Goal: Task Accomplishment & Management: Manage account settings

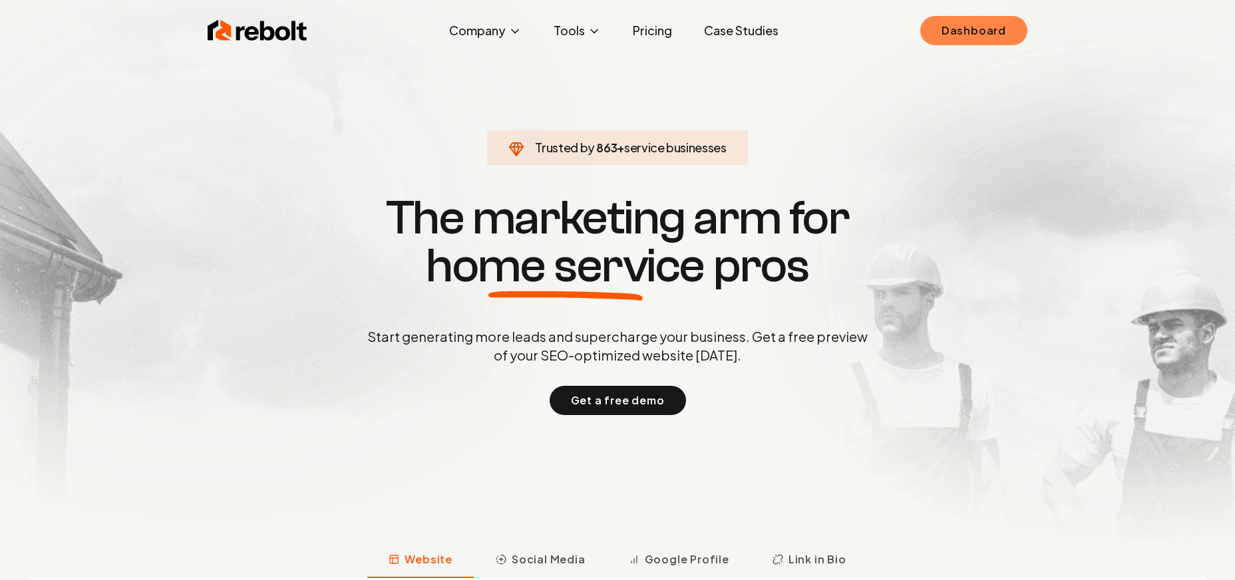
click at [946, 35] on link "Dashboard" at bounding box center [973, 30] width 107 height 29
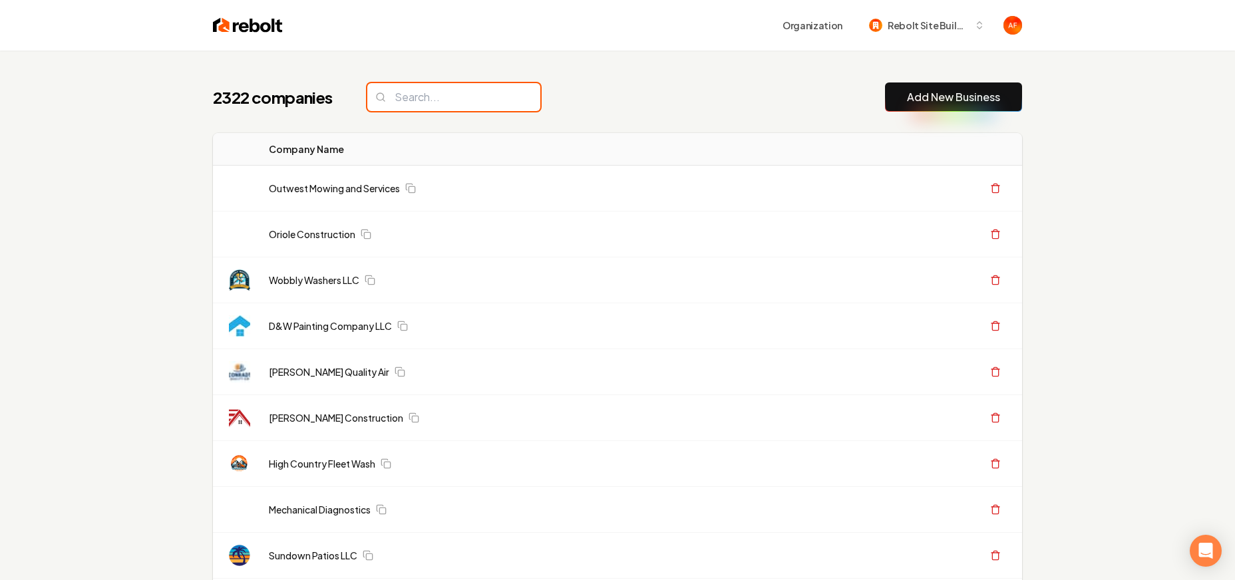
click at [459, 105] on input "search" at bounding box center [453, 97] width 173 height 28
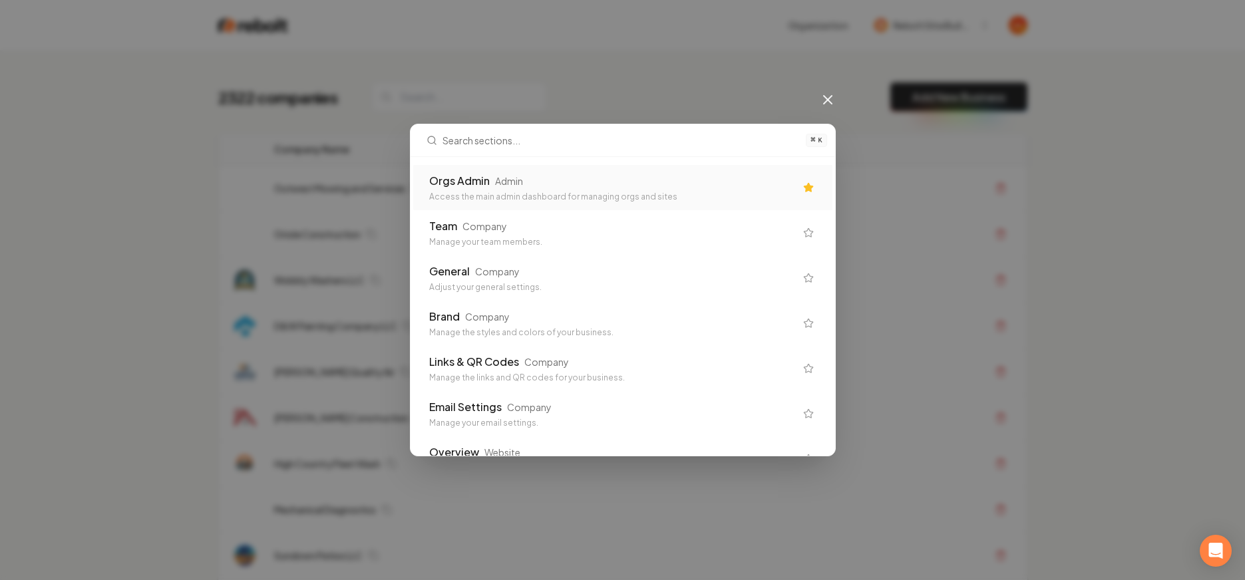
click at [498, 184] on div "Admin" at bounding box center [509, 180] width 28 height 13
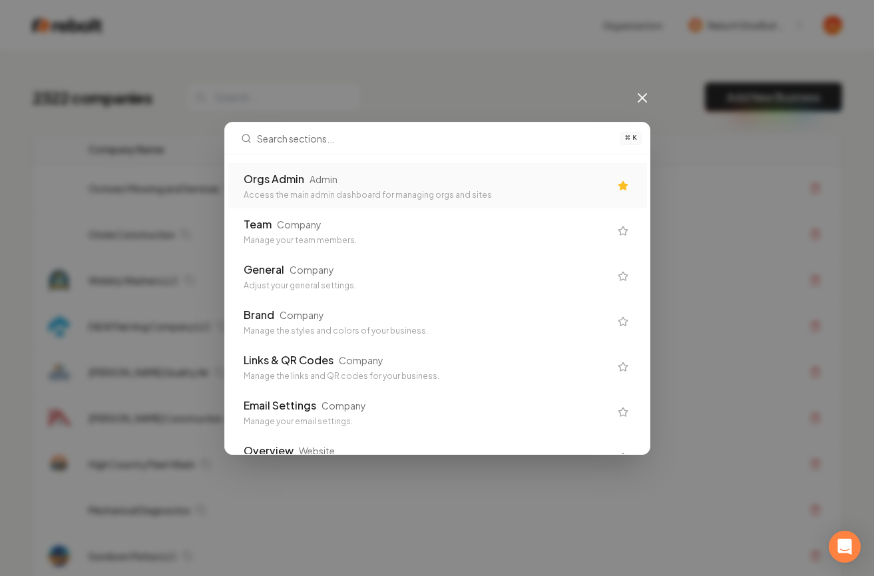
click at [295, 188] on div "Orgs Admin Admin Access the main admin dashboard for managing orgs and sites" at bounding box center [427, 185] width 366 height 29
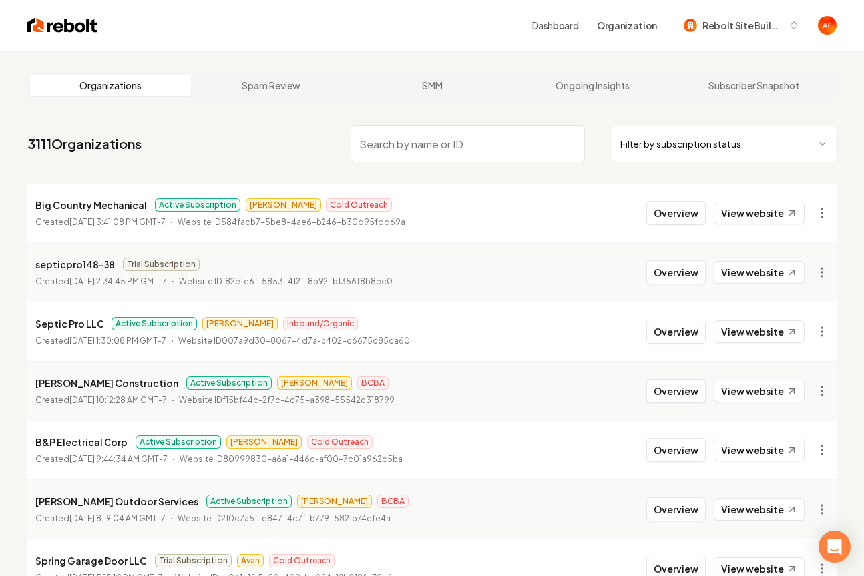
click at [703, 148] on html "Dashboard Organization Rebolt Site Builder Organizations Spam Review SMM Ongoin…" at bounding box center [432, 288] width 864 height 576
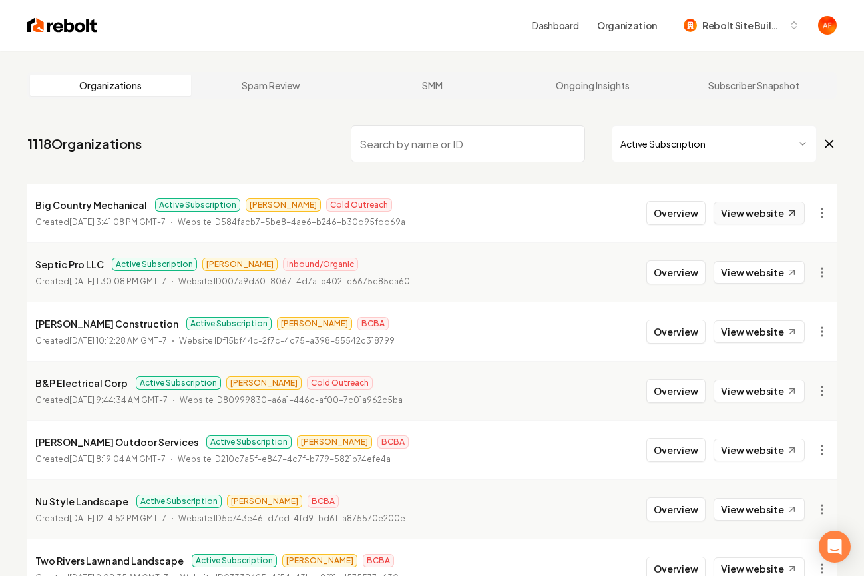
click at [733, 204] on link "View website" at bounding box center [758, 213] width 91 height 23
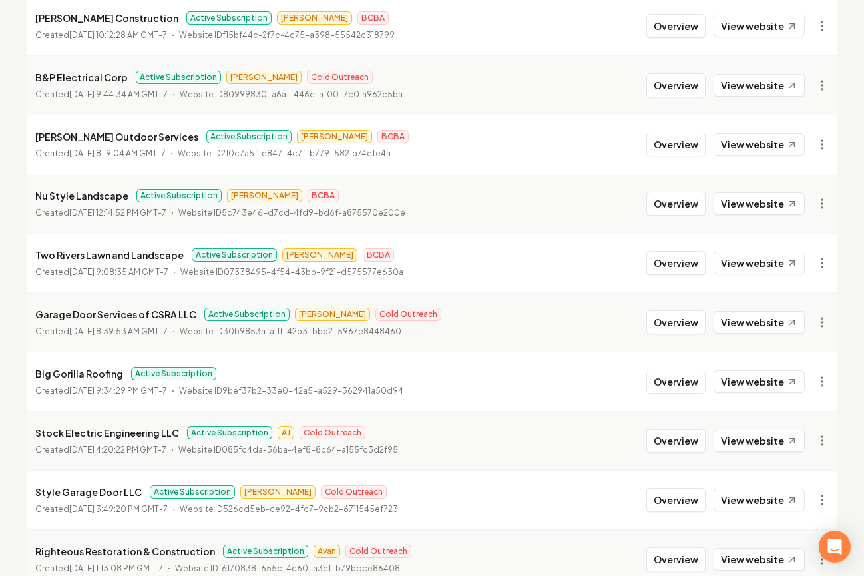
scroll to position [329, 0]
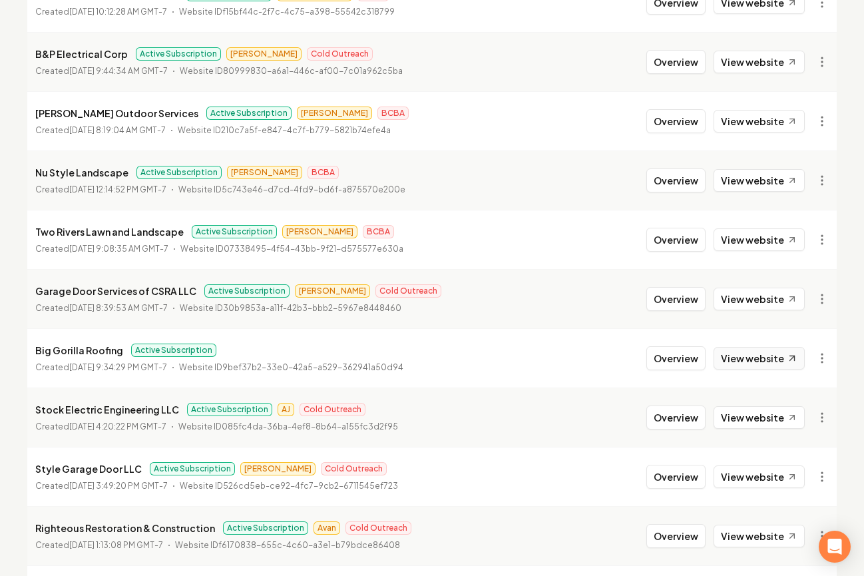
click at [727, 363] on link "View website" at bounding box center [758, 358] width 91 height 23
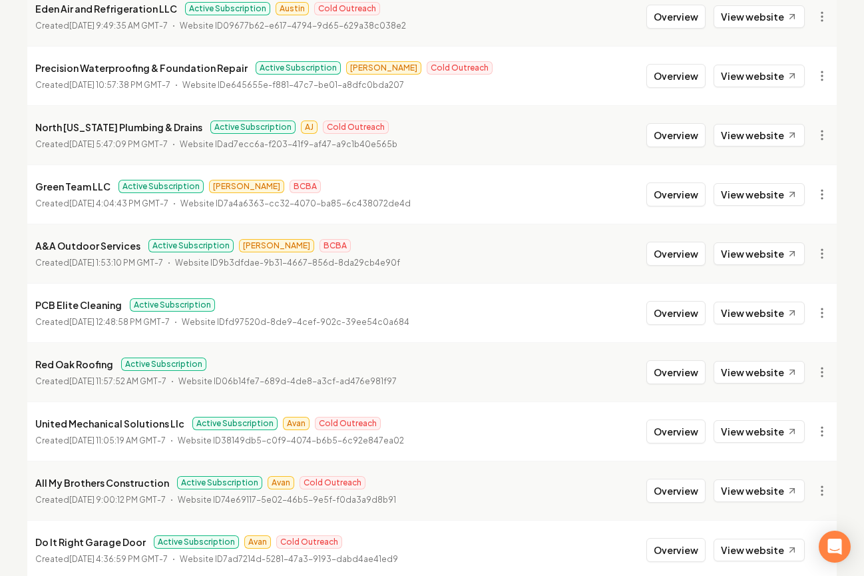
scroll to position [688, 0]
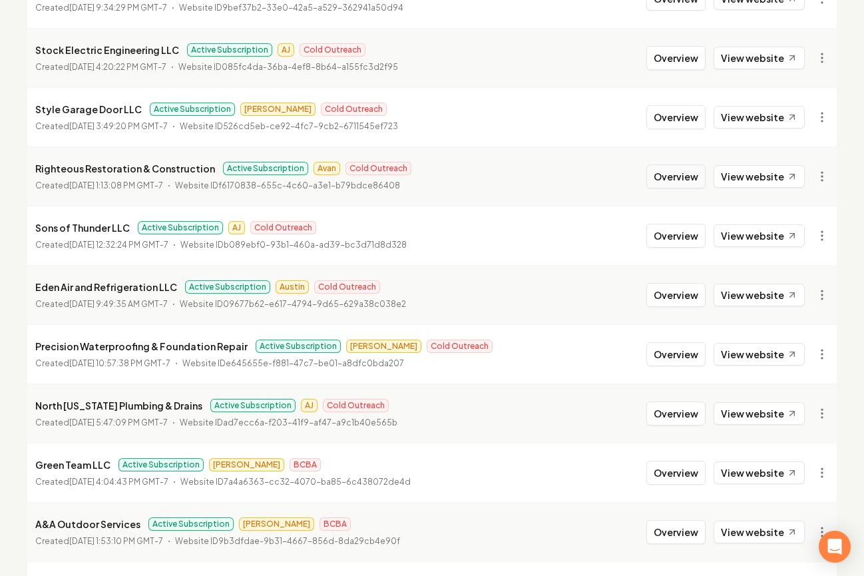
click at [668, 174] on button "Overview" at bounding box center [675, 176] width 59 height 24
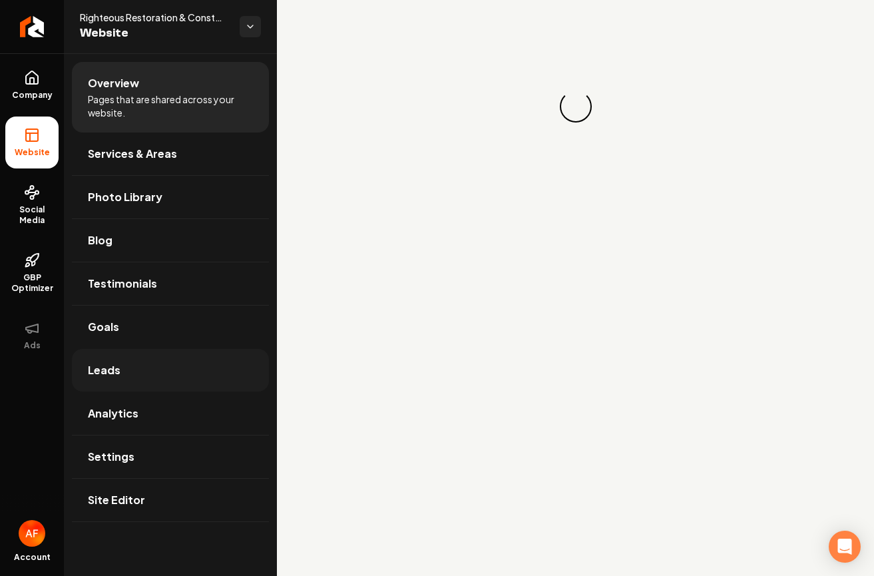
click at [176, 365] on link "Leads" at bounding box center [170, 370] width 197 height 43
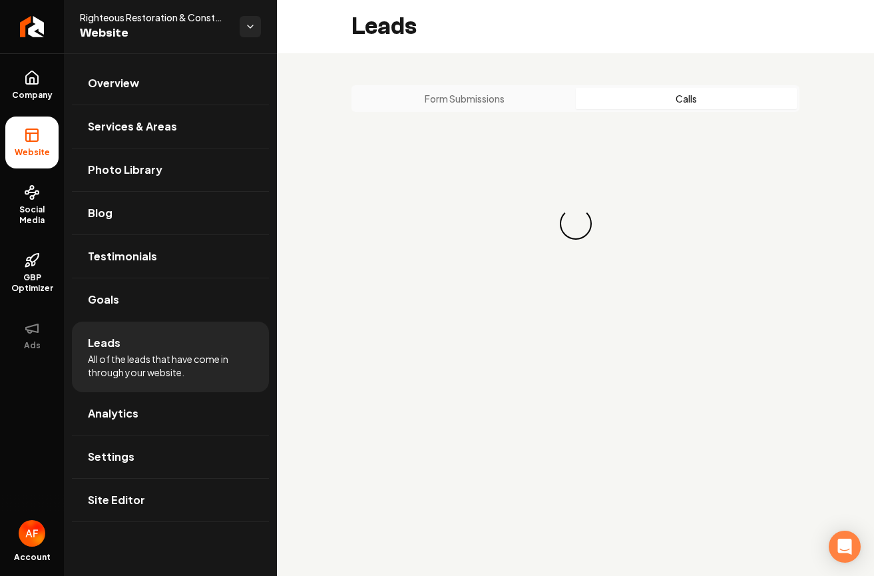
click at [683, 100] on button "Calls" at bounding box center [687, 98] width 222 height 21
click at [468, 98] on button "Form Submissions" at bounding box center [465, 98] width 222 height 21
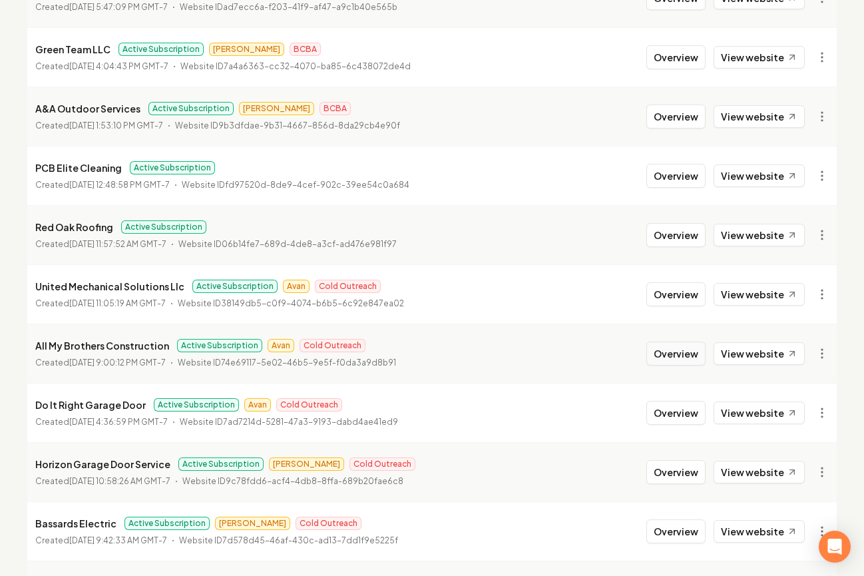
scroll to position [1127, 0]
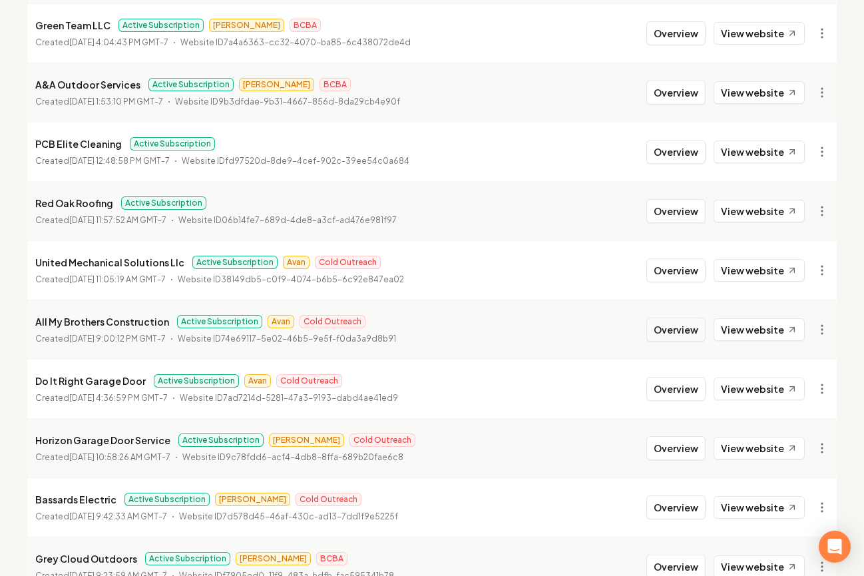
click at [685, 327] on button "Overview" at bounding box center [675, 329] width 59 height 24
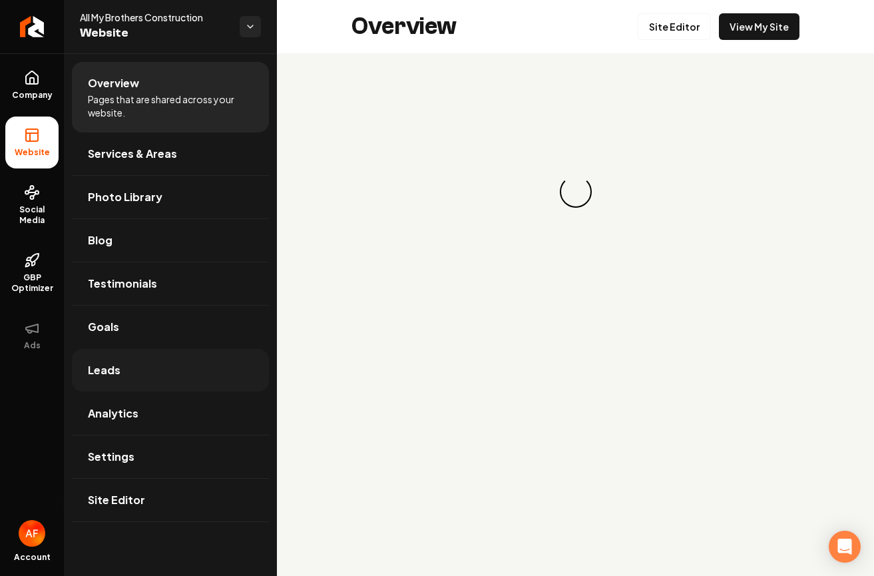
click at [111, 368] on span "Leads" at bounding box center [104, 370] width 33 height 16
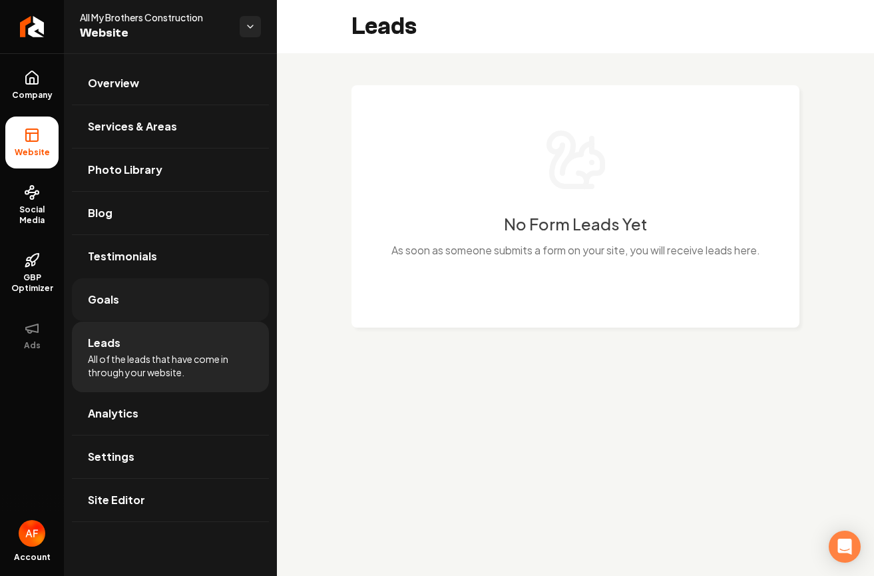
click at [117, 314] on link "Goals" at bounding box center [170, 299] width 197 height 43
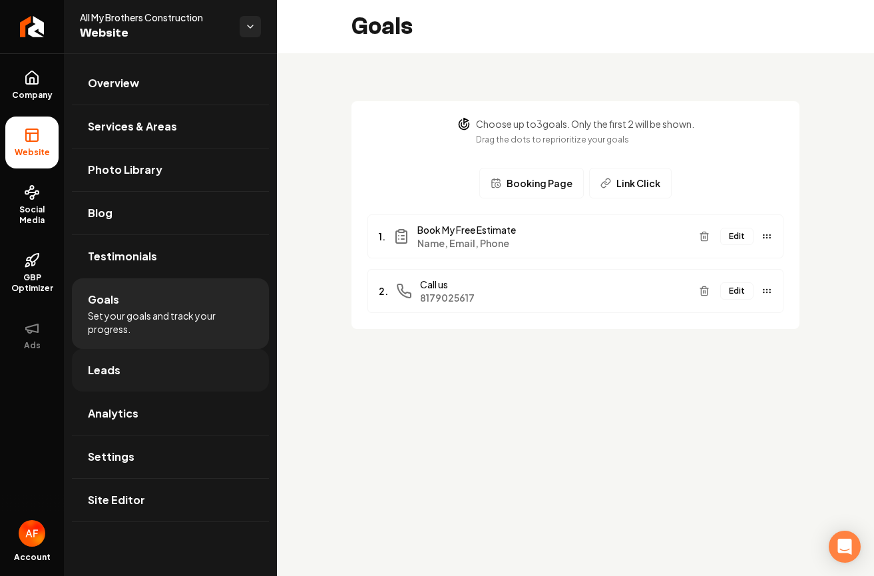
click at [126, 378] on link "Leads" at bounding box center [170, 370] width 197 height 43
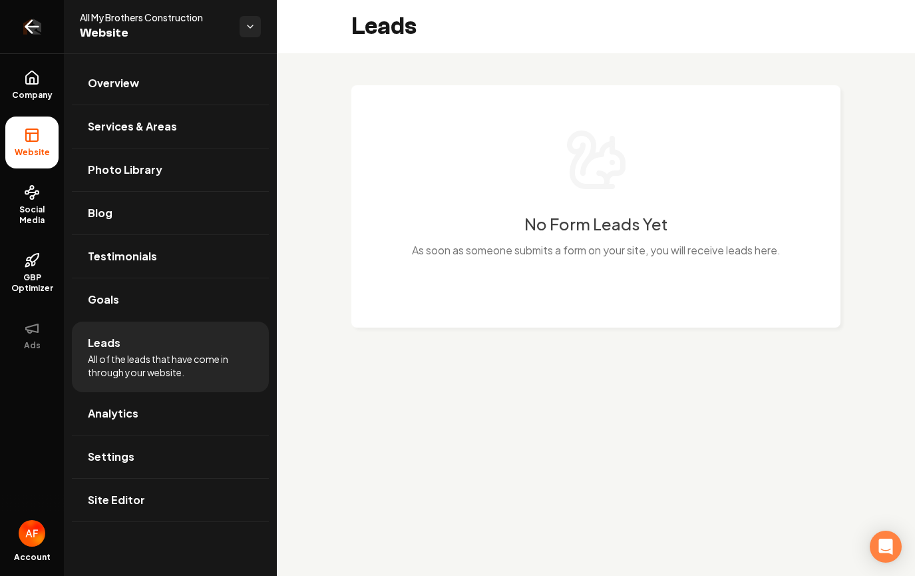
click at [34, 30] on icon "Return to dashboard" at bounding box center [31, 26] width 21 height 21
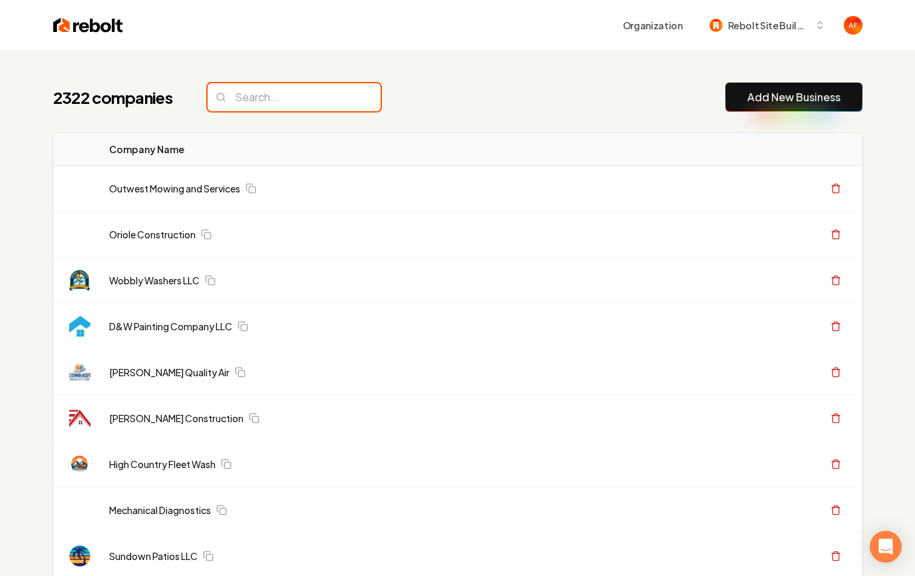
click at [252, 95] on input "search" at bounding box center [294, 97] width 173 height 28
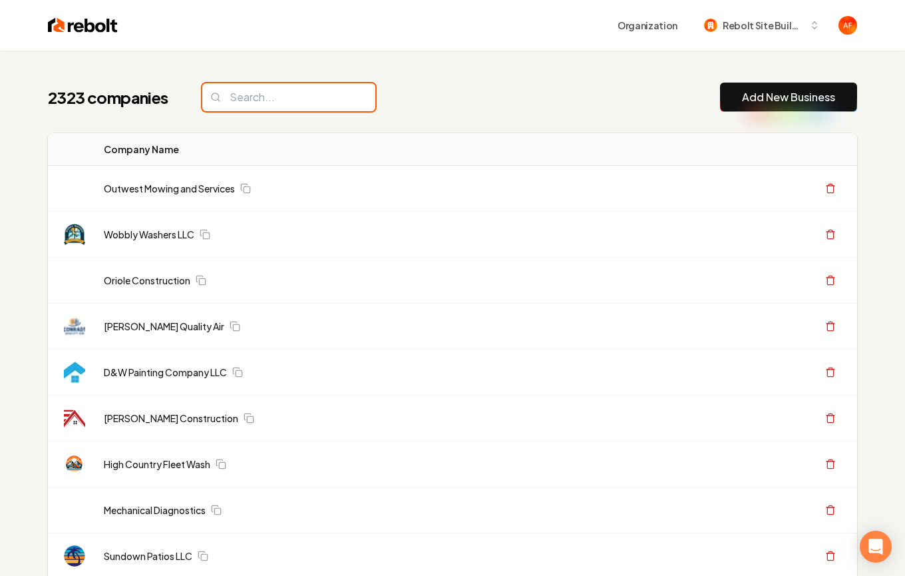
click at [255, 97] on input "search" at bounding box center [288, 97] width 173 height 28
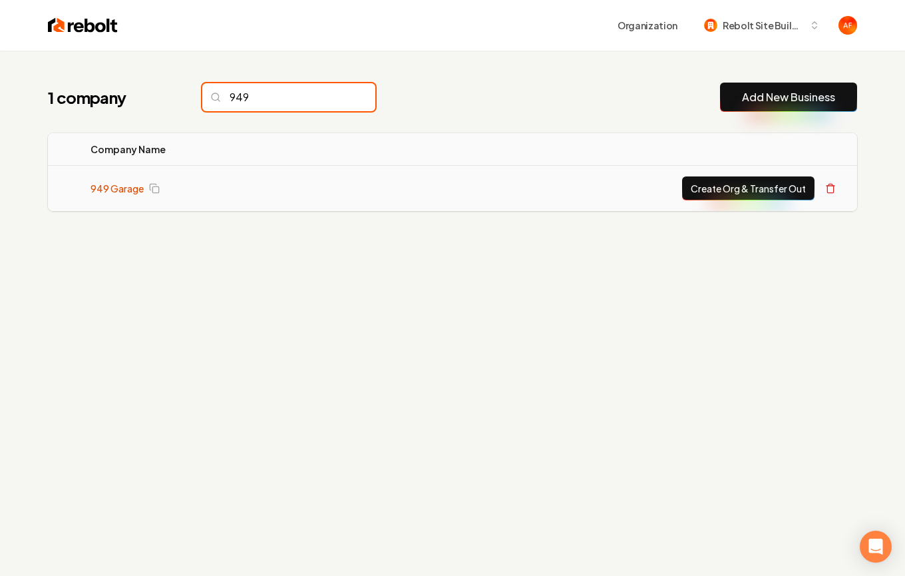
type input "949"
click at [104, 188] on link "949 Garage" at bounding box center [117, 188] width 53 height 13
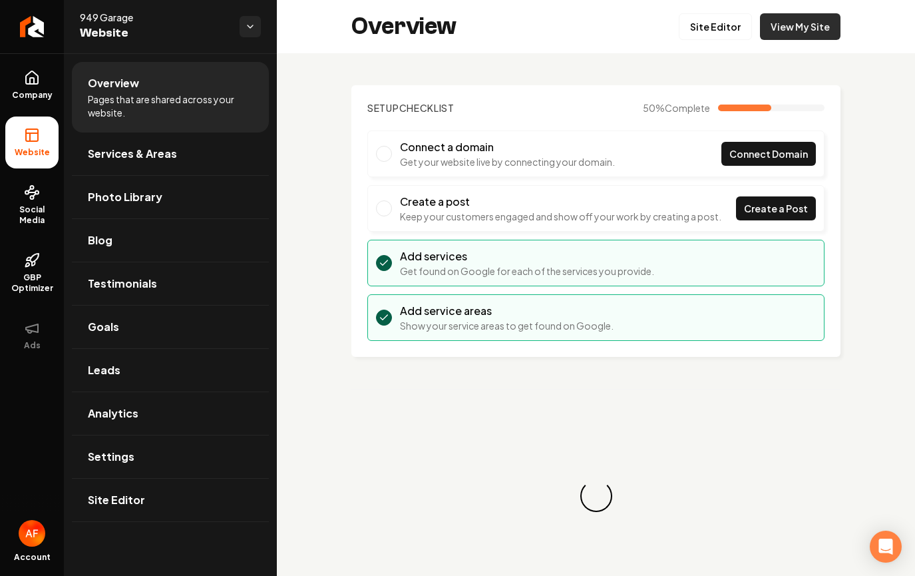
click at [806, 29] on link "View My Site" at bounding box center [800, 26] width 81 height 27
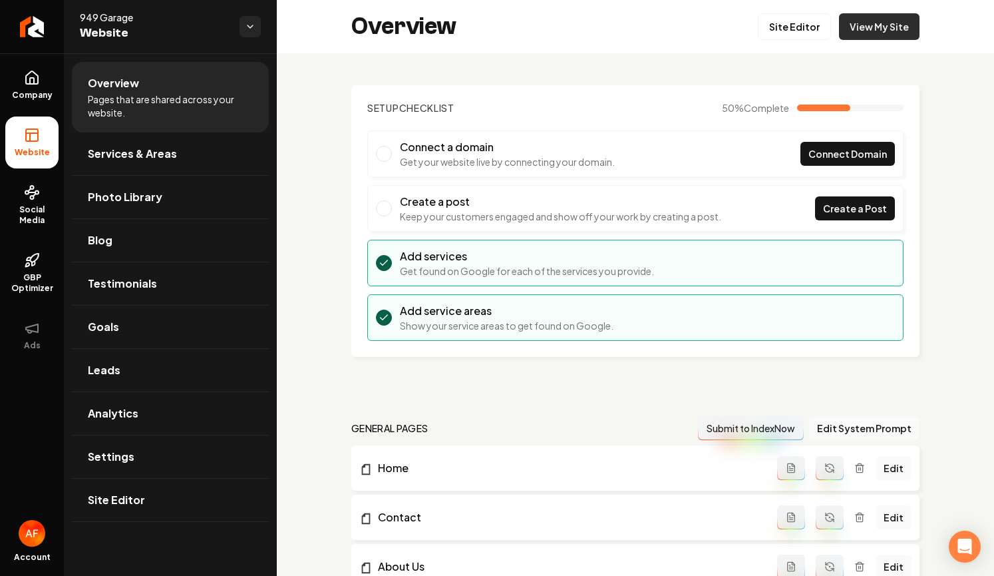
click at [853, 22] on link "View My Site" at bounding box center [879, 26] width 81 height 27
click at [24, 24] on icon "Return to dashboard" at bounding box center [31, 26] width 21 height 21
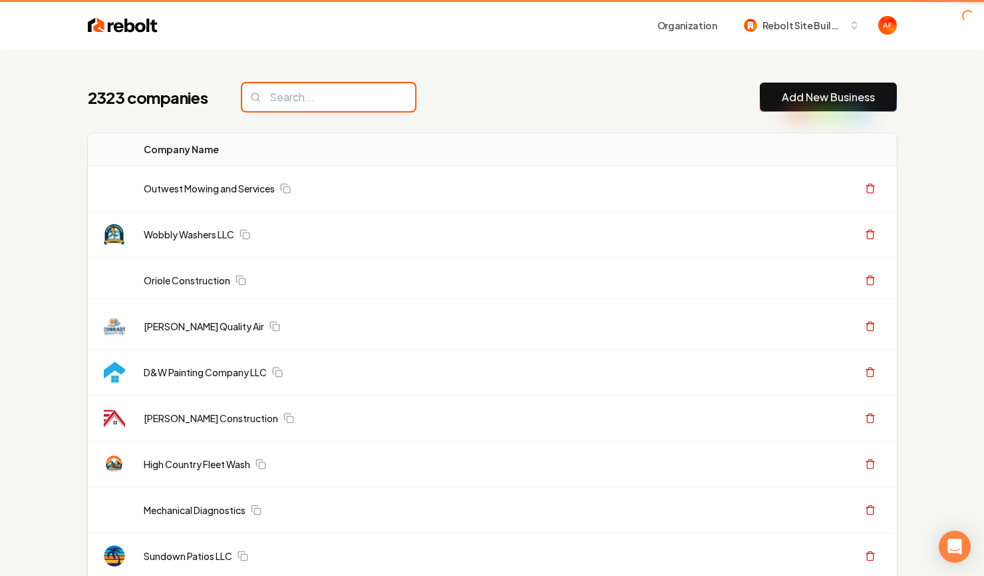
click at [329, 108] on input "search" at bounding box center [328, 97] width 173 height 28
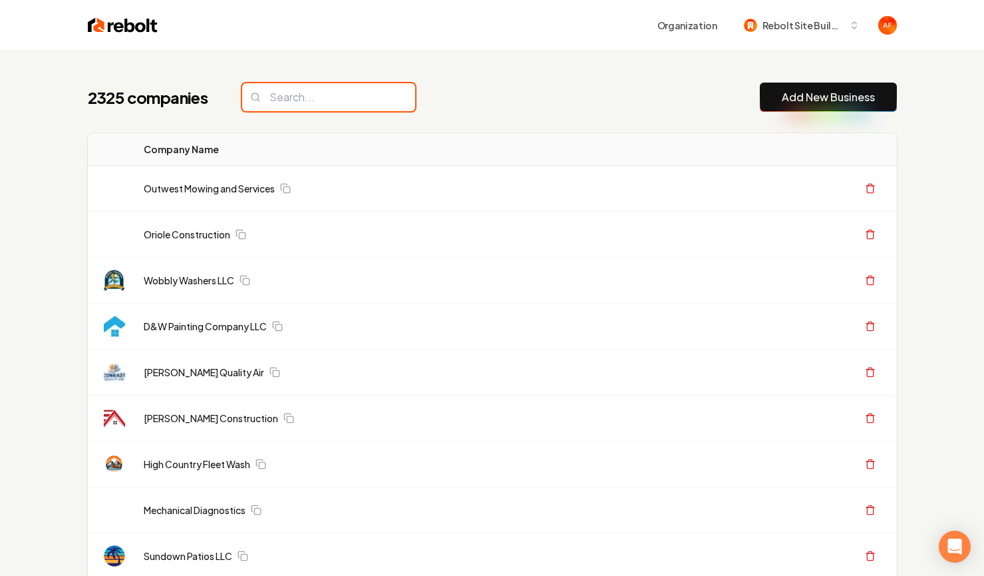
click at [323, 97] on input "search" at bounding box center [328, 97] width 173 height 28
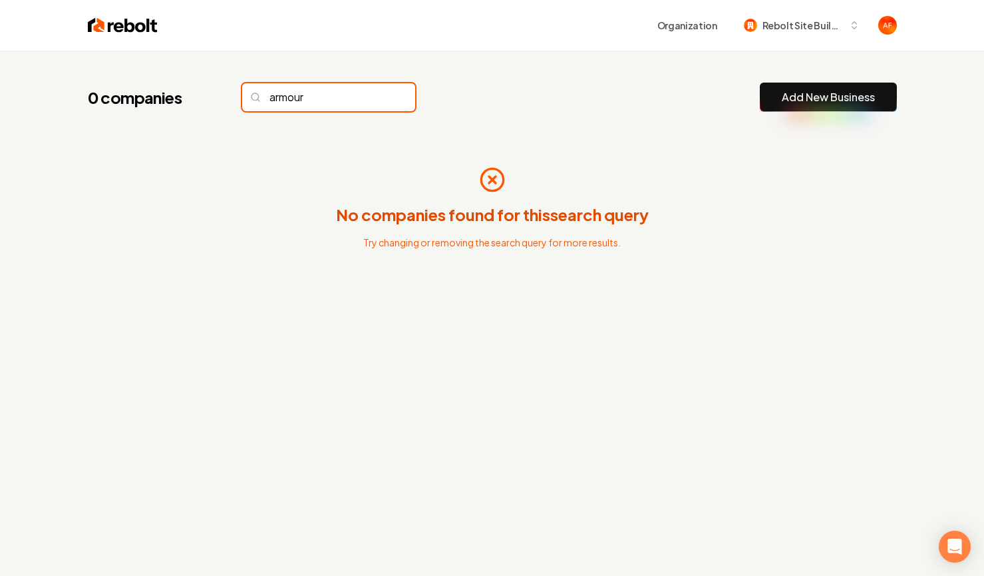
drag, startPoint x: 293, startPoint y: 96, endPoint x: 248, endPoint y: 85, distance: 46.6
click at [256, 89] on input "armour" at bounding box center [328, 97] width 173 height 28
type input "armour"
click at [112, 21] on img at bounding box center [123, 25] width 70 height 19
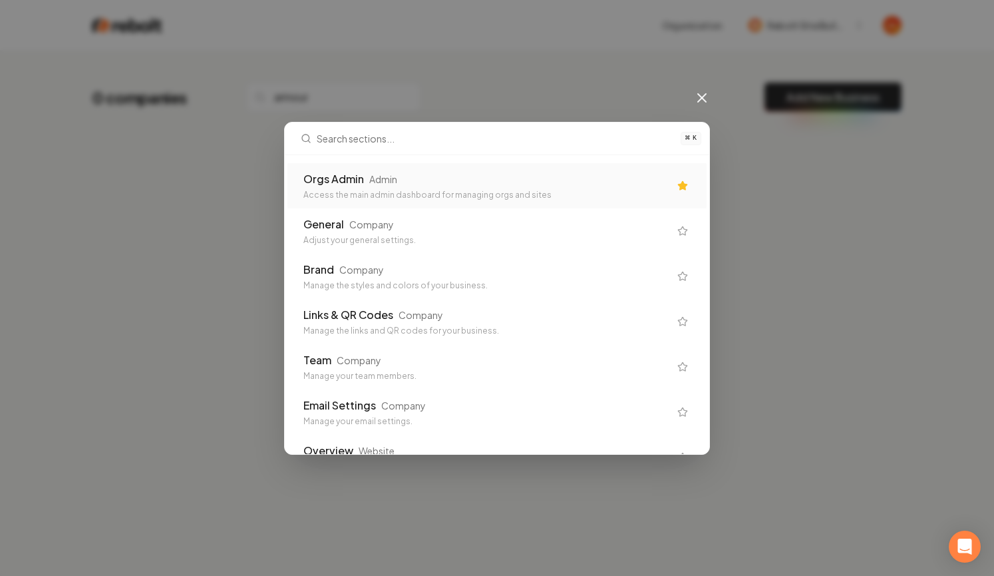
click at [398, 175] on div "Orgs Admin Admin" at bounding box center [486, 179] width 366 height 16
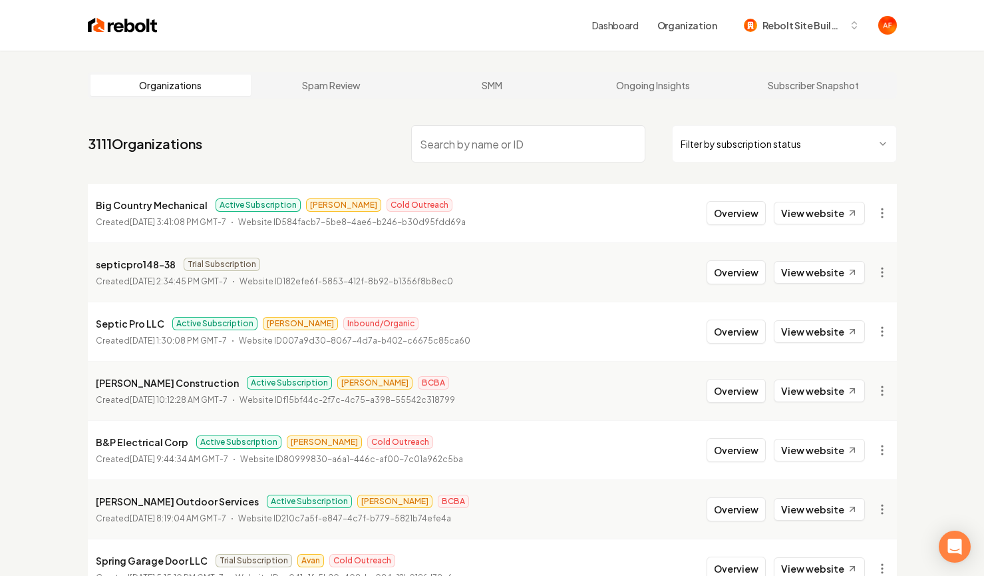
click at [500, 150] on input "search" at bounding box center [528, 143] width 234 height 37
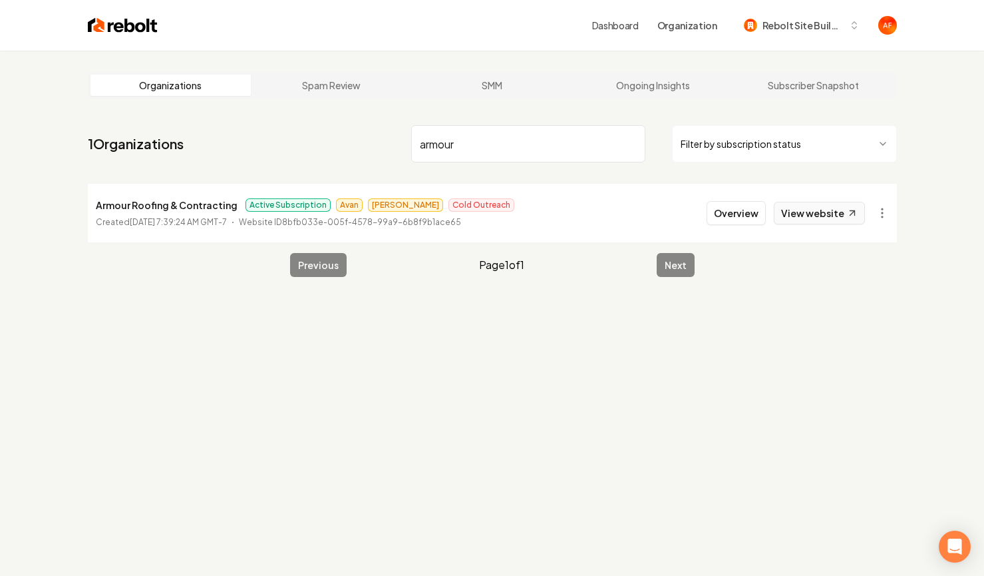
type input "armour"
click at [819, 221] on link "View website" at bounding box center [819, 213] width 91 height 23
click at [810, 208] on link "View website" at bounding box center [819, 213] width 91 height 23
click at [508, 156] on input "armour" at bounding box center [528, 143] width 234 height 37
click at [97, 40] on div "Dashboard Organization Rebolt Site Builder" at bounding box center [493, 25] width 852 height 51
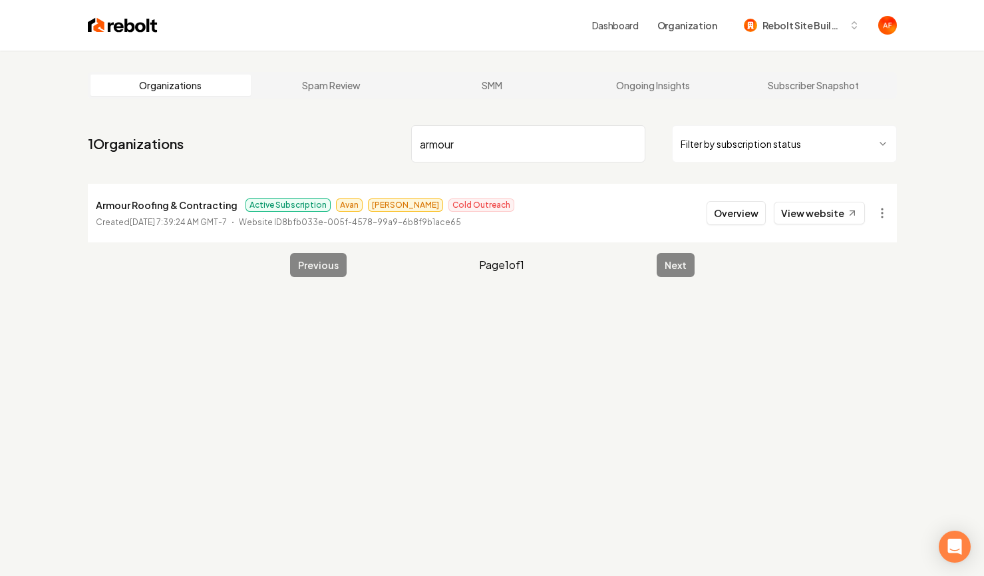
click at [100, 36] on div "Dashboard Organization Rebolt Site Builder" at bounding box center [493, 25] width 852 height 51
click at [103, 29] on img at bounding box center [123, 25] width 70 height 19
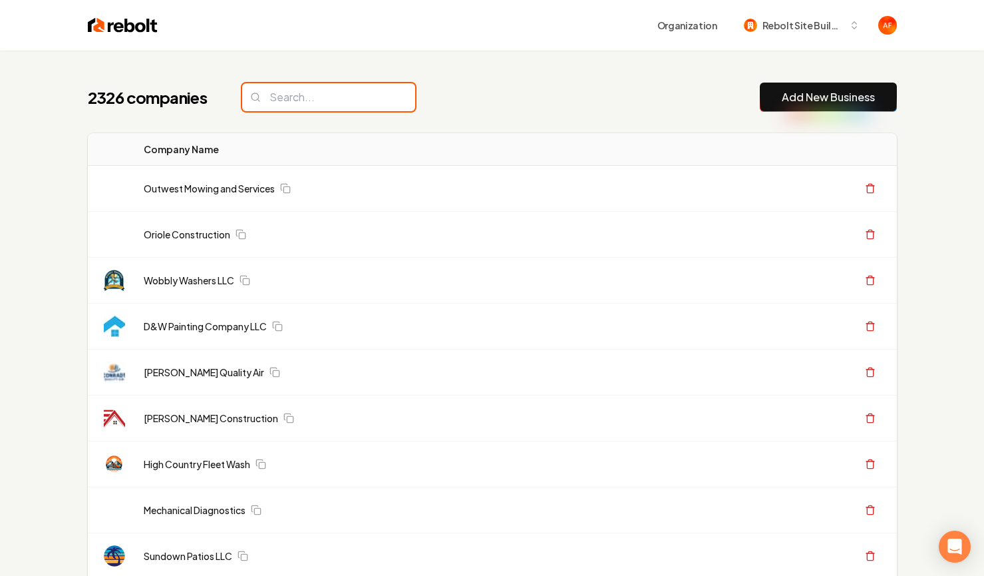
click at [341, 95] on input "search" at bounding box center [328, 97] width 173 height 28
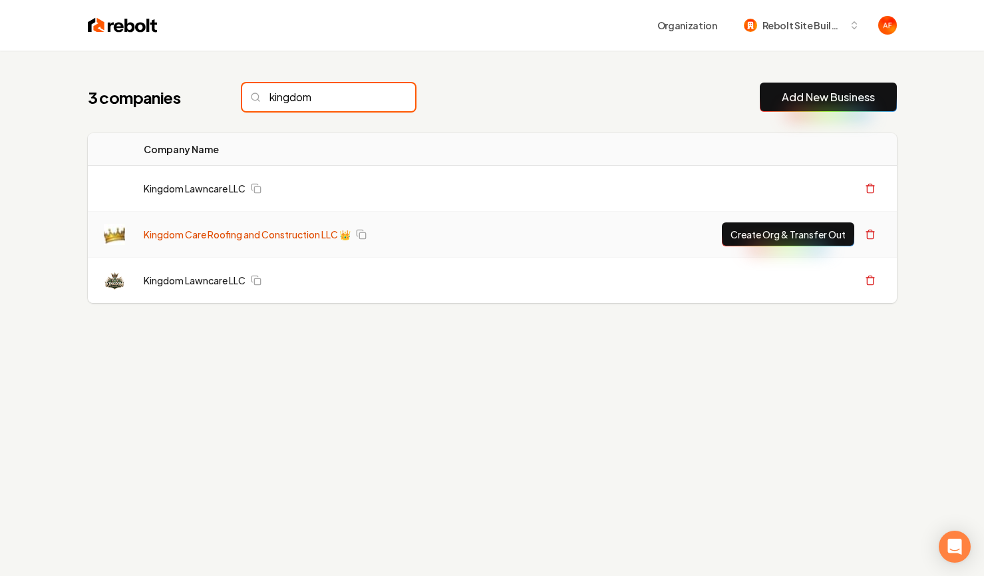
type input "kingdom"
click at [290, 236] on link "Kingdom Care Roofing and Construction LLC 👑" at bounding box center [247, 234] width 207 height 13
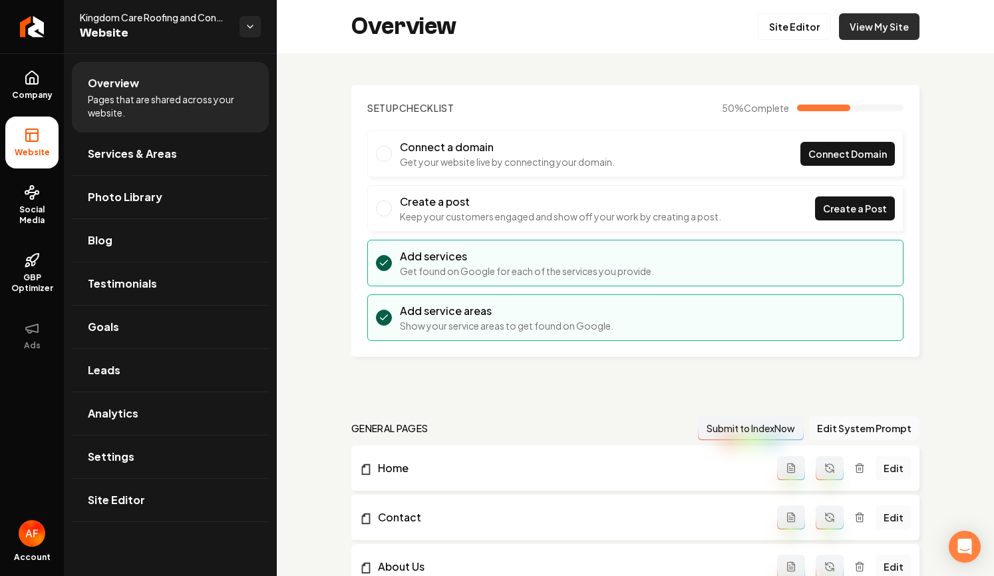
click at [862, 26] on link "View My Site" at bounding box center [879, 26] width 81 height 27
click at [800, 31] on link "Site Editor" at bounding box center [794, 26] width 73 height 27
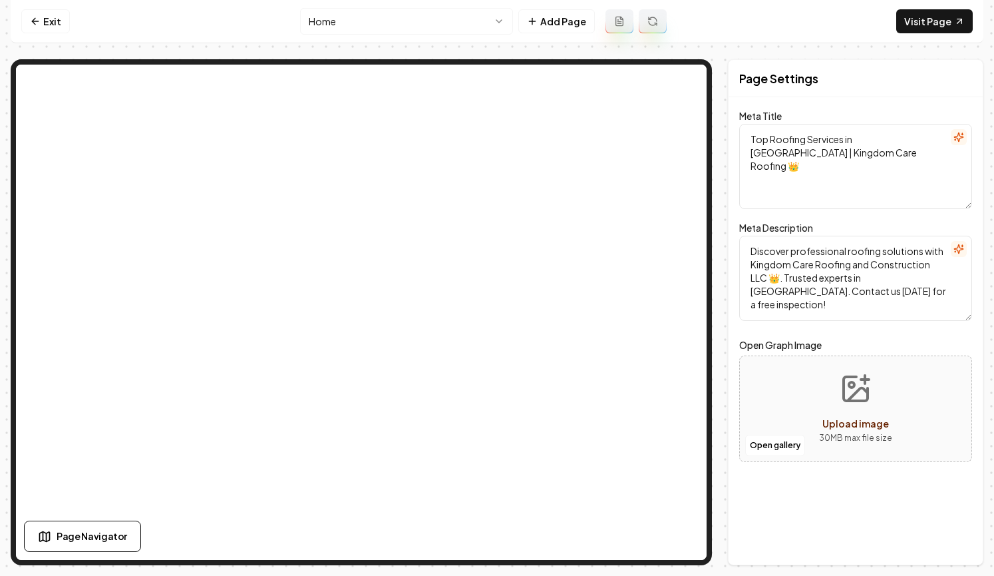
click at [560, 40] on nav "Exit Home Add Page Visit Page" at bounding box center [497, 21] width 973 height 43
click at [562, 32] on button "Add Page" at bounding box center [556, 21] width 77 height 24
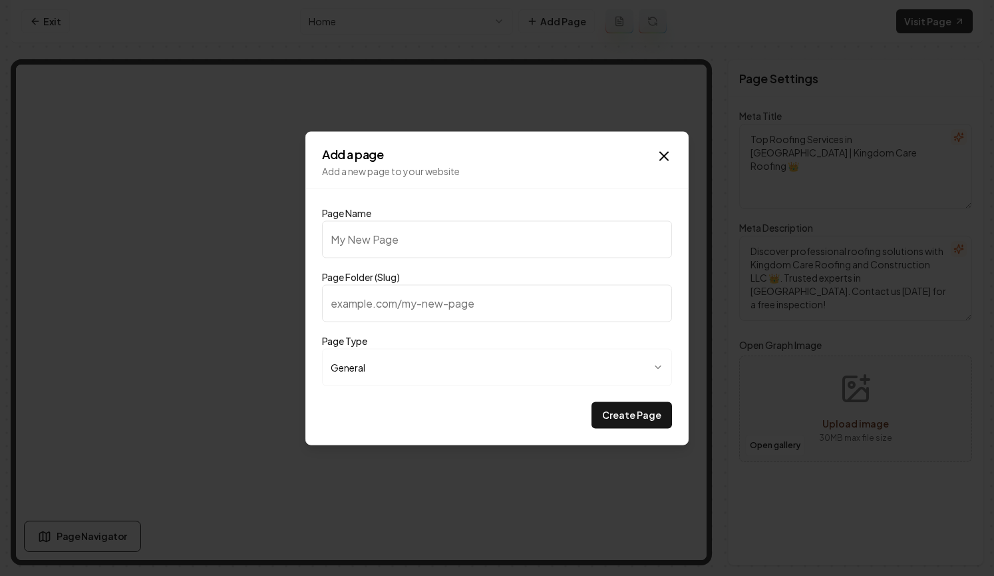
type input "O"
type input "o"
type input "Ou"
type input "ou"
type input "Our"
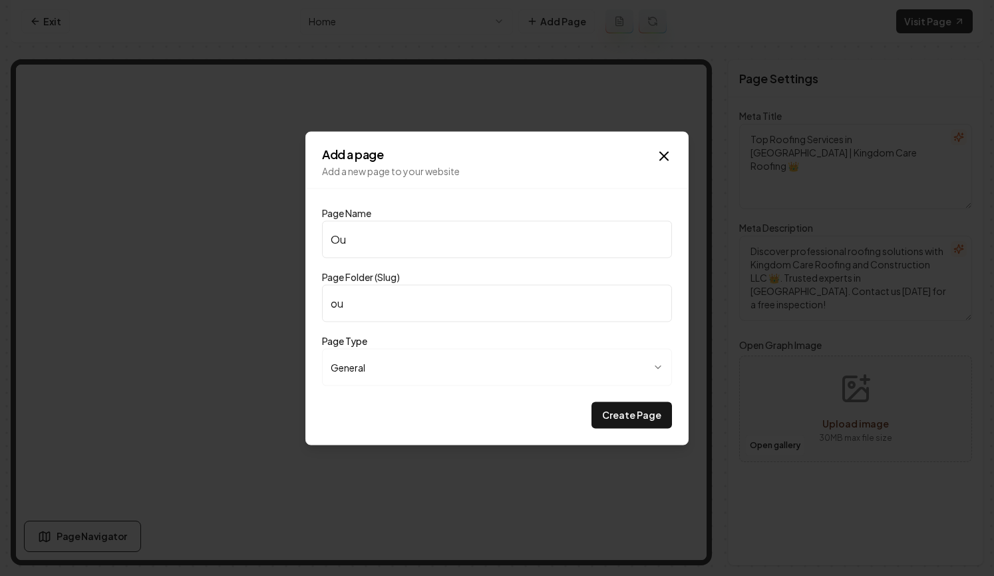
type input "our"
type input "Our P"
type input "our-p"
type input "Our Pr"
type input "our-pr"
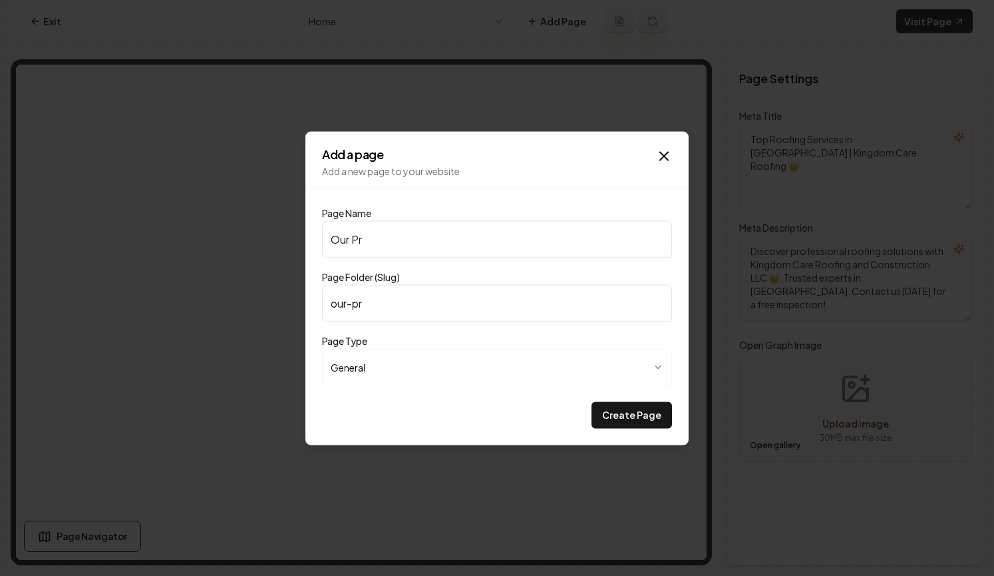
type input "Our Pri"
type input "our-pri"
type input "Our Pric"
type input "our-pric"
type input "Our Prici"
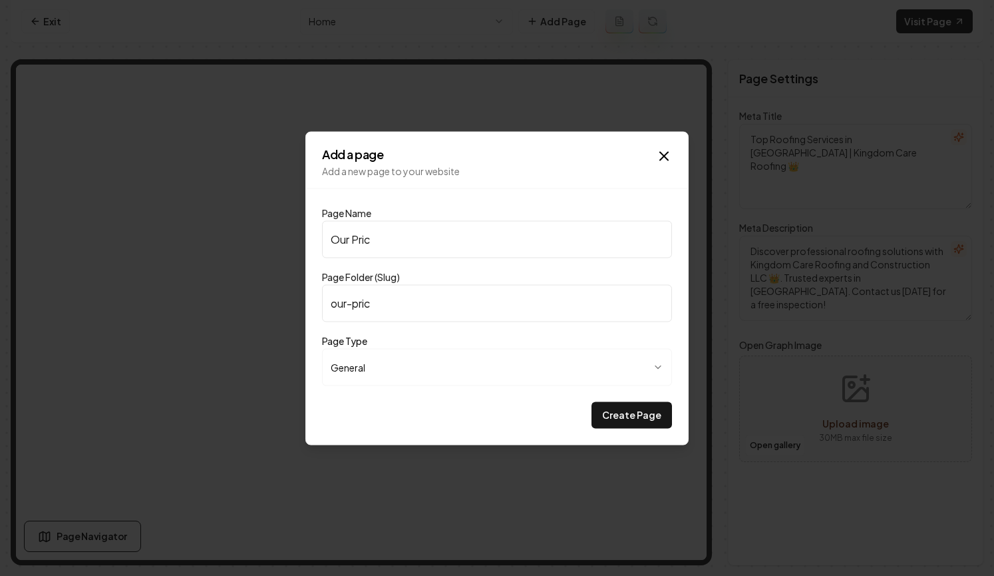
type input "our-prici"
type input "Our Pricin"
type input "our-pricin"
type input "Our Pricing"
type input "our-pricing"
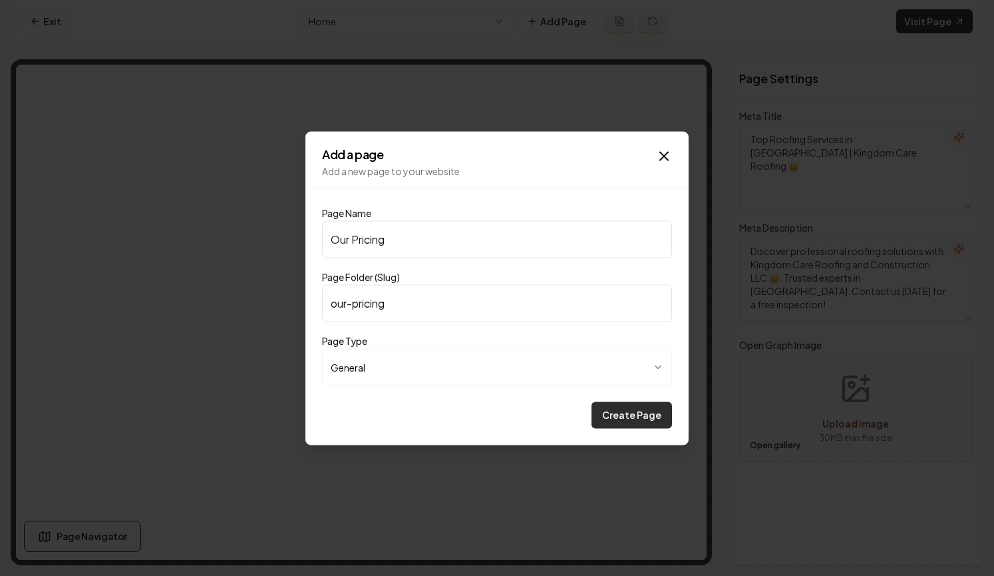
type input "Our Pricing"
click at [614, 424] on button "Create Page" at bounding box center [632, 414] width 81 height 27
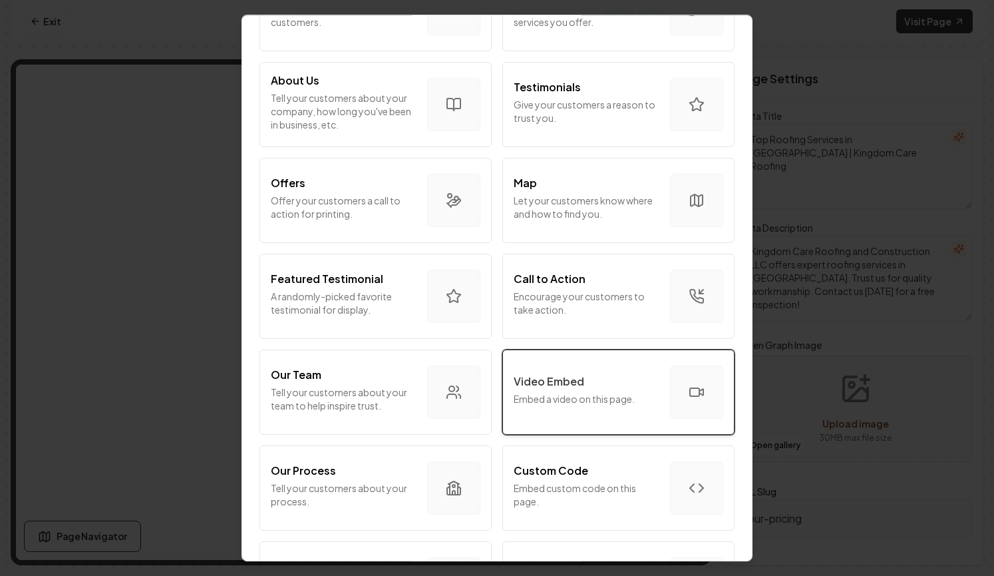
scroll to position [273, 0]
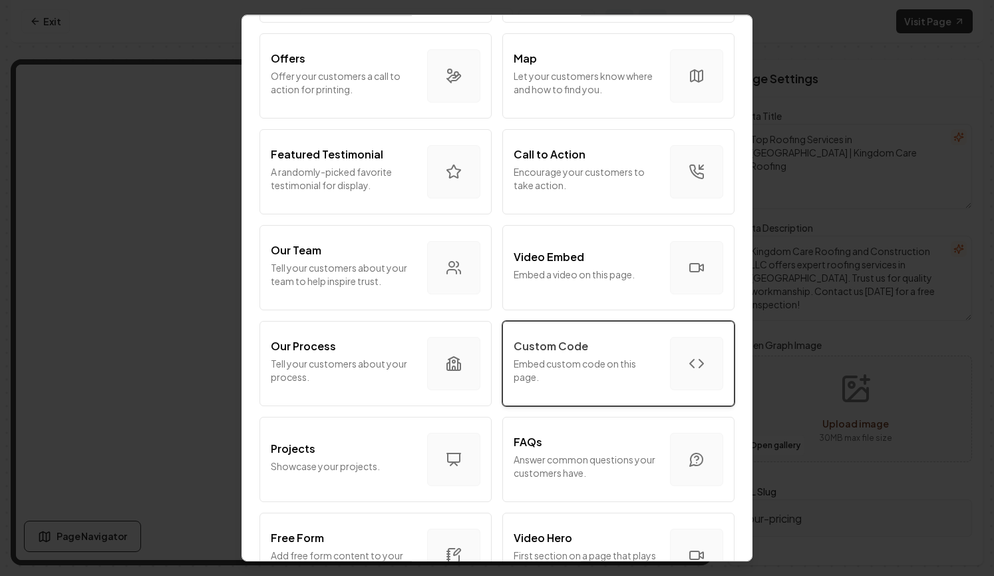
click at [640, 359] on p "Embed custom code on this page." at bounding box center [587, 370] width 146 height 27
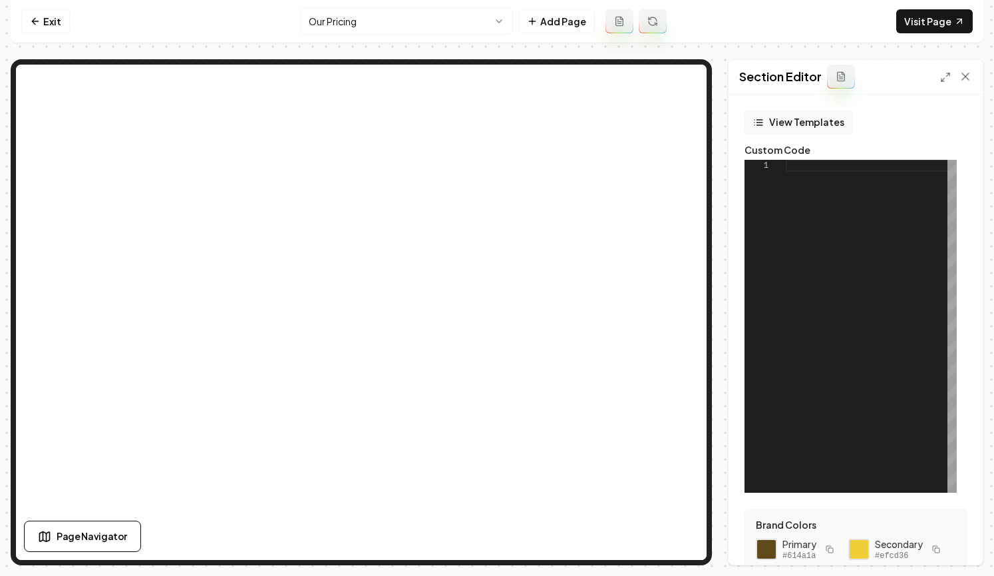
click at [803, 130] on button "View Templates" at bounding box center [799, 122] width 108 height 24
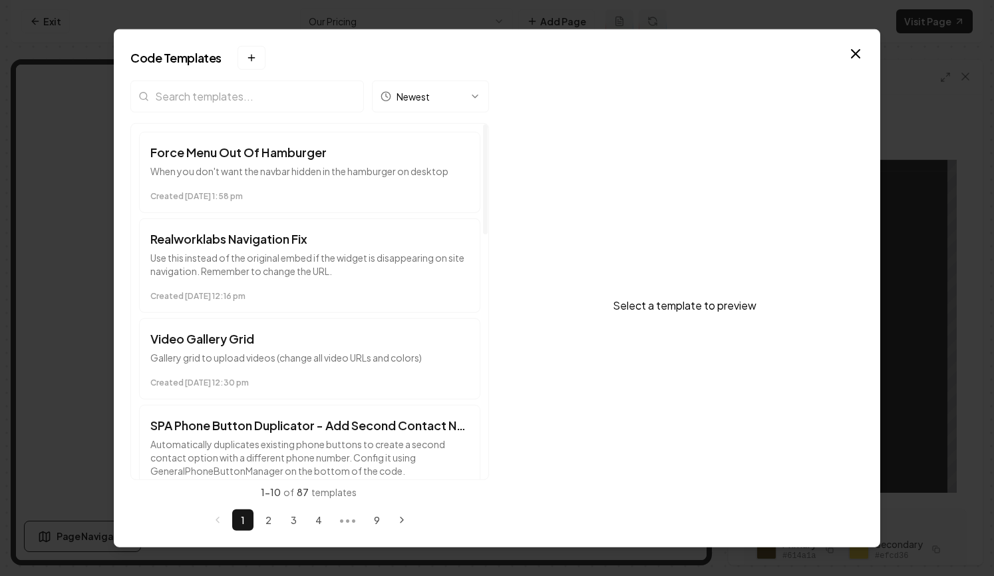
click at [255, 102] on input "search" at bounding box center [247, 96] width 234 height 32
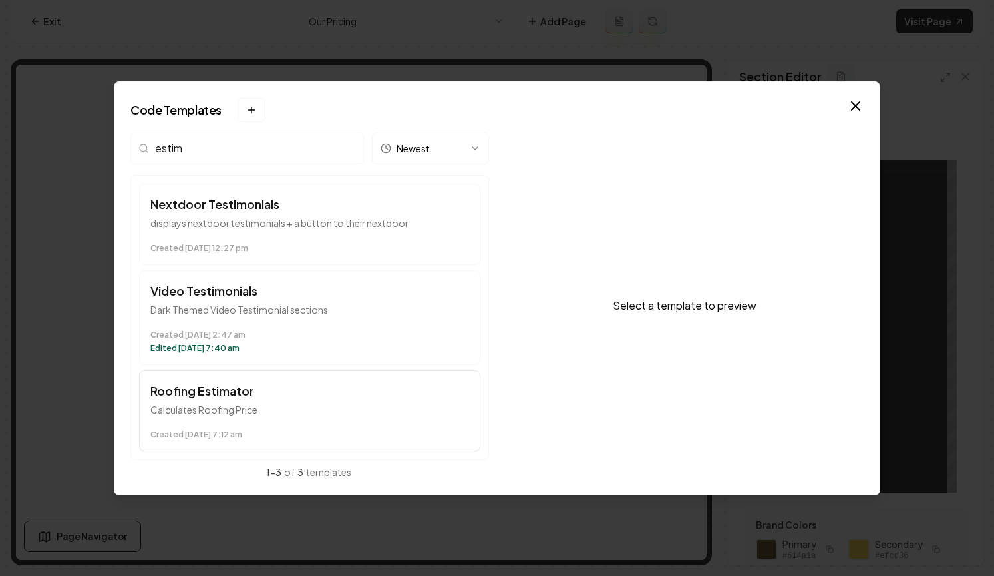
type input "estim"
click at [205, 392] on h3 "Roofing Estimator" at bounding box center [309, 390] width 319 height 19
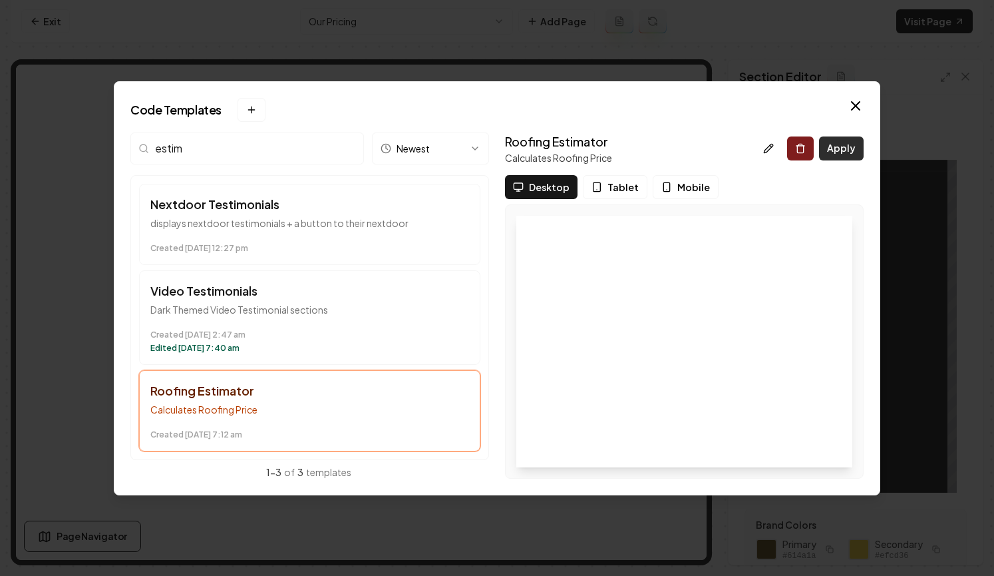
click at [832, 150] on button "Apply" at bounding box center [841, 148] width 45 height 24
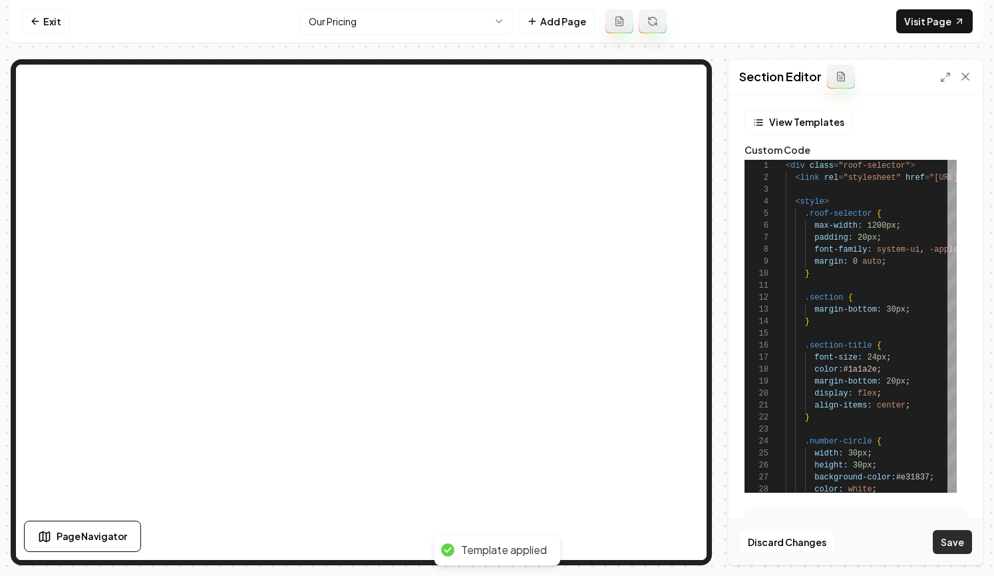
click at [863, 548] on button "Save" at bounding box center [952, 542] width 39 height 24
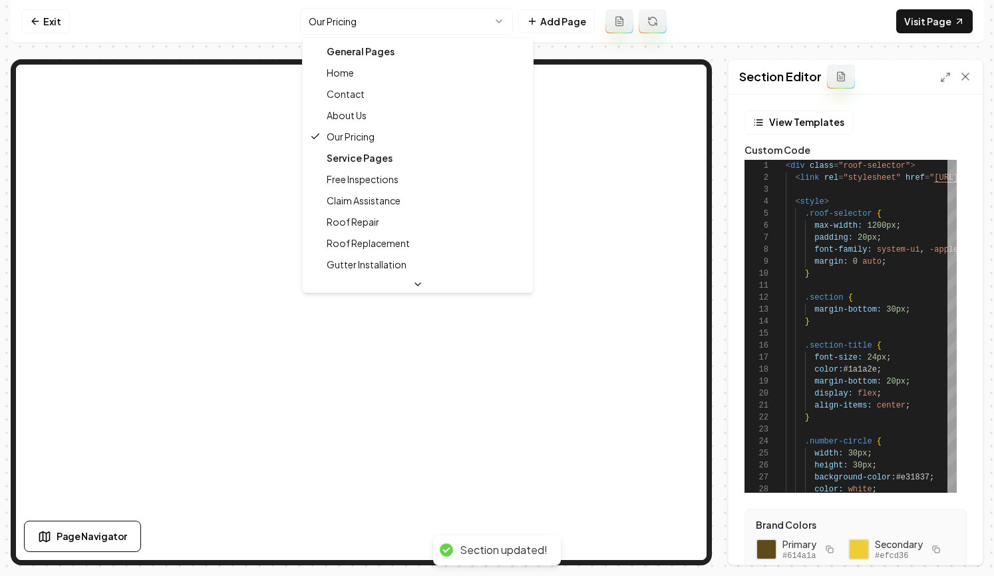
click at [467, 27] on html "Computer Required This feature is only available on a computer. Please switch t…" at bounding box center [497, 288] width 994 height 576
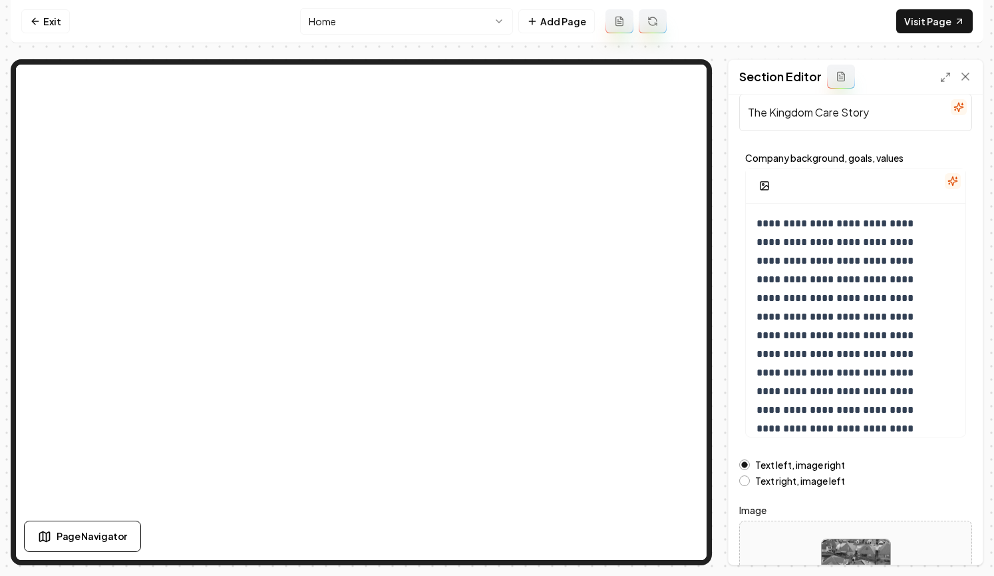
scroll to position [143, 0]
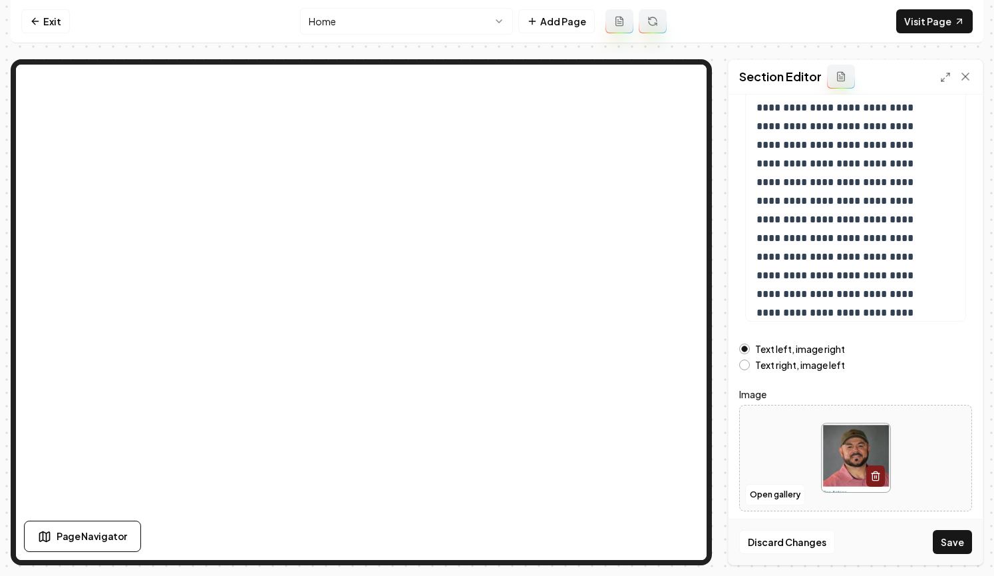
click at [863, 548] on div "Discard Changes Save" at bounding box center [856, 541] width 254 height 46
click at [863, 543] on button "Save" at bounding box center [952, 542] width 39 height 24
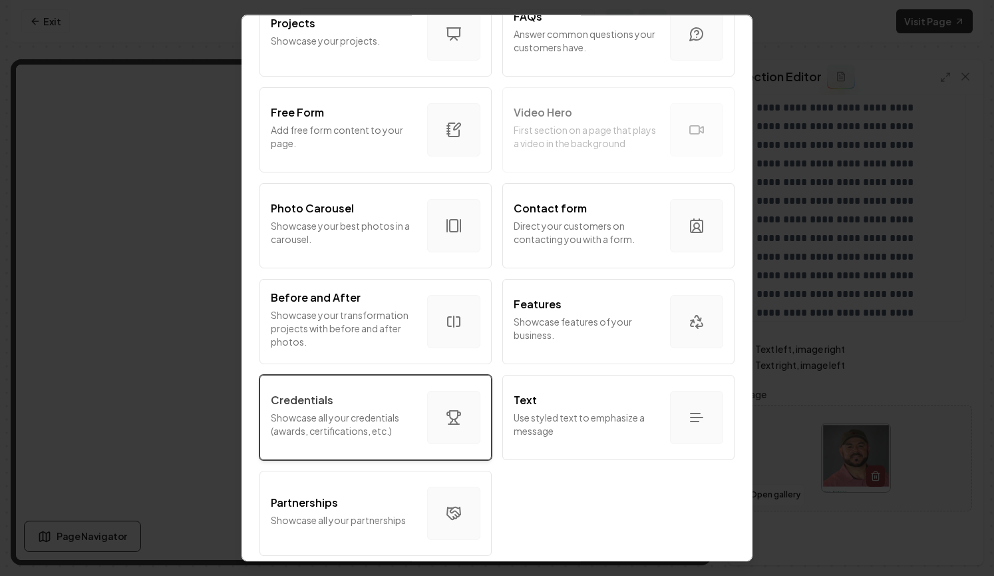
scroll to position [708, 0]
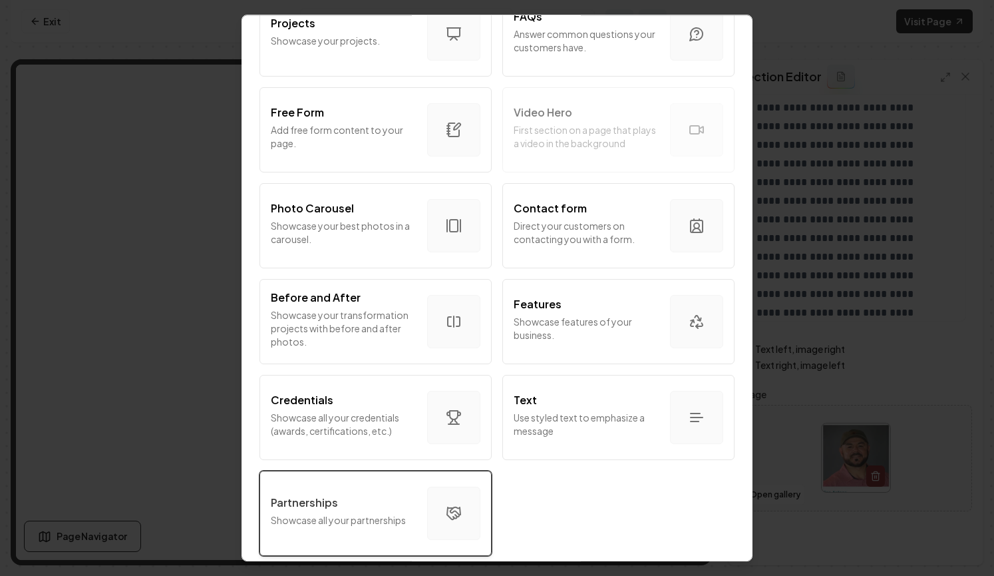
click at [413, 516] on button "Partnerships Showcase all your partnerships" at bounding box center [376, 513] width 232 height 85
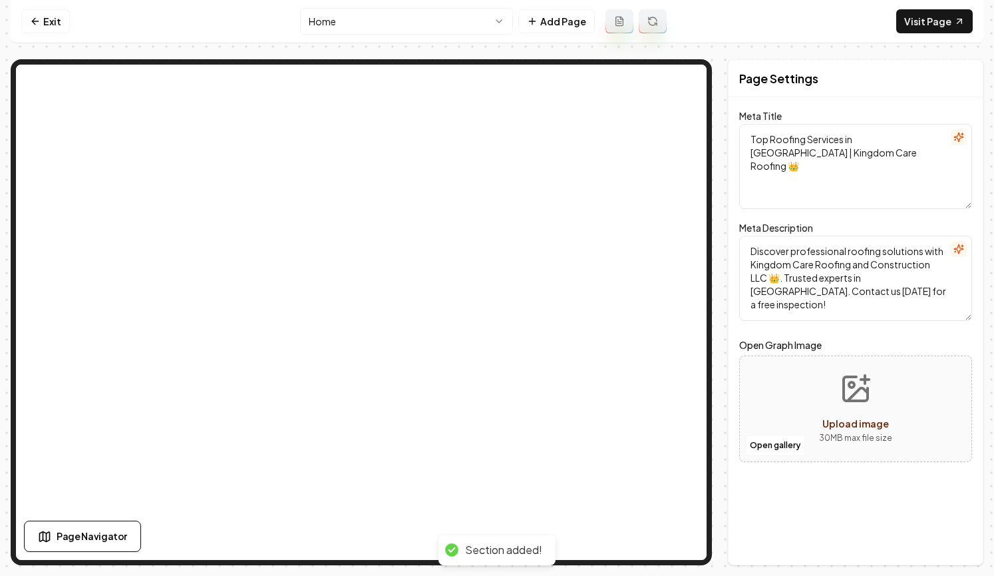
scroll to position [0, 0]
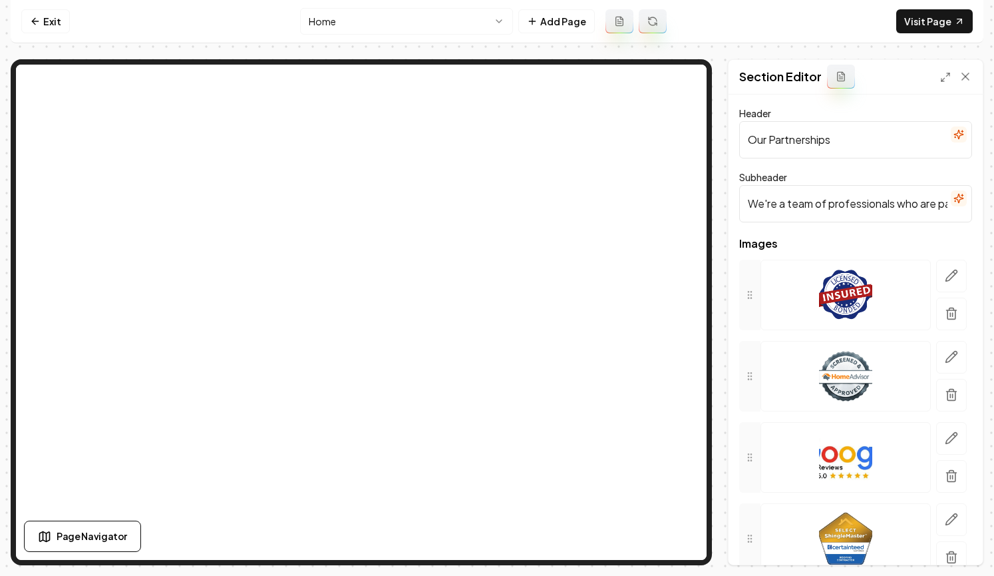
click at [863, 282] on div at bounding box center [846, 295] width 170 height 71
click at [863, 276] on icon "button" at bounding box center [951, 275] width 13 height 13
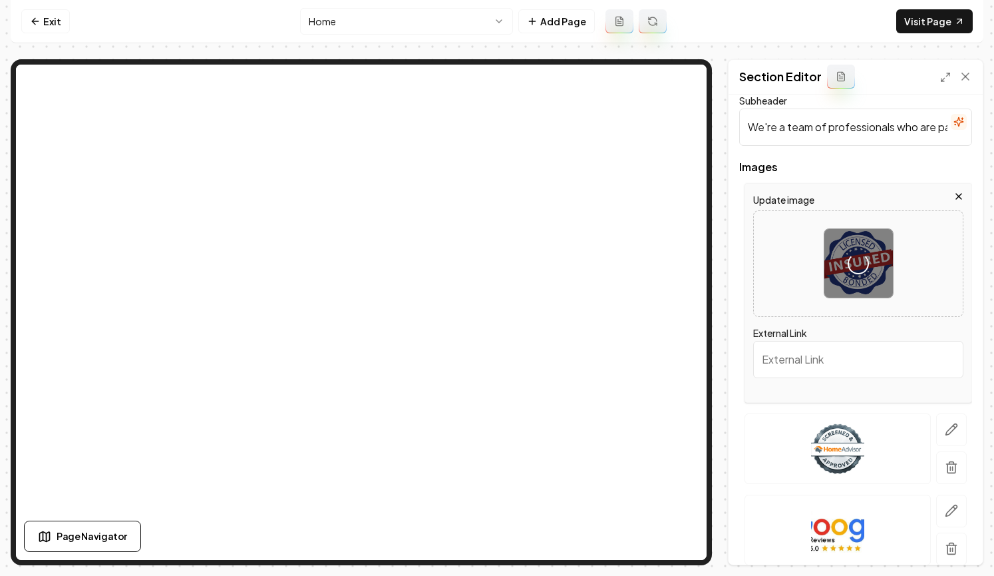
scroll to position [171, 0]
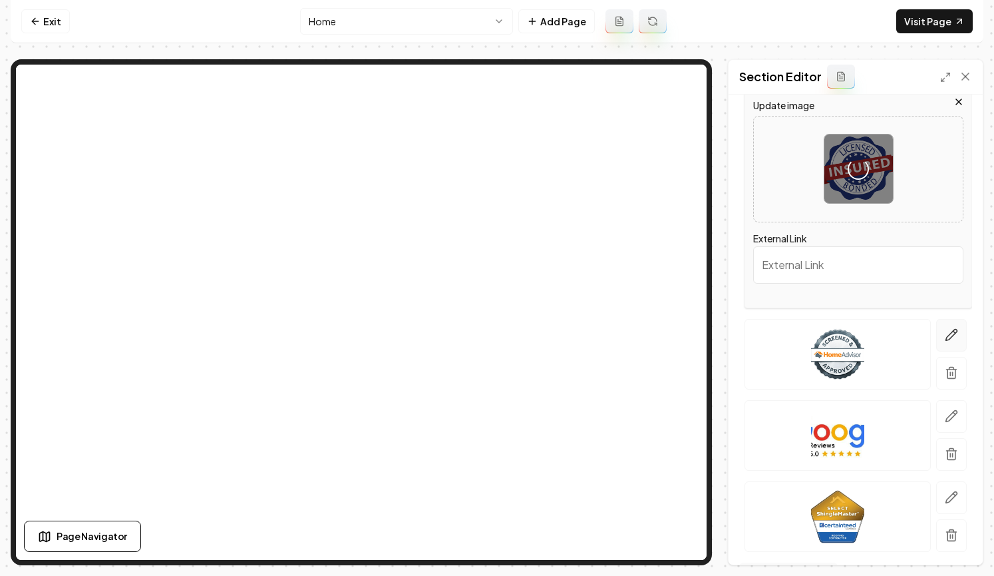
click at [863, 332] on icon "button" at bounding box center [951, 334] width 13 height 13
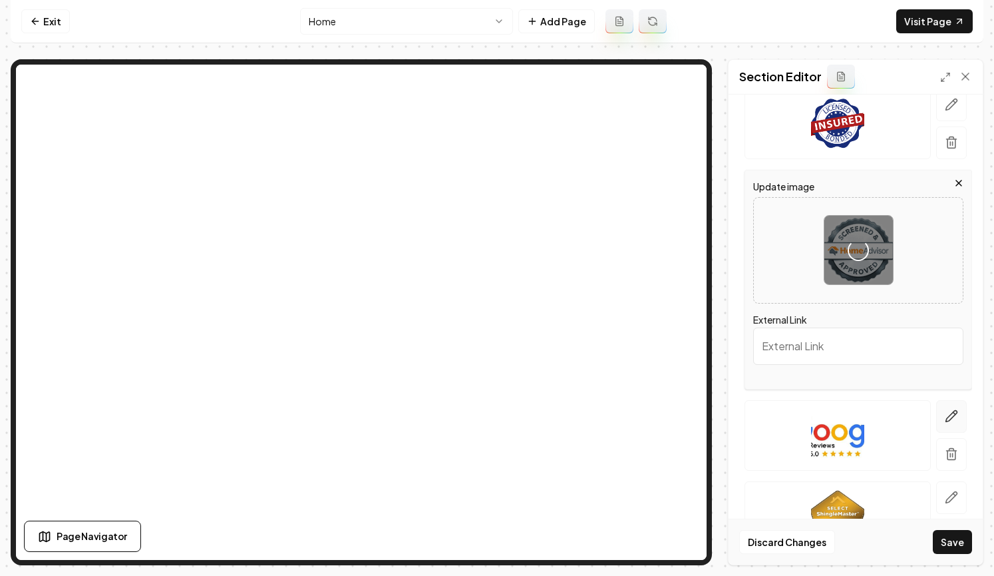
click at [863, 417] on icon "button" at bounding box center [951, 416] width 11 height 11
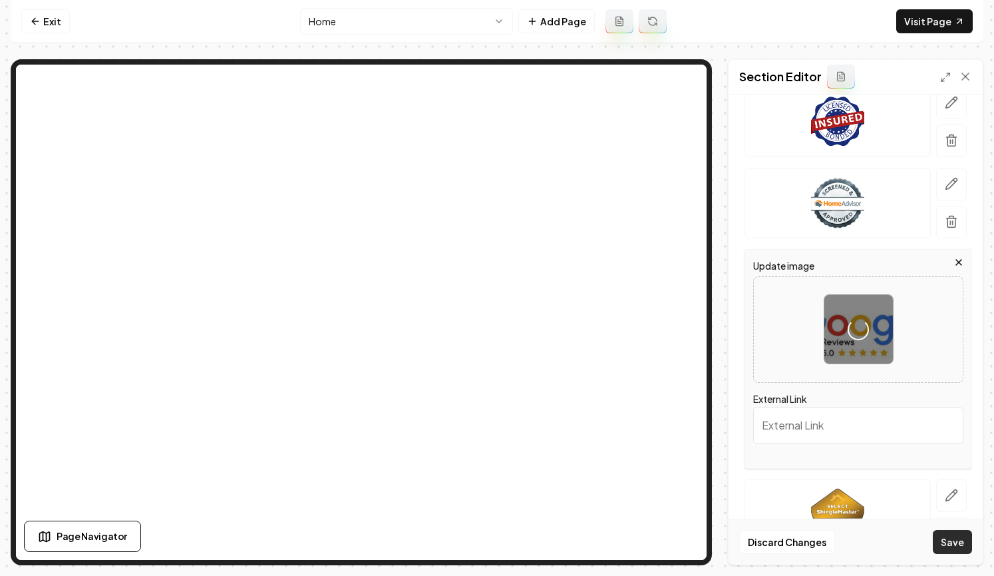
scroll to position [174, 0]
click at [863, 544] on button "Save" at bounding box center [952, 542] width 39 height 24
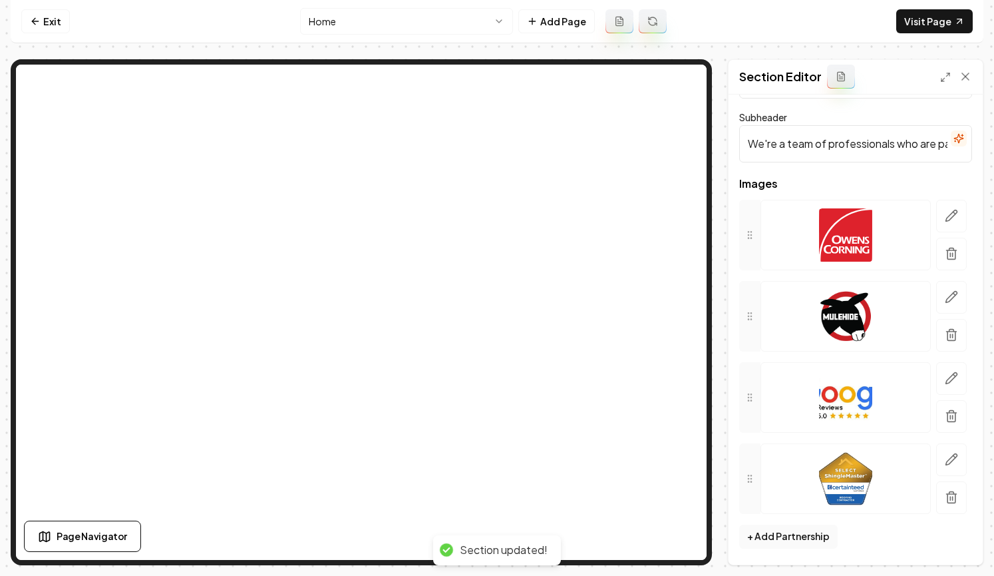
scroll to position [106, 0]
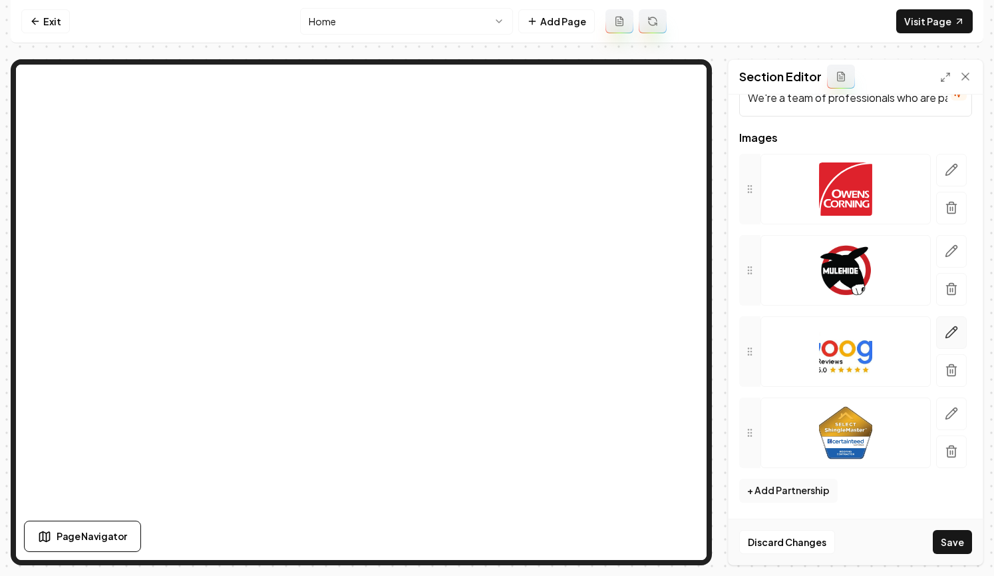
click at [863, 329] on icon "button" at bounding box center [955, 330] width 2 height 2
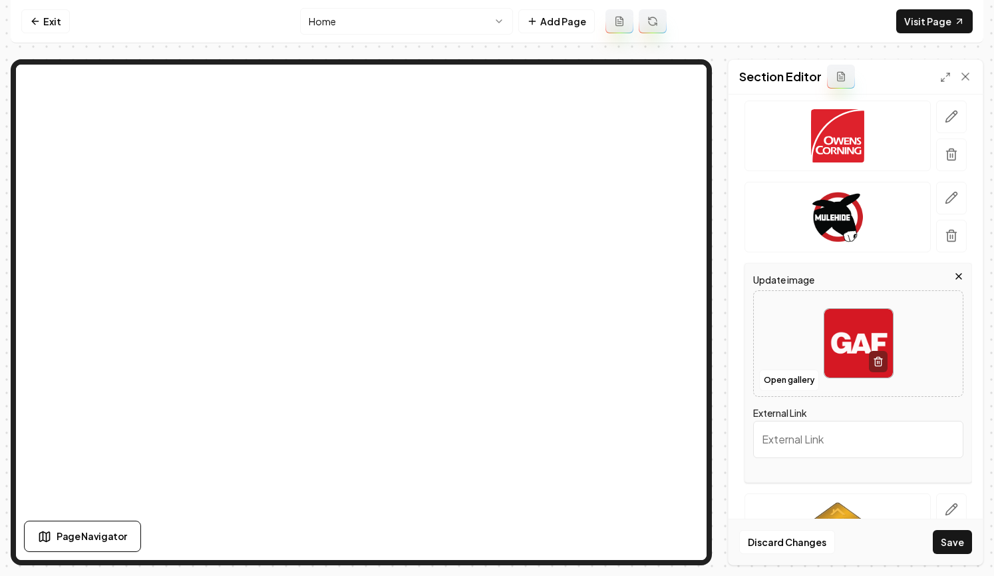
scroll to position [255, 0]
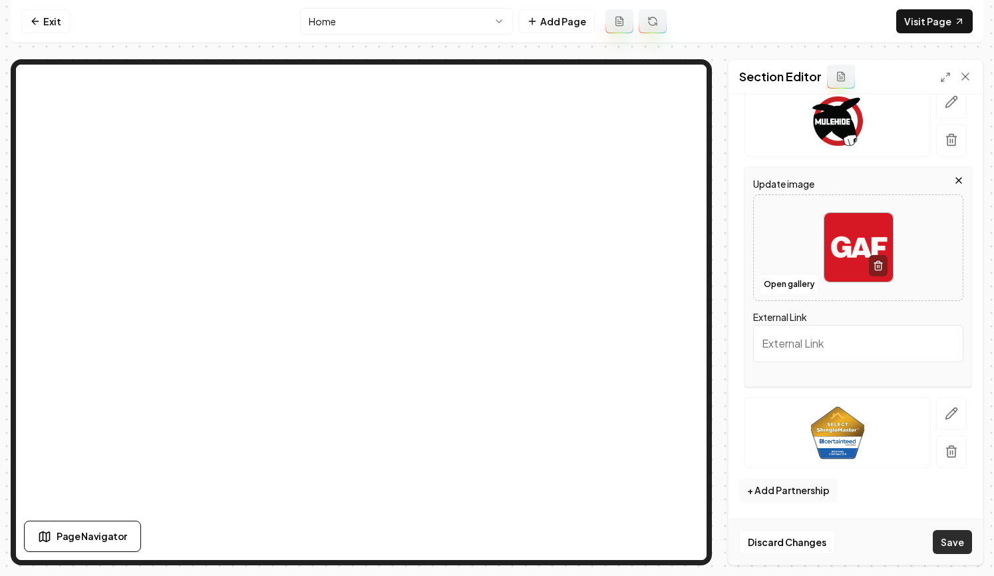
click at [863, 544] on button "Save" at bounding box center [952, 542] width 39 height 24
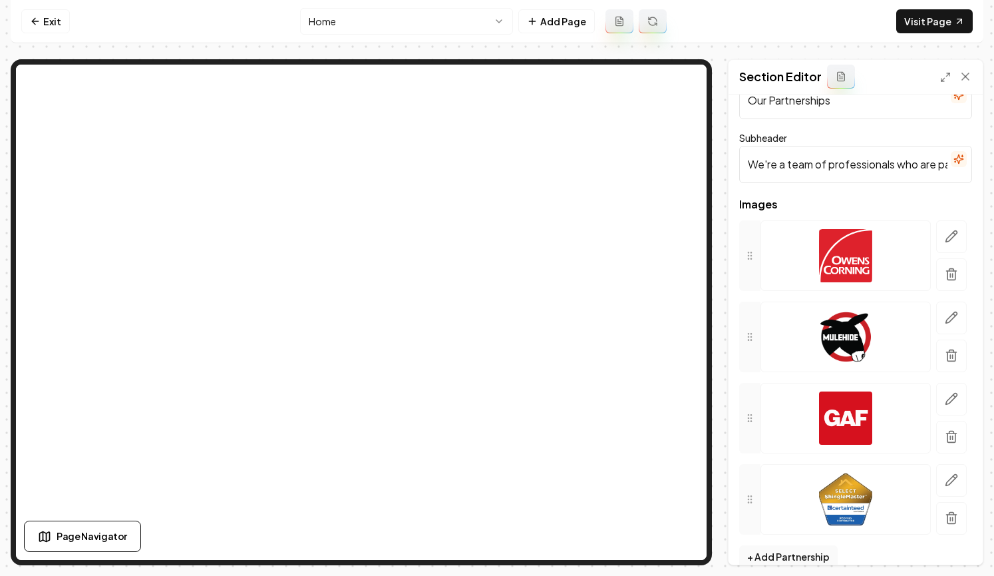
scroll to position [0, 0]
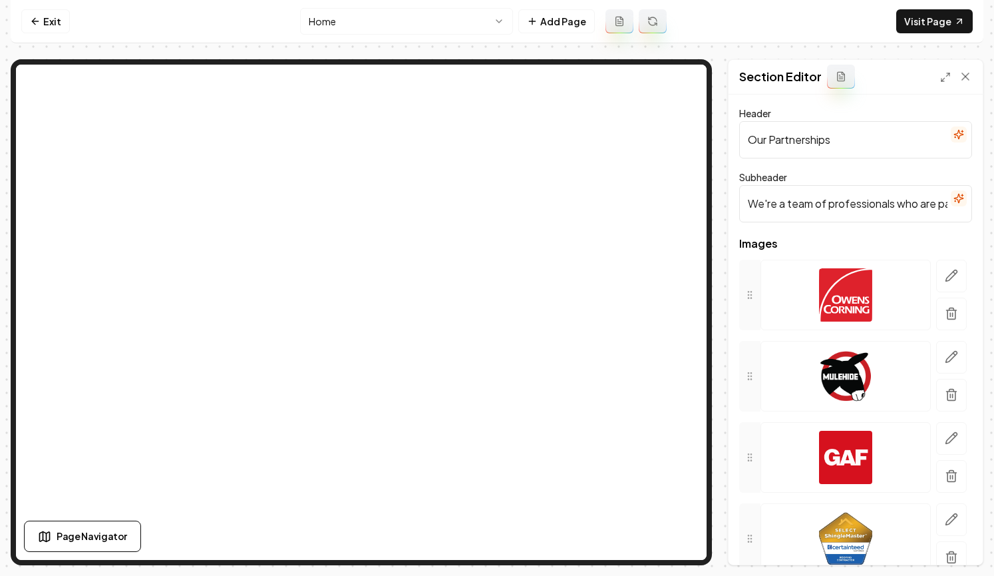
click at [833, 202] on input "We're a team of professionals who are passionate about what we do." at bounding box center [855, 203] width 233 height 37
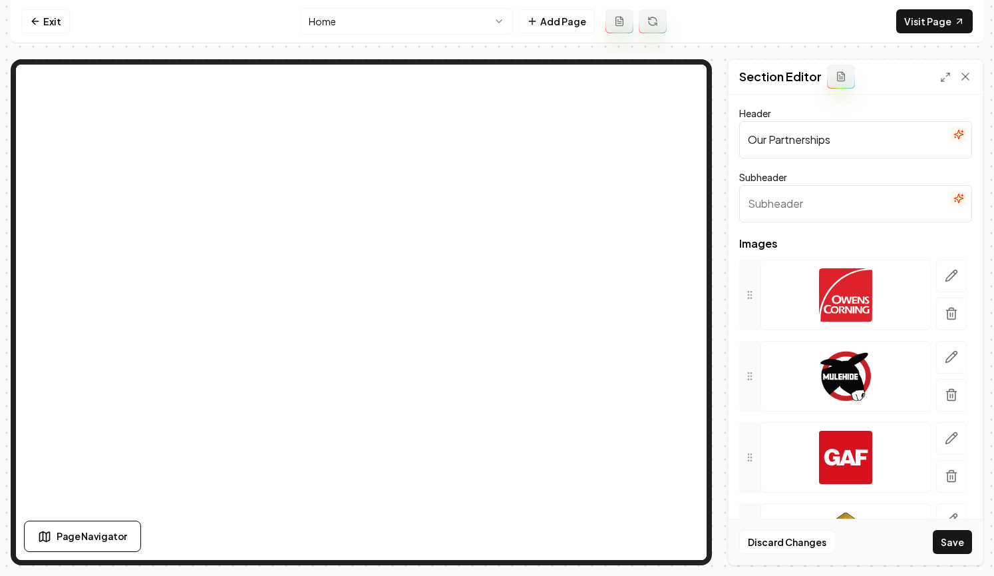
click at [821, 125] on input "Our Partnerships" at bounding box center [855, 139] width 233 height 37
click at [821, 126] on input "Our Partnerships" at bounding box center [855, 139] width 233 height 37
type input "Brands We Trust"
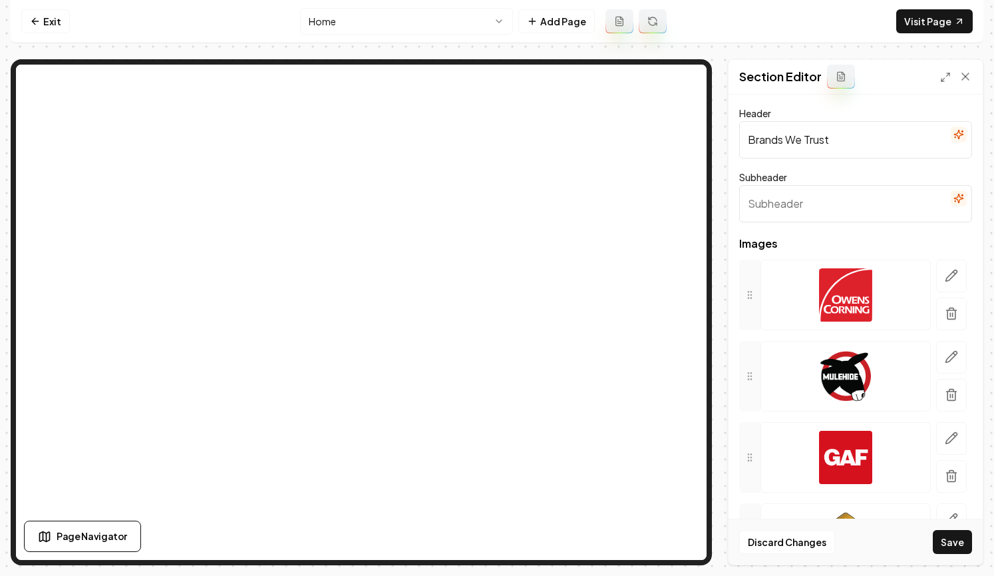
click at [863, 530] on button "Save" at bounding box center [952, 542] width 39 height 24
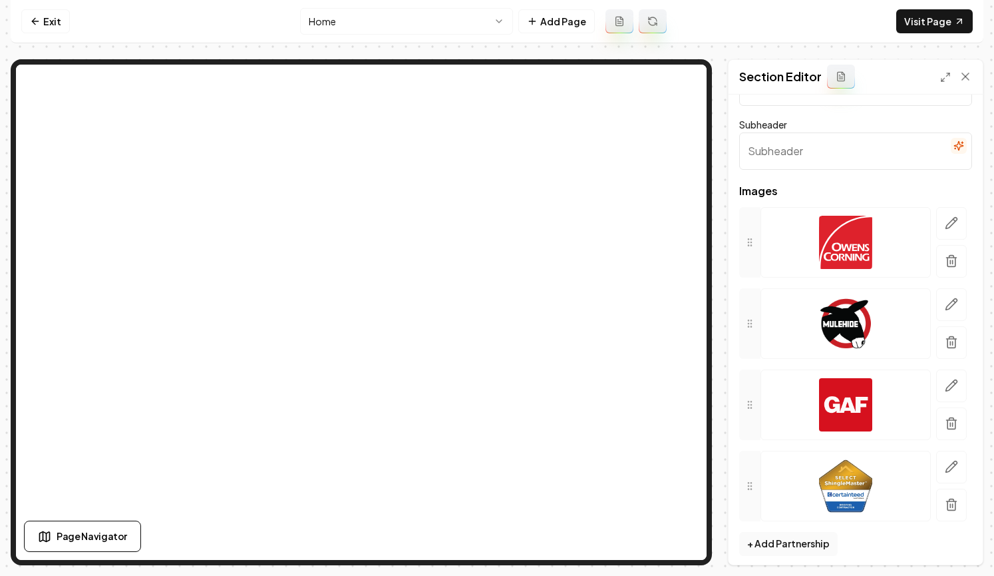
scroll to position [60, 0]
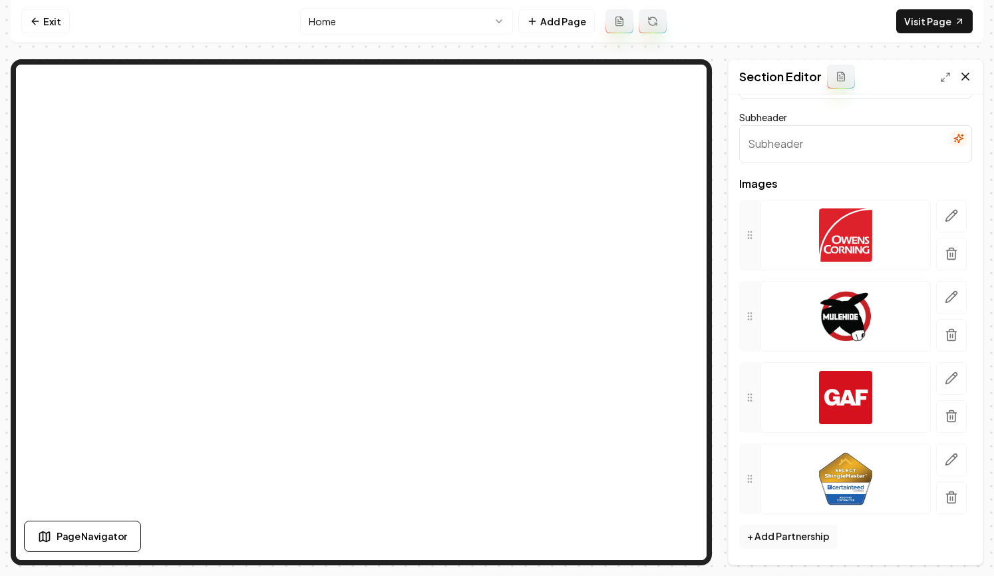
click at [863, 70] on icon at bounding box center [965, 76] width 13 height 13
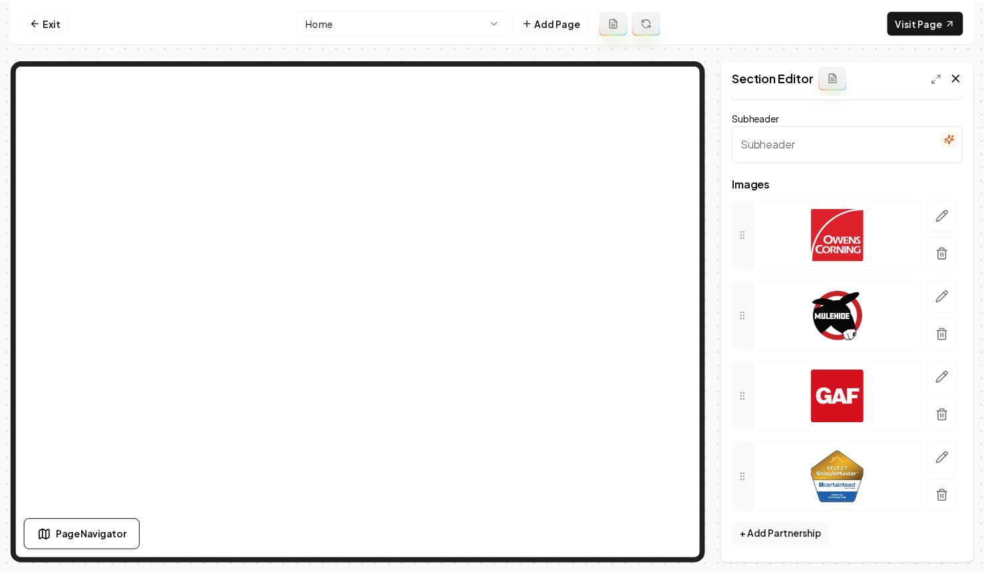
scroll to position [0, 0]
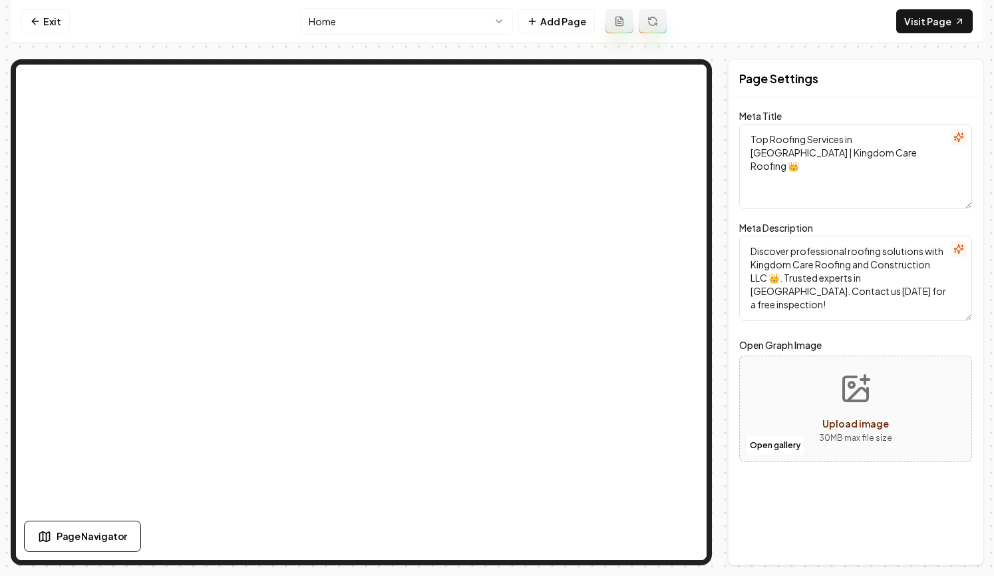
click at [863, 23] on nav "Exit Home Add Page Visit Page" at bounding box center [497, 21] width 973 height 43
click at [863, 10] on link "Visit Page" at bounding box center [934, 21] width 77 height 24
click at [57, 15] on link "Exit" at bounding box center [45, 21] width 49 height 24
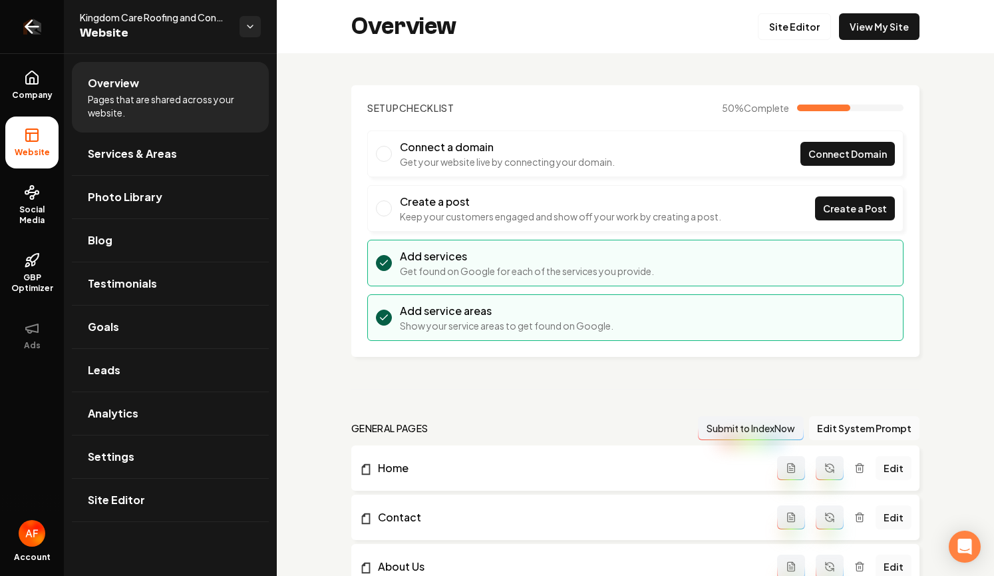
click at [36, 24] on icon "Return to dashboard" at bounding box center [31, 26] width 21 height 21
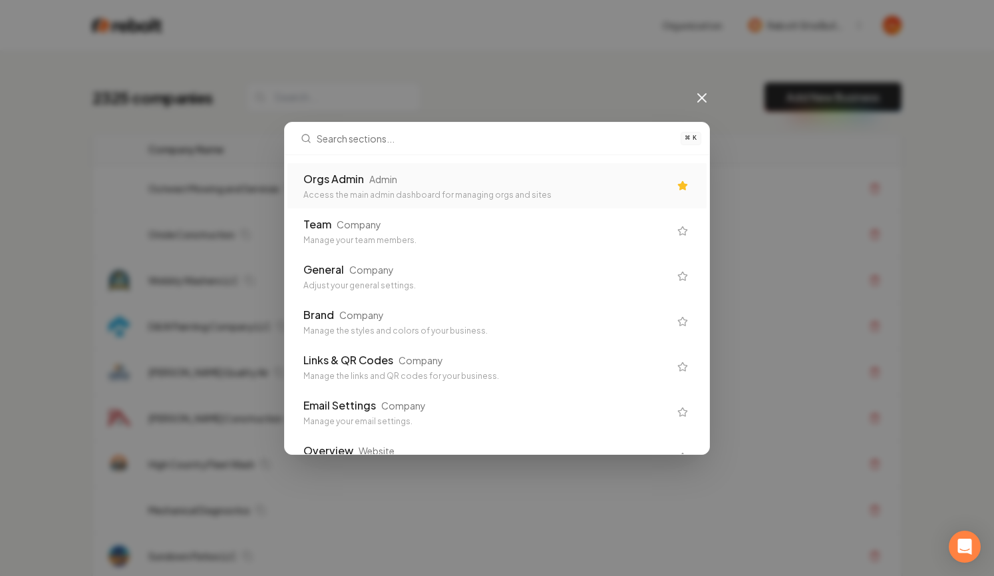
click at [411, 176] on div "Orgs Admin Admin" at bounding box center [486, 179] width 366 height 16
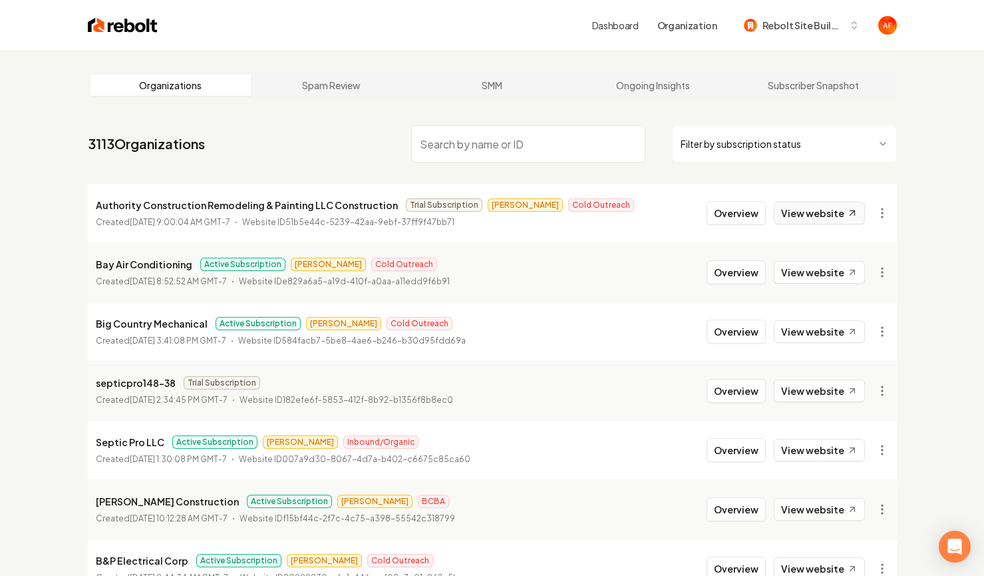
click at [843, 209] on link "View website" at bounding box center [819, 213] width 91 height 23
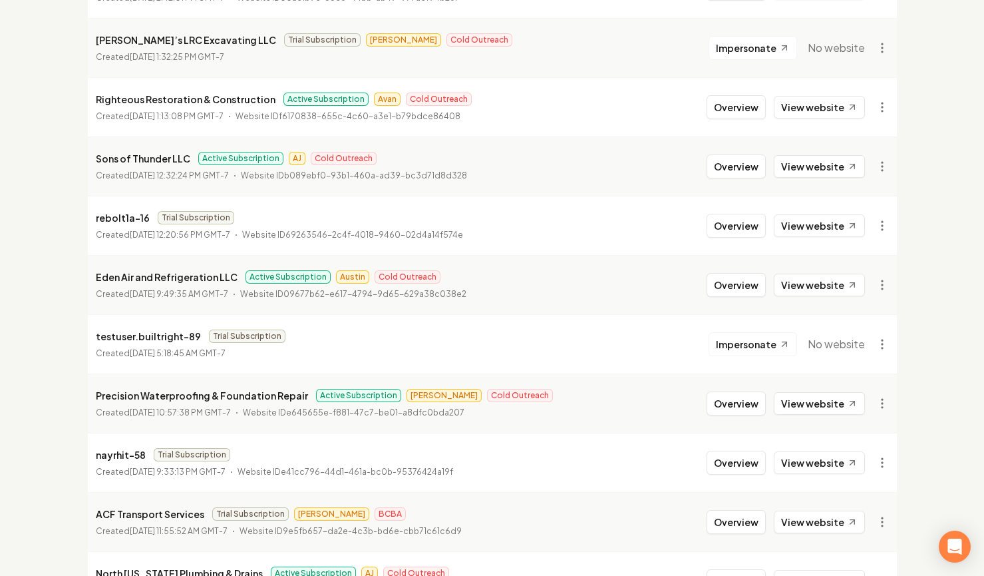
scroll to position [1440, 0]
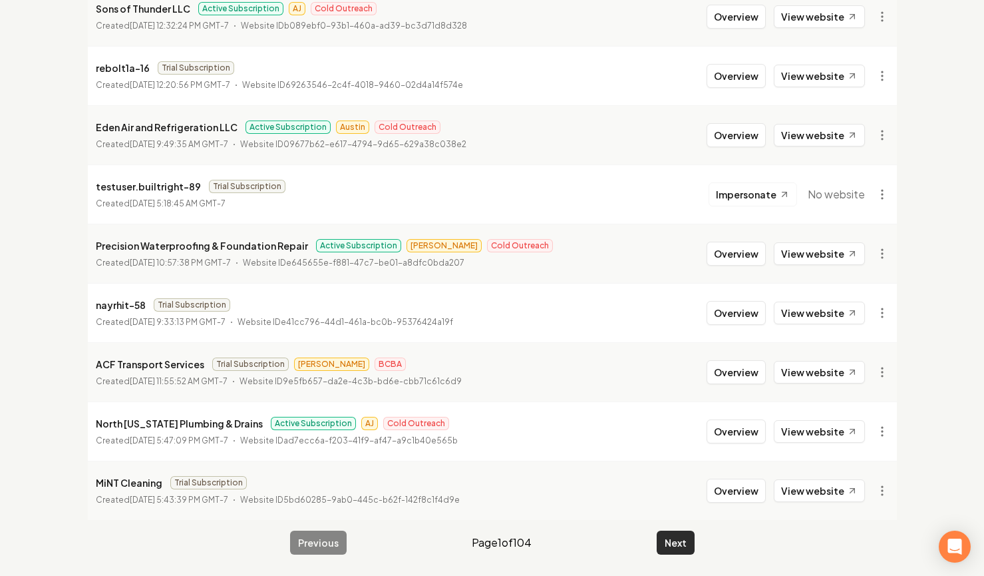
click at [660, 531] on div "Previous Page 1 of 104 Next" at bounding box center [492, 542] width 405 height 24
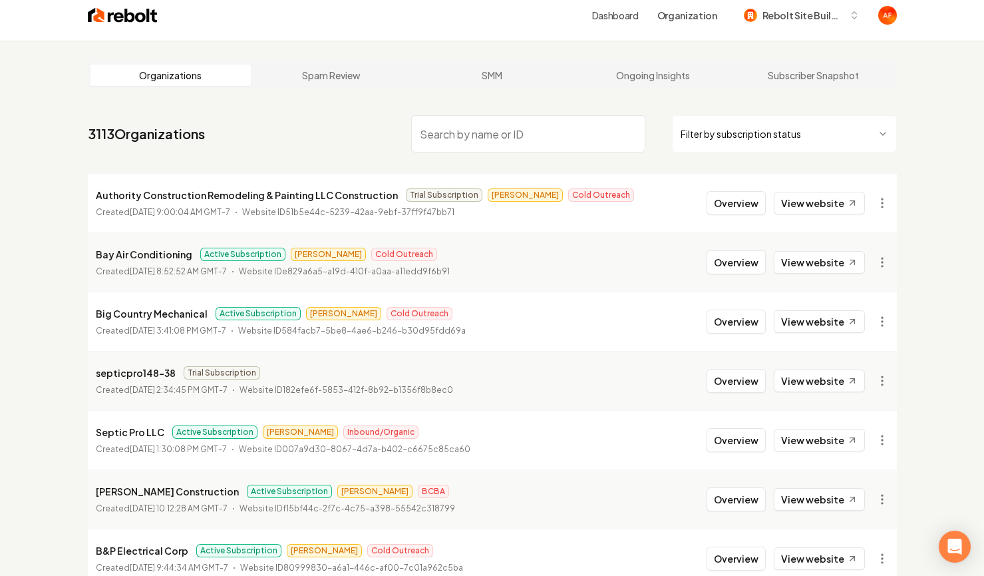
scroll to position [0, 0]
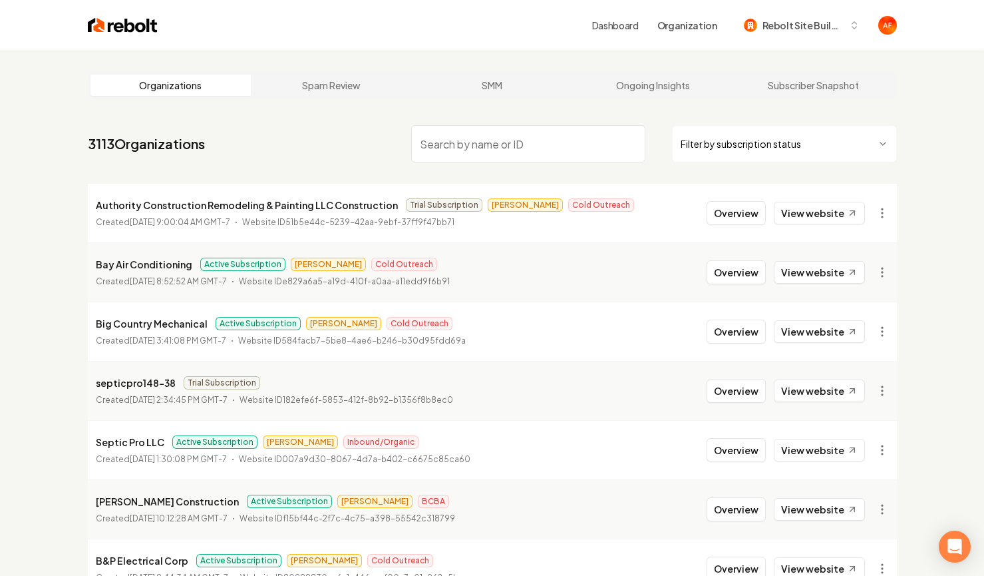
click at [761, 142] on html "Dashboard Organization Rebolt Site Builder Organizations Spam Review SMM Ongoin…" at bounding box center [492, 288] width 984 height 576
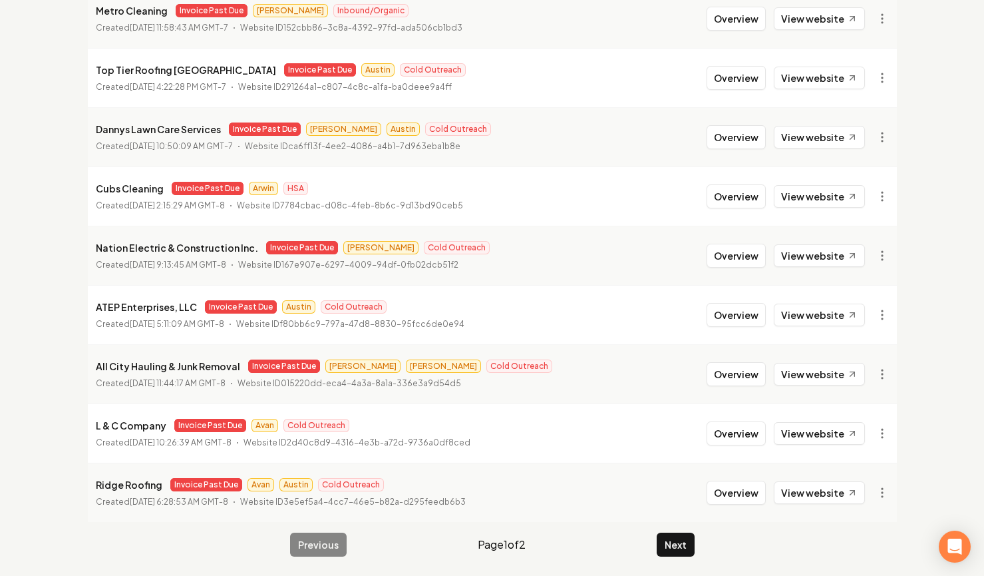
scroll to position [1440, 0]
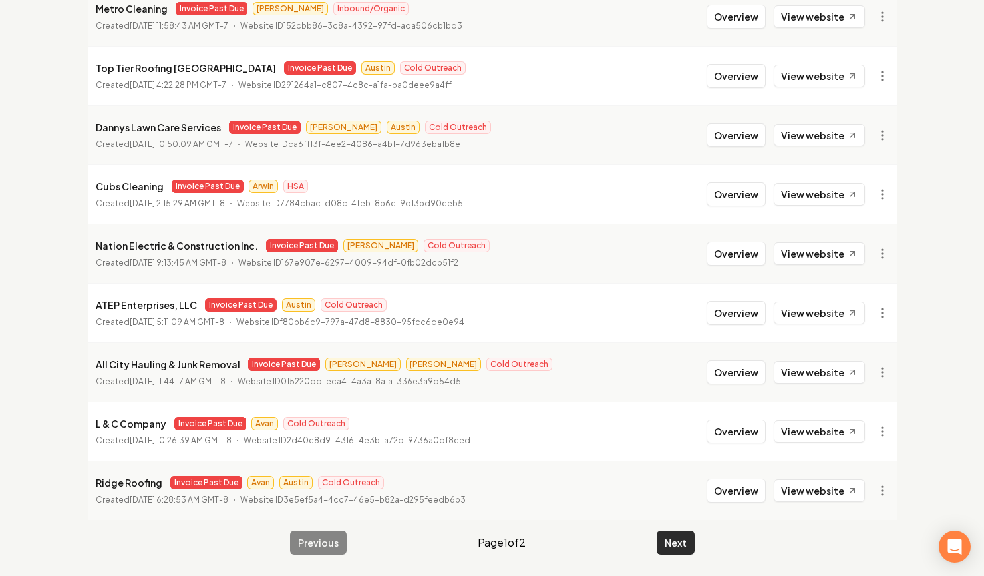
click at [665, 530] on button "Next" at bounding box center [676, 542] width 38 height 24
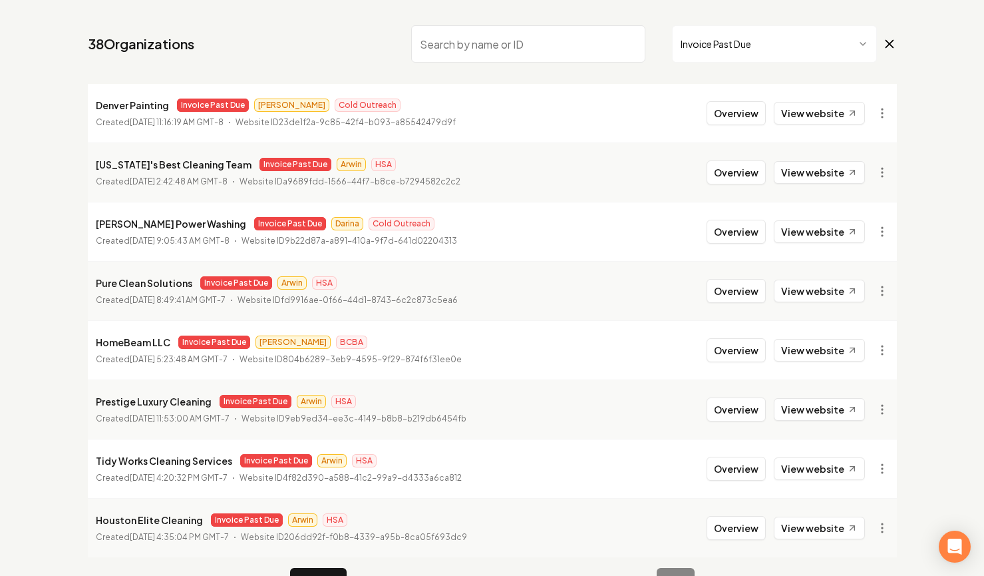
scroll to position [99, 0]
click at [133, 37] on link "38 Organizations" at bounding box center [141, 44] width 106 height 19
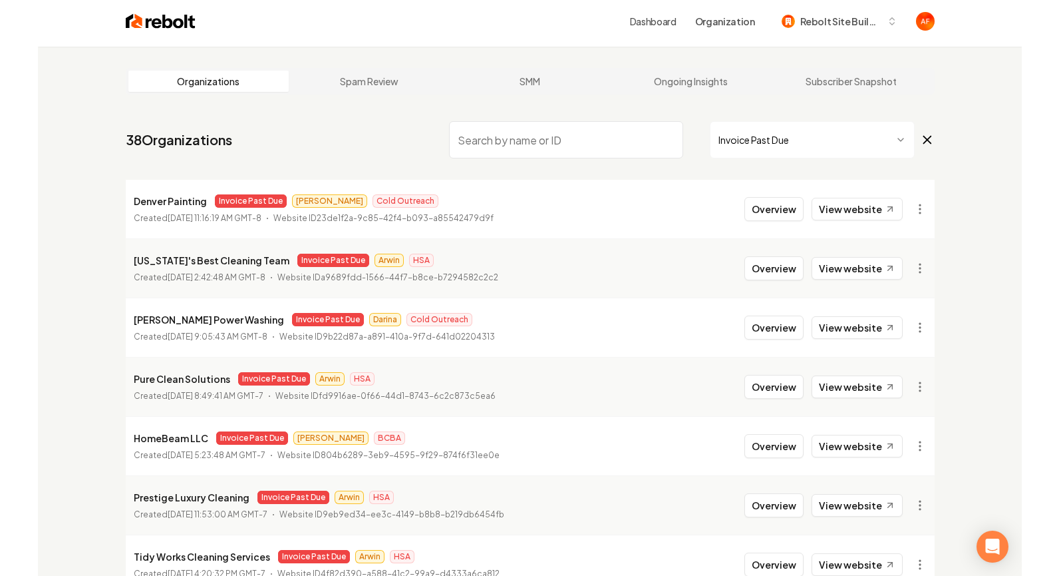
scroll to position [0, 0]
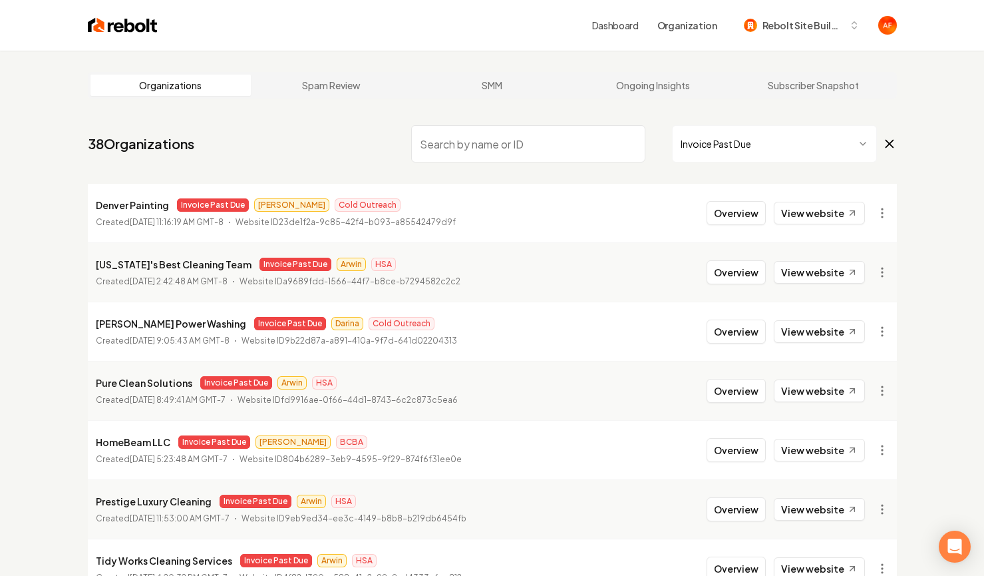
click at [114, 19] on img at bounding box center [123, 25] width 70 height 19
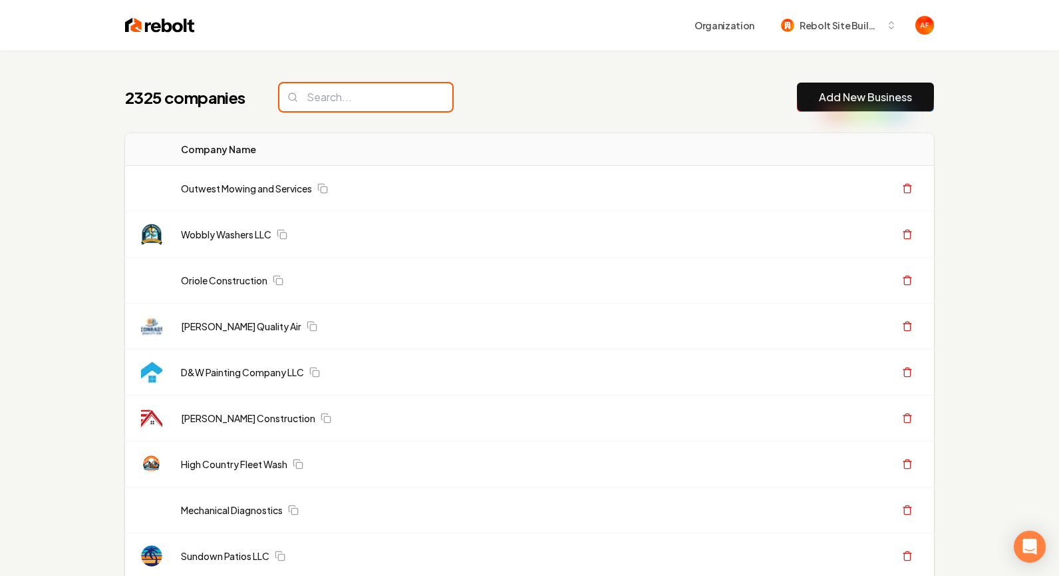
click at [357, 96] on input "search" at bounding box center [366, 97] width 173 height 28
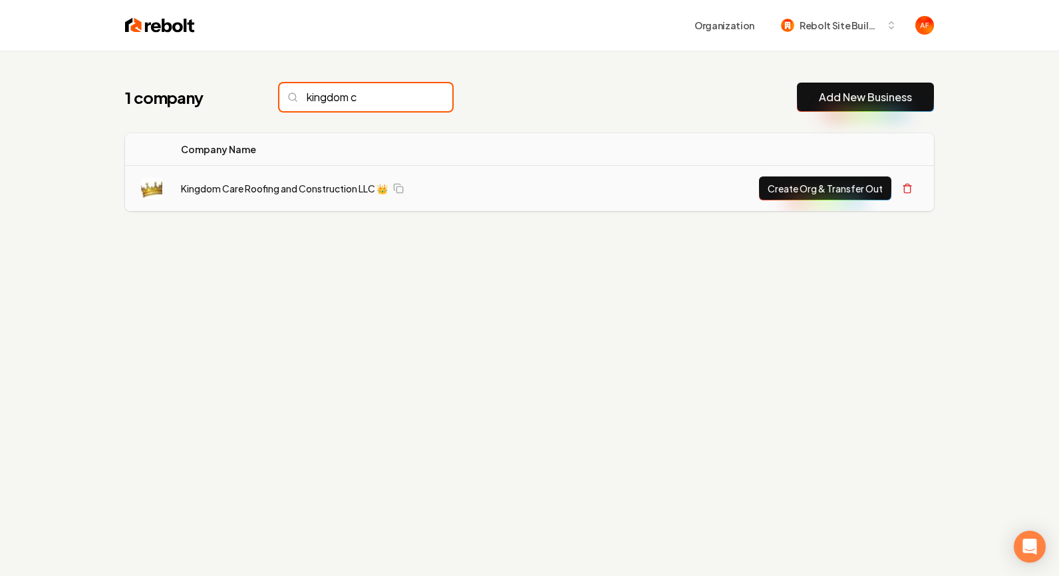
type input "kingdom c"
click at [817, 196] on button "Create Org & Transfer Out" at bounding box center [825, 188] width 132 height 24
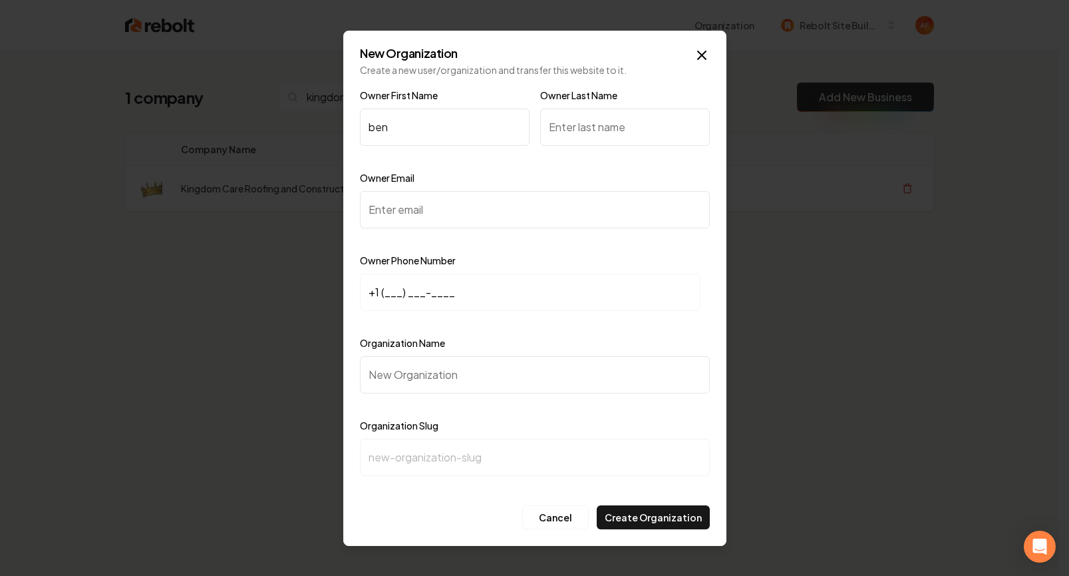
type input "ben"
click at [703, 53] on icon "button" at bounding box center [702, 55] width 8 height 8
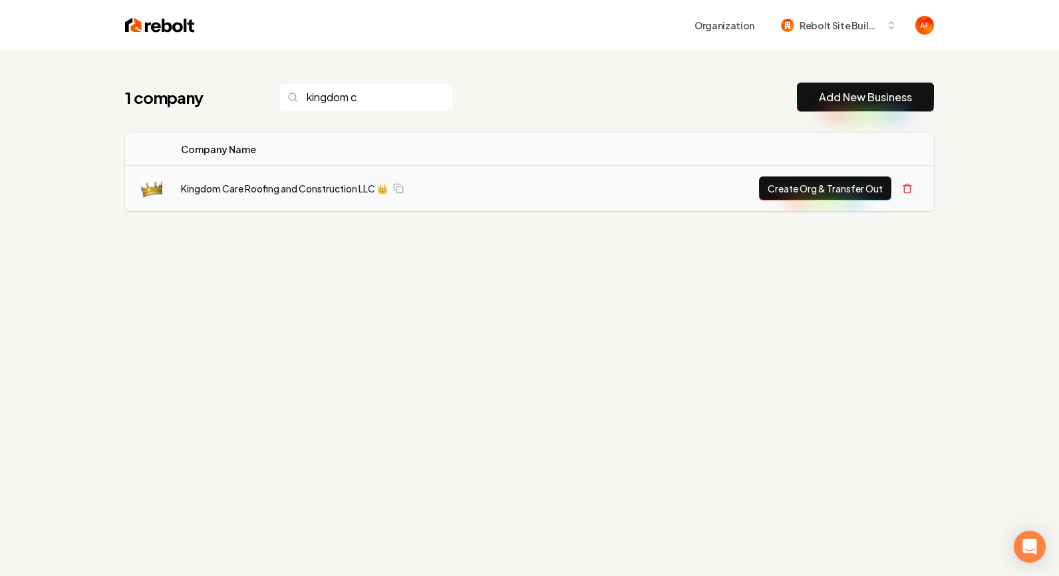
click at [793, 184] on button "Create Org & Transfer Out" at bounding box center [825, 188] width 132 height 24
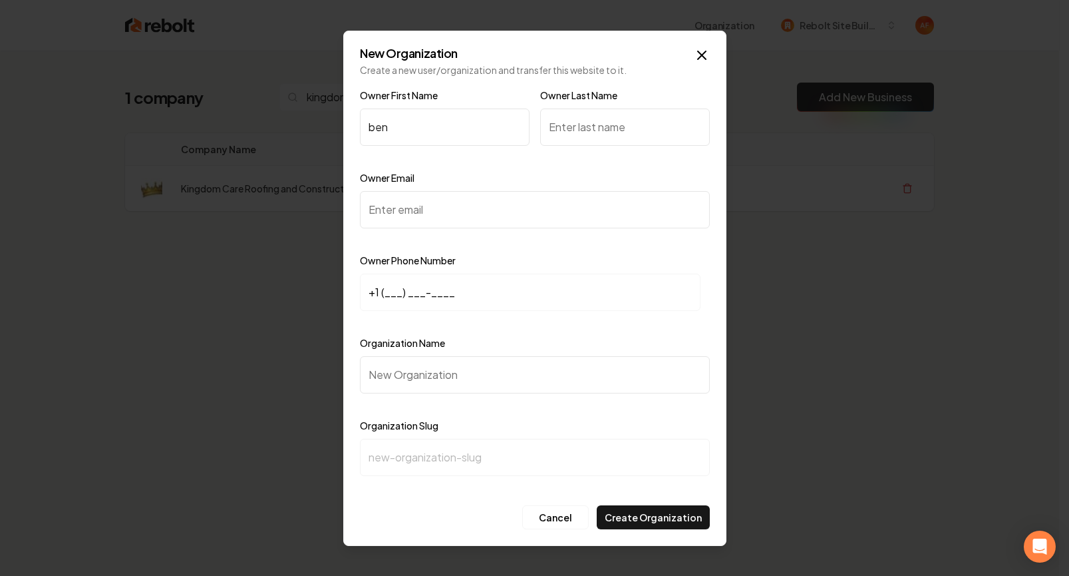
click at [443, 123] on input "ben" at bounding box center [445, 126] width 170 height 37
click at [425, 210] on input "Owner Email" at bounding box center [535, 209] width 350 height 37
paste input "mykingdomroof@gmail.com"
type input "mykingdomroof@gmail.com"
click at [382, 295] on input "+1 (___) ___-____" at bounding box center [530, 292] width 341 height 37
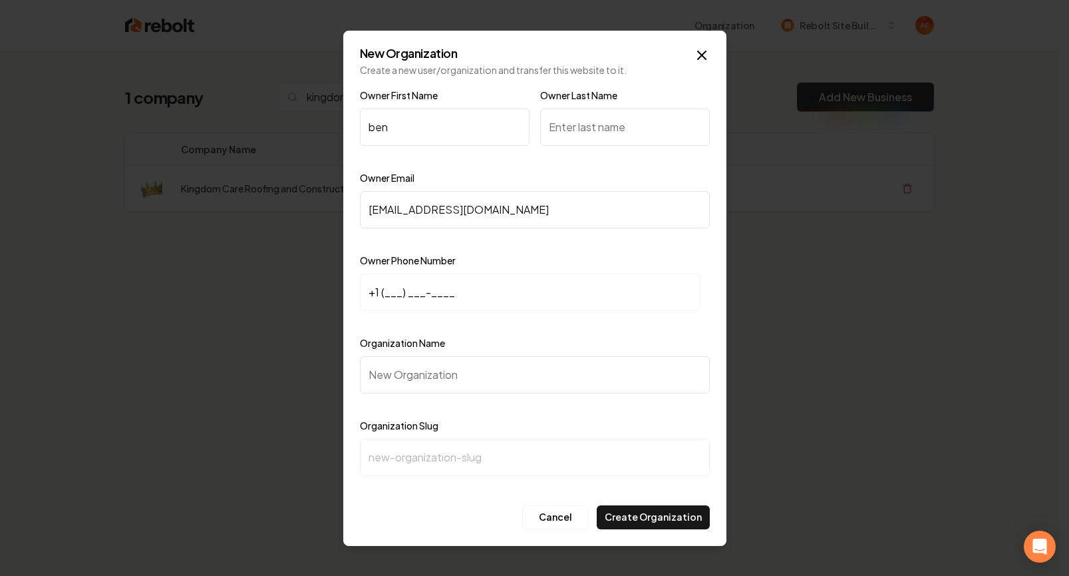
paste input "206) 755-4797"
type input "+1 (206) 755-4797"
click at [449, 386] on input "Organization Name" at bounding box center [535, 374] width 350 height 37
paste input "Kingdom Care Roofing and Construction LLC 👑 Care"
type input "Kingdom Care Roofing and Construction LLC 👑 Care"
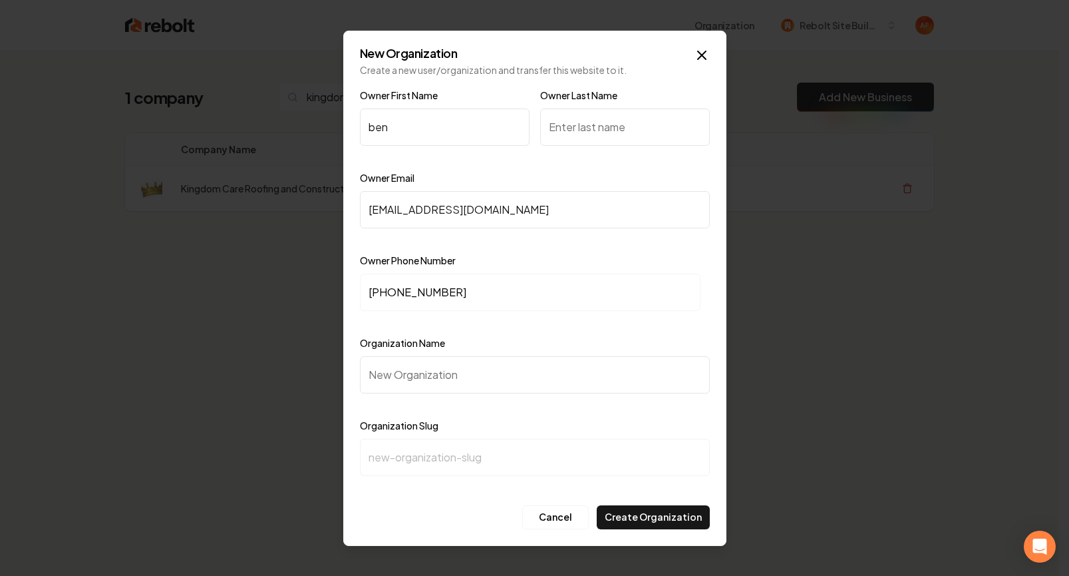
type input "kingdom-care-roofing-and-construction-llc-care"
drag, startPoint x: 633, startPoint y: 375, endPoint x: 611, endPoint y: 361, distance: 25.7
click at [611, 371] on input "Kingdom Care Roofing and Construction LLC 👑 Care" at bounding box center [535, 374] width 350 height 37
type input "Kingdom Care Roofing and Construction LLC 👑"
type input "kingdom-care-roofing-and-construction-llc-"
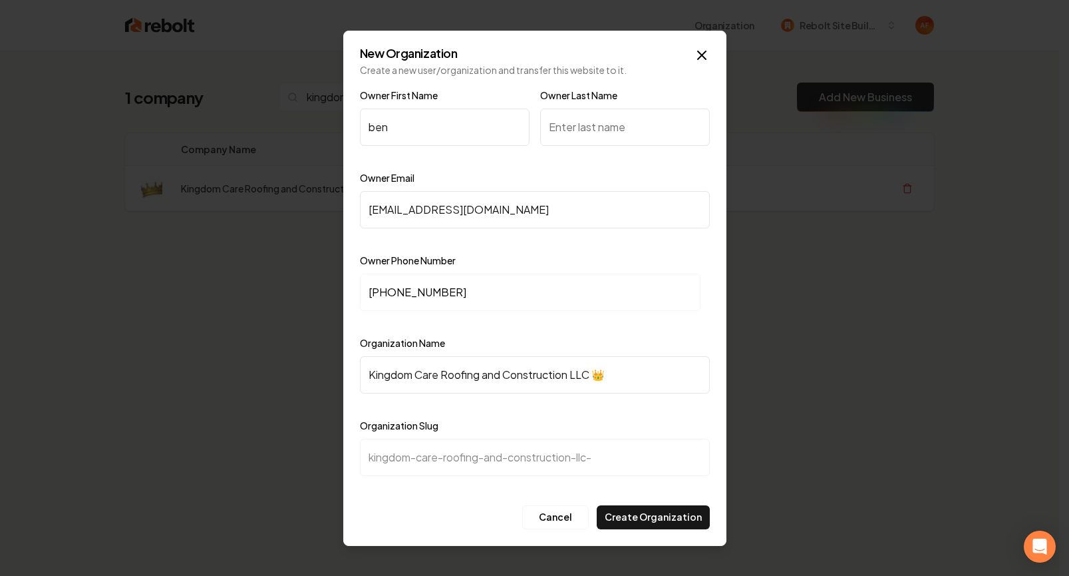
type input "Kingdom Care Roofing and Construction LLC 👑"
click at [586, 122] on input "Owner Last Name" at bounding box center [625, 126] width 170 height 37
click at [555, 126] on input "antoe" at bounding box center [625, 126] width 170 height 37
click at [572, 128] on input "Antoe" at bounding box center [625, 126] width 170 height 37
type input "Antone"
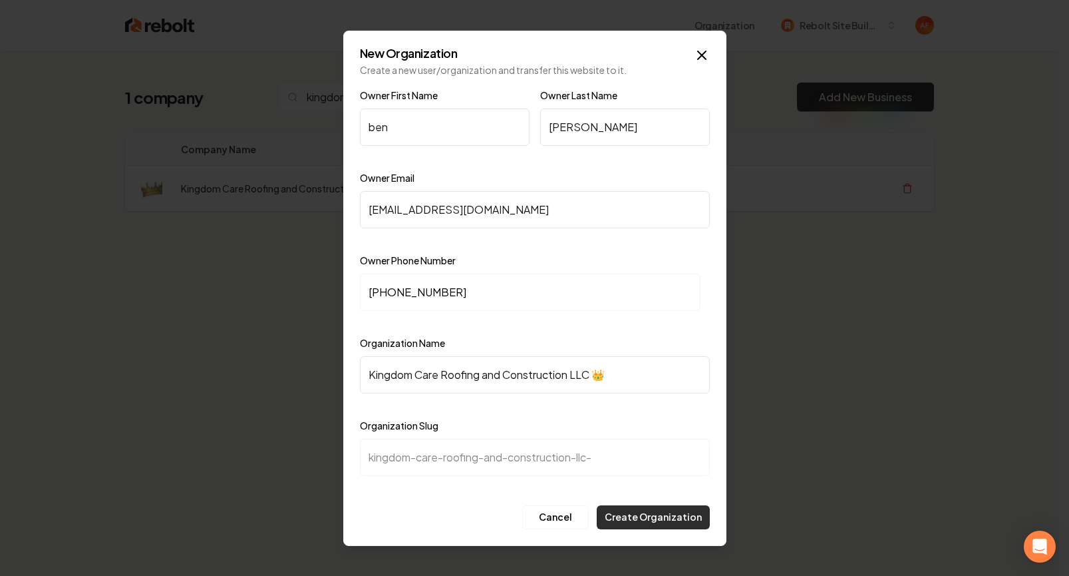
click at [681, 513] on button "Create Organization" at bounding box center [653, 517] width 113 height 24
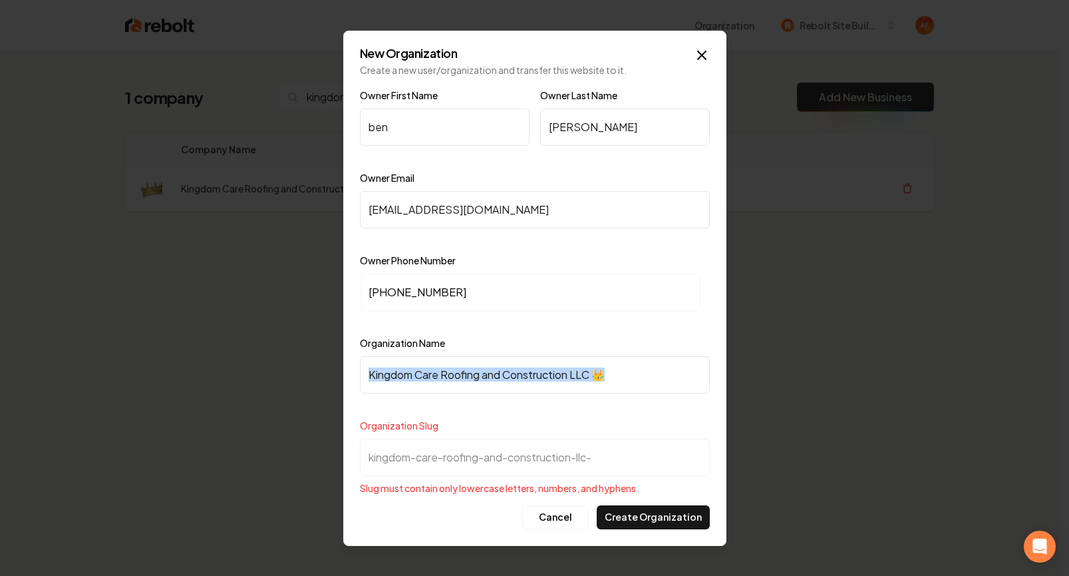
drag, startPoint x: 631, startPoint y: 399, endPoint x: 631, endPoint y: 371, distance: 28.0
click at [632, 385] on div "Organization Name Kingdom Care Roofing and Construction LLC 👑" at bounding box center [535, 373] width 350 height 77
click at [631, 371] on input "Kingdom Care Roofing and Construction LLC 👑" at bounding box center [535, 374] width 350 height 37
type input "Kingdom Care Roofing and Construction LLC"
type input "kingdom-care-roofing-and-construction-llc"
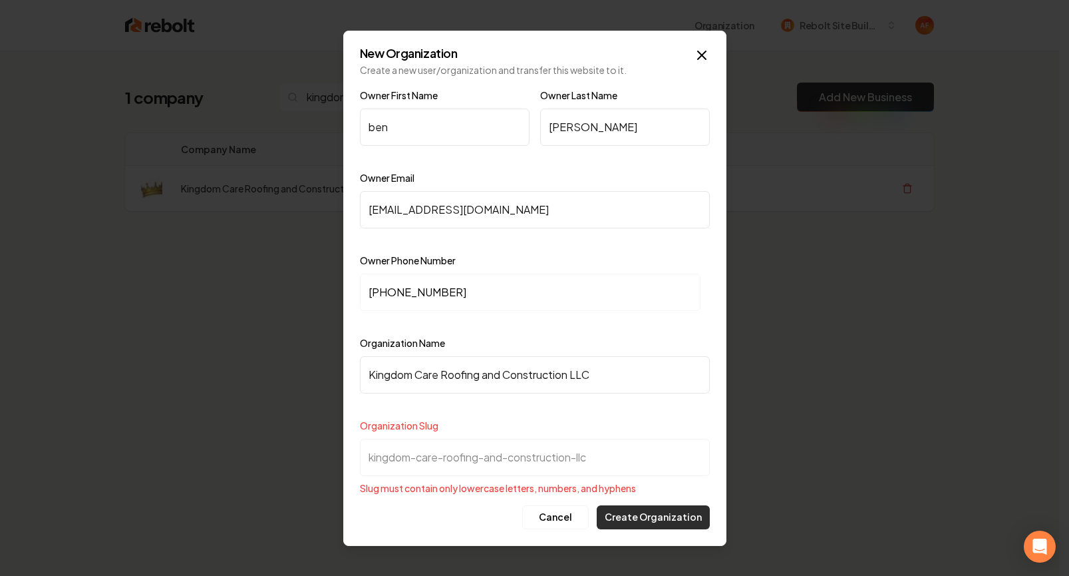
type input "Kingdom Care Roofing and Construction LLC"
click at [653, 520] on button "Create Organization" at bounding box center [653, 517] width 113 height 24
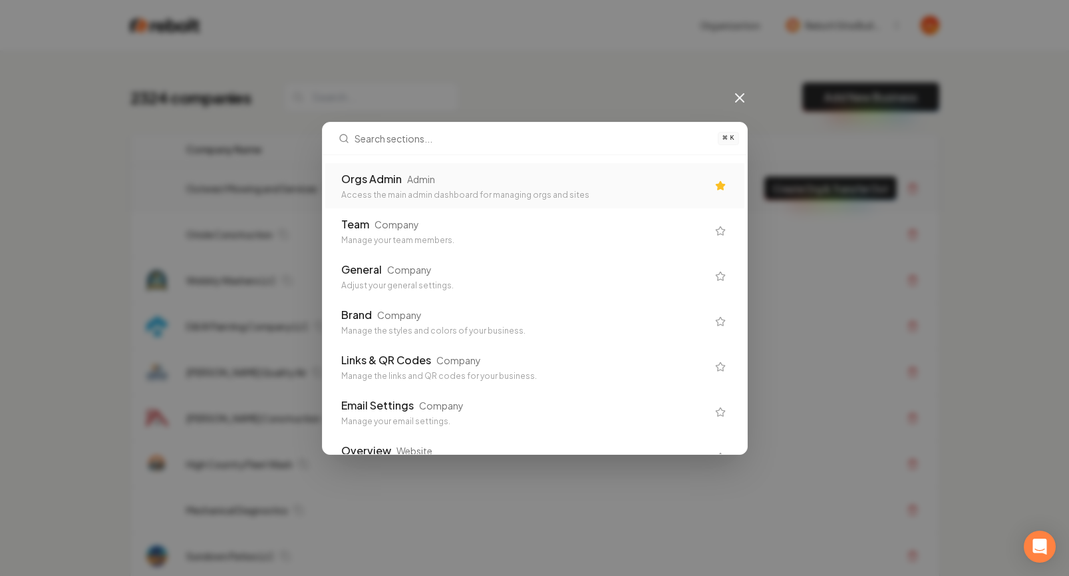
click at [498, 181] on div "Orgs Admin Admin" at bounding box center [524, 179] width 366 height 16
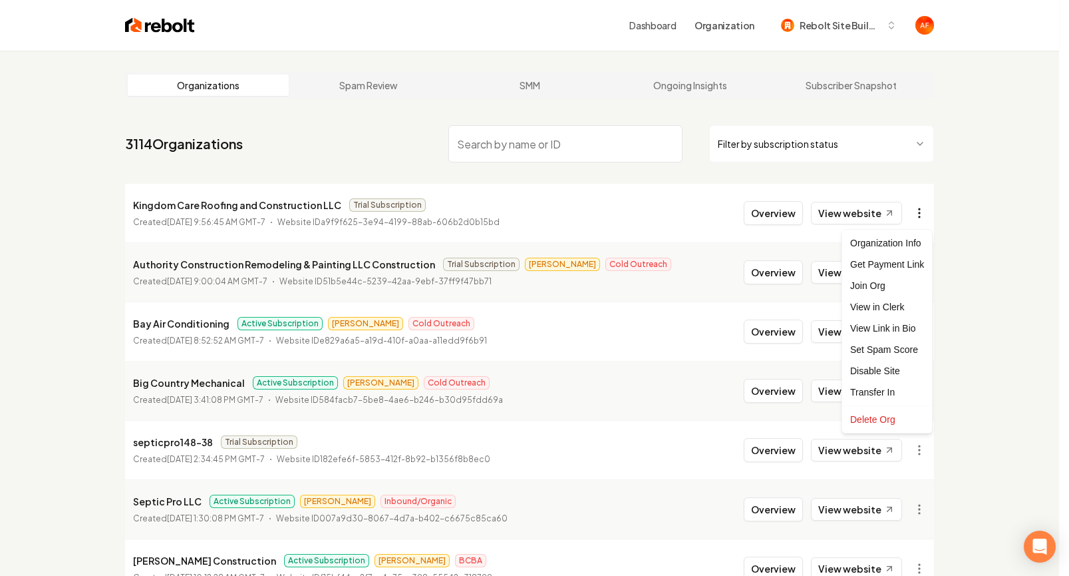
click at [910, 218] on html "Dashboard Organization Rebolt Site Builder Organizations Spam Review SMM Ongoin…" at bounding box center [534, 288] width 1069 height 576
click at [916, 216] on html "Dashboard Organization Rebolt Site Builder Organizations Spam Review SMM Ongoin…" at bounding box center [534, 288] width 1069 height 576
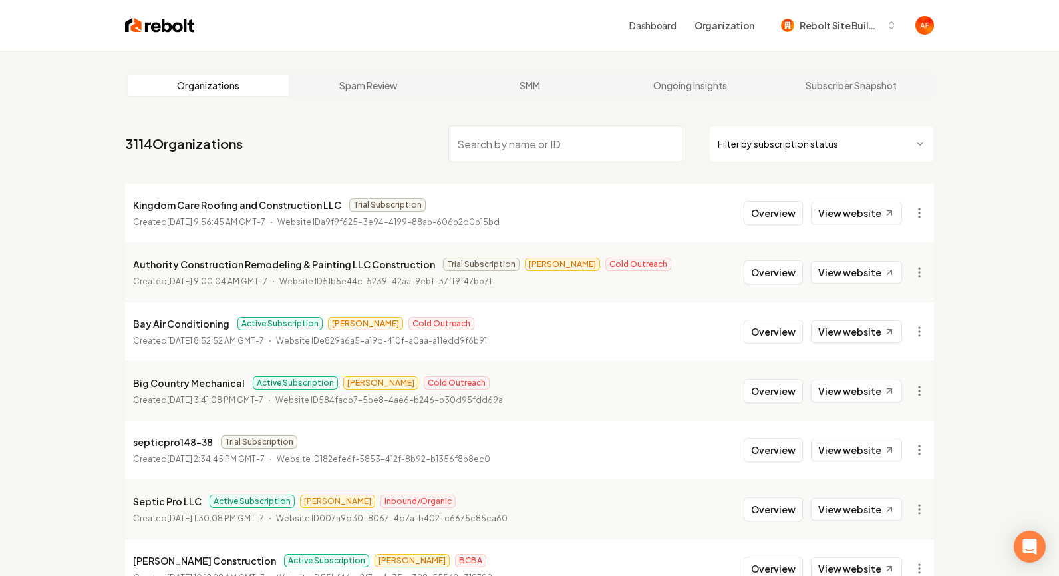
click at [920, 209] on html "Dashboard Organization Rebolt Site Builder Organizations Spam Review SMM Ongoin…" at bounding box center [529, 288] width 1059 height 576
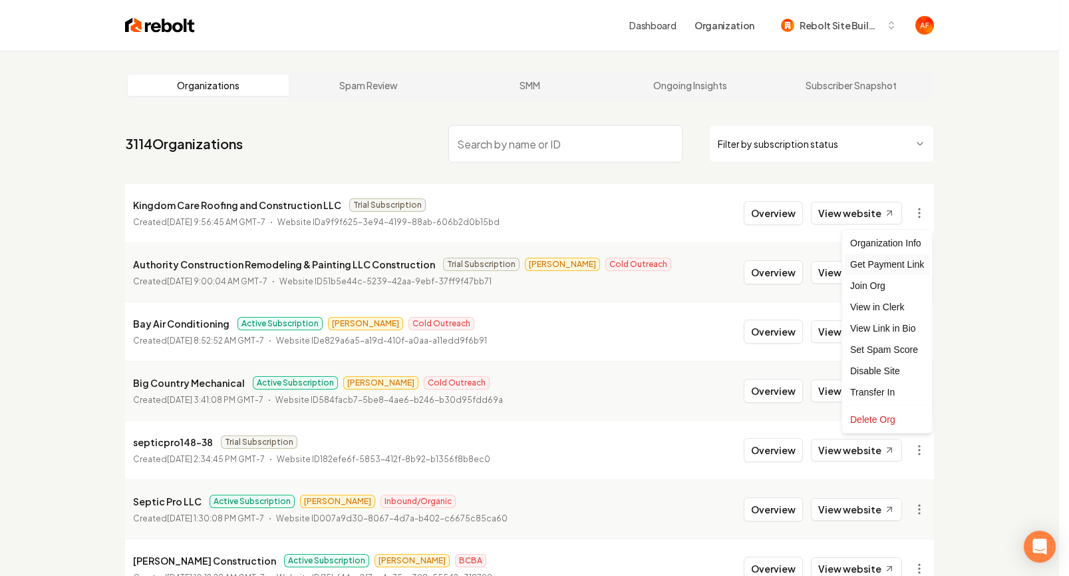
click at [901, 267] on div "Get Payment Link" at bounding box center [887, 264] width 85 height 21
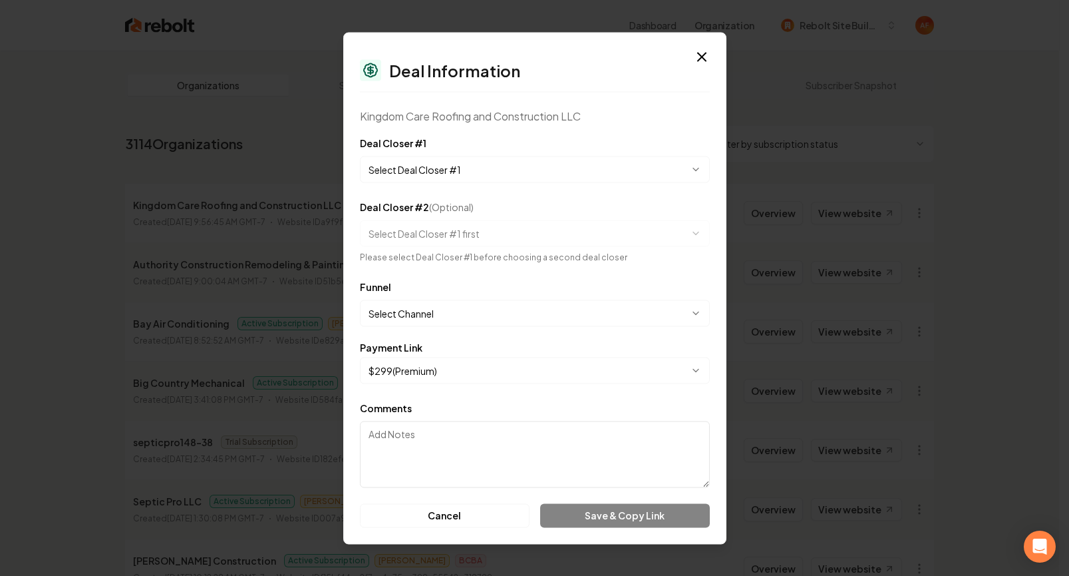
click at [594, 160] on body "Dashboard Organization Rebolt Site Builder Organizations Spam Review SMM Ongoin…" at bounding box center [529, 288] width 1059 height 576
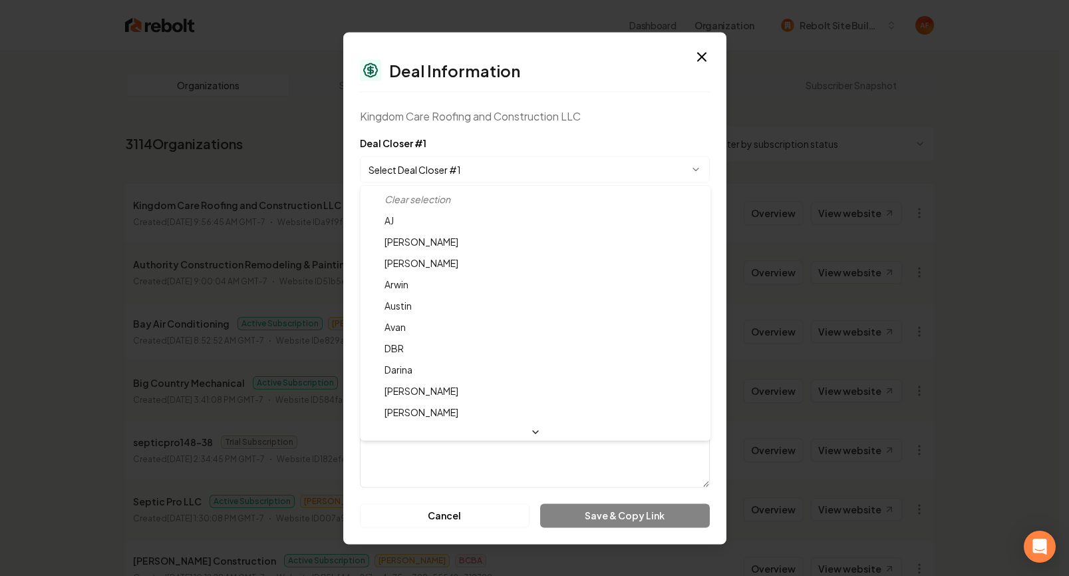
select select "**********"
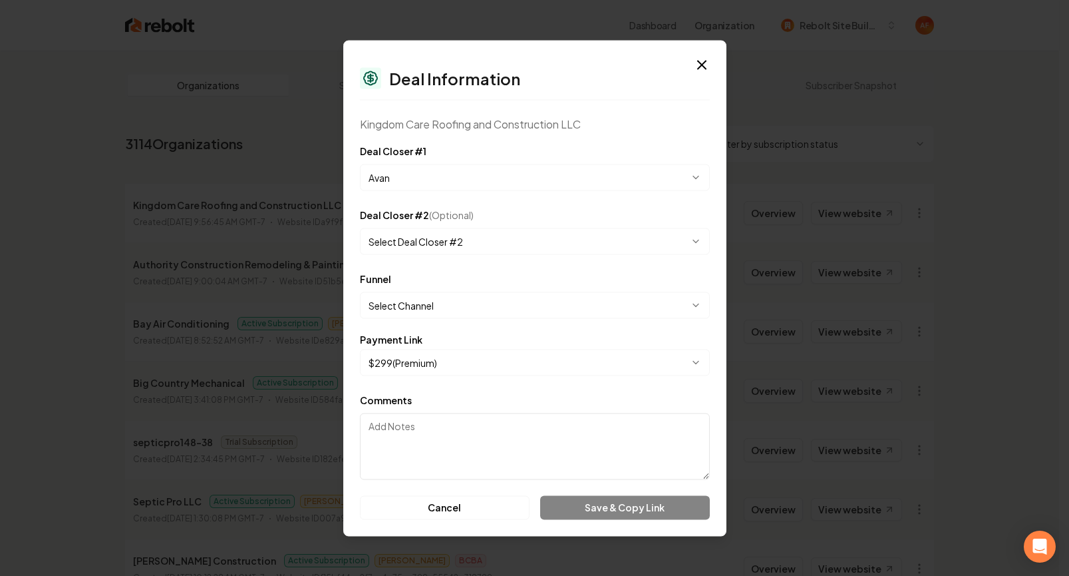
click at [443, 307] on body "Dashboard Organization Rebolt Site Builder Organizations Spam Review SMM Ongoin…" at bounding box center [529, 288] width 1059 height 576
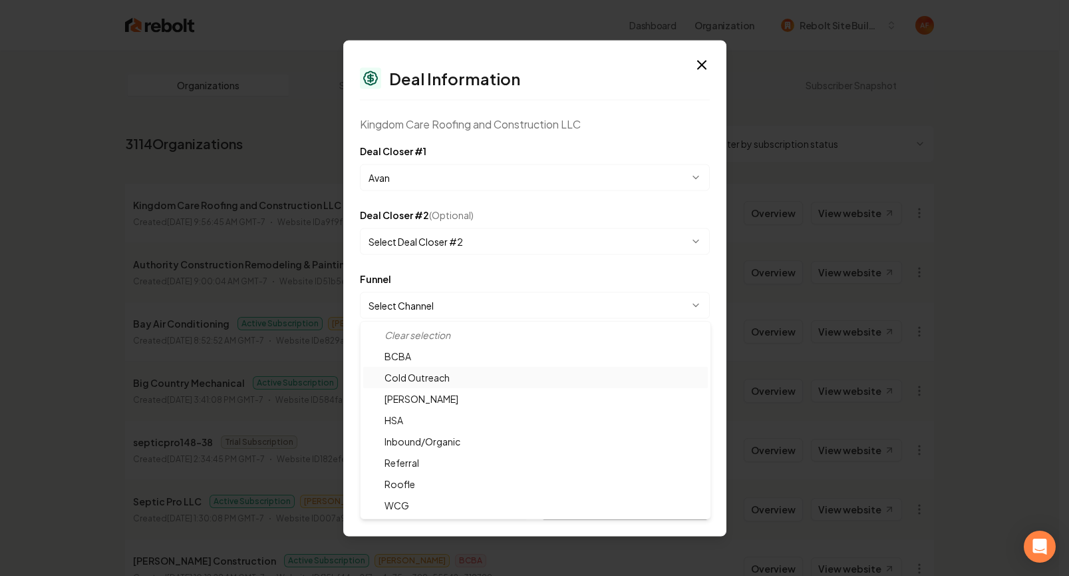
select select "**********"
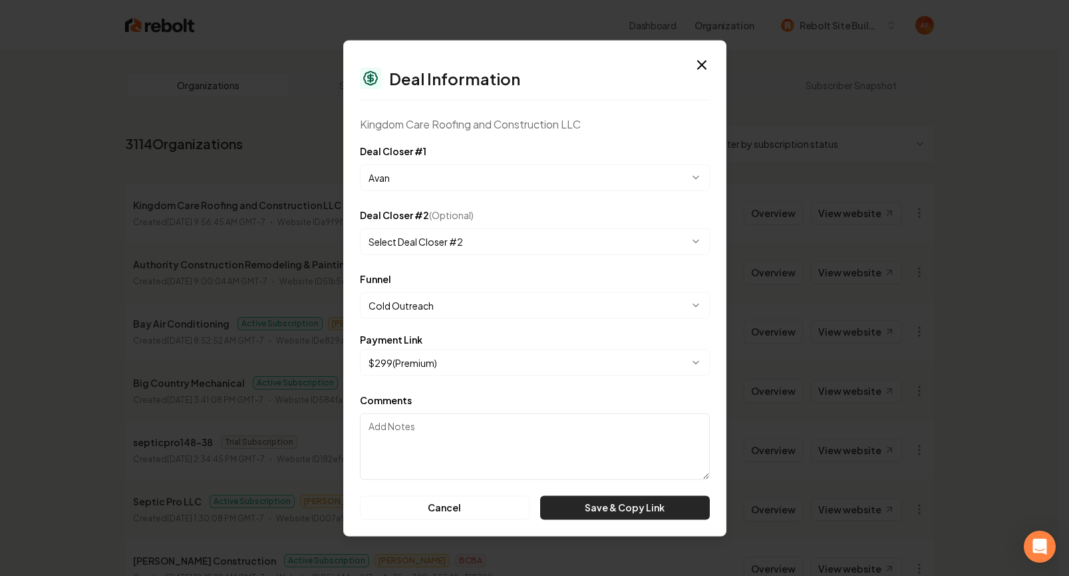
click at [612, 506] on button "Save & Copy Link" at bounding box center [624, 507] width 169 height 24
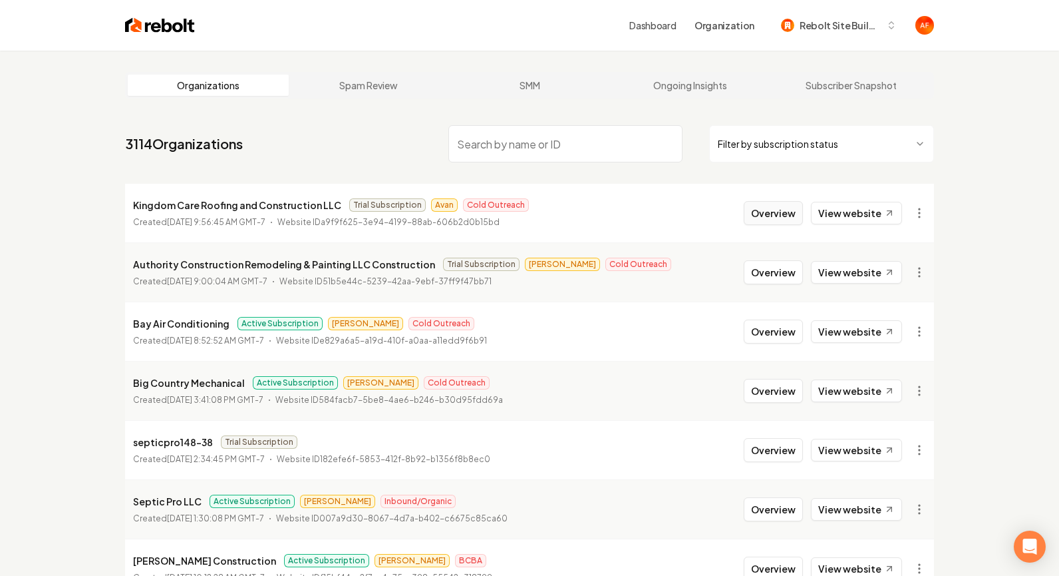
click at [779, 217] on button "Overview" at bounding box center [773, 213] width 59 height 24
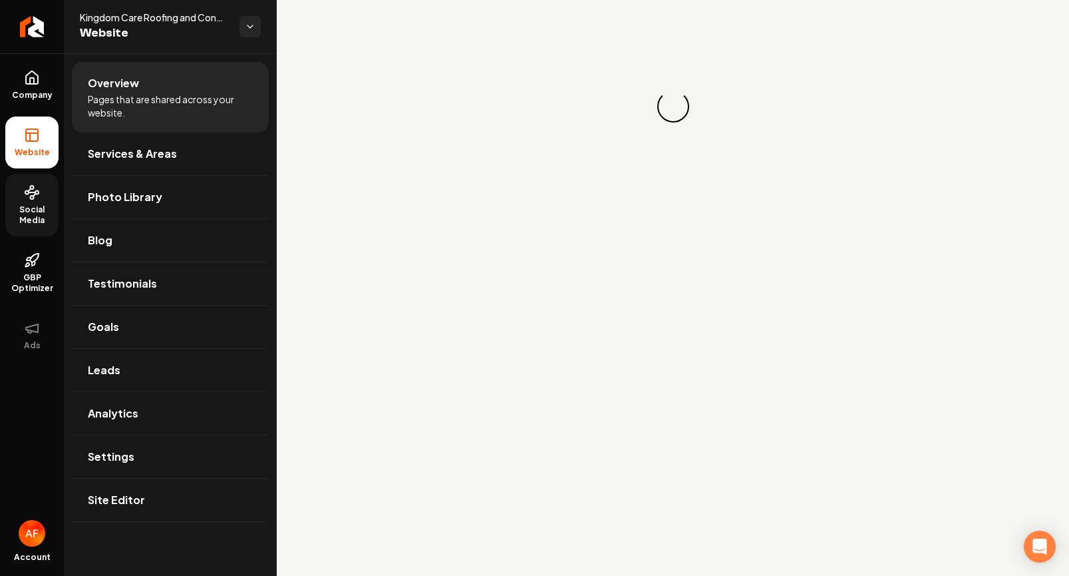
click at [29, 204] on span "Social Media" at bounding box center [31, 214] width 53 height 21
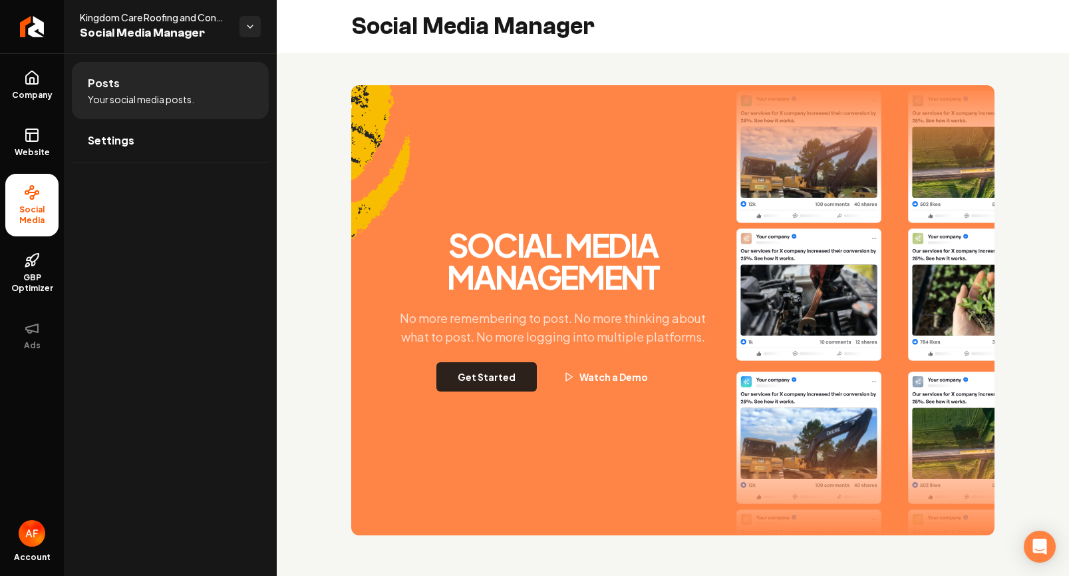
click at [463, 368] on button "Get Started" at bounding box center [487, 376] width 100 height 29
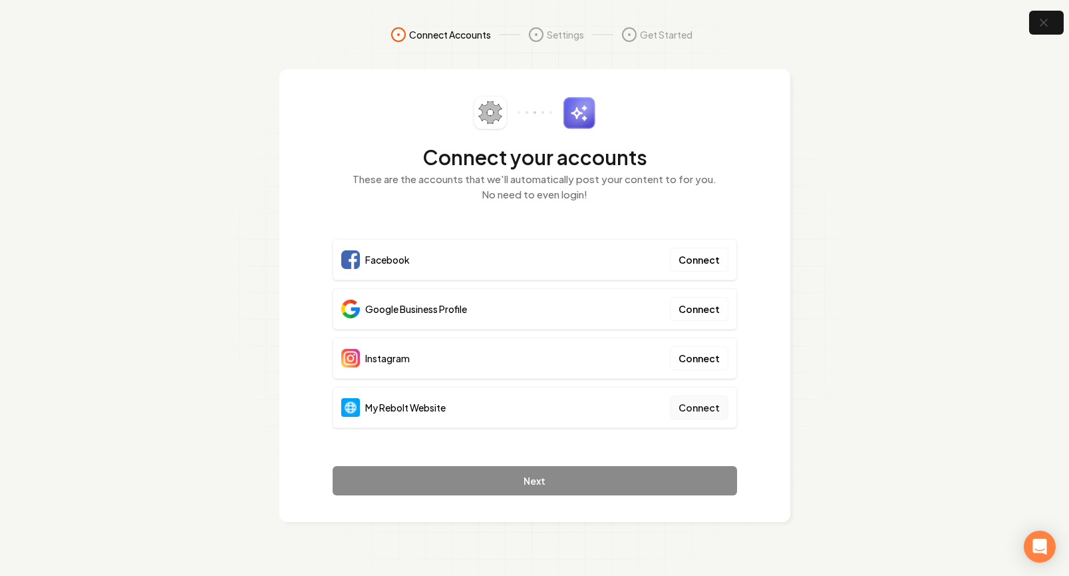
click at [699, 399] on button "Connect" at bounding box center [699, 407] width 59 height 24
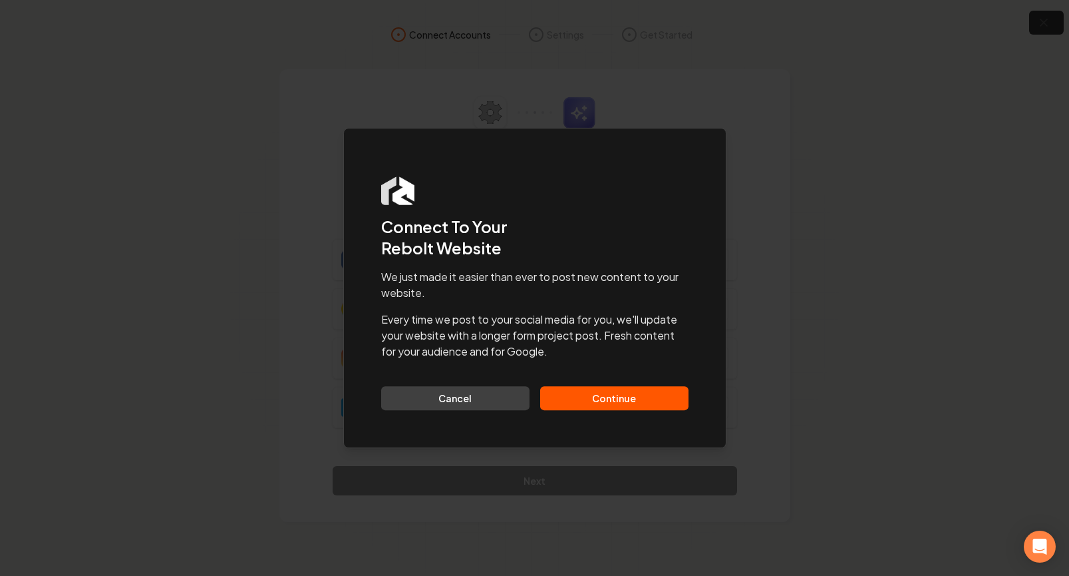
click at [640, 388] on button "Continue" at bounding box center [614, 398] width 148 height 24
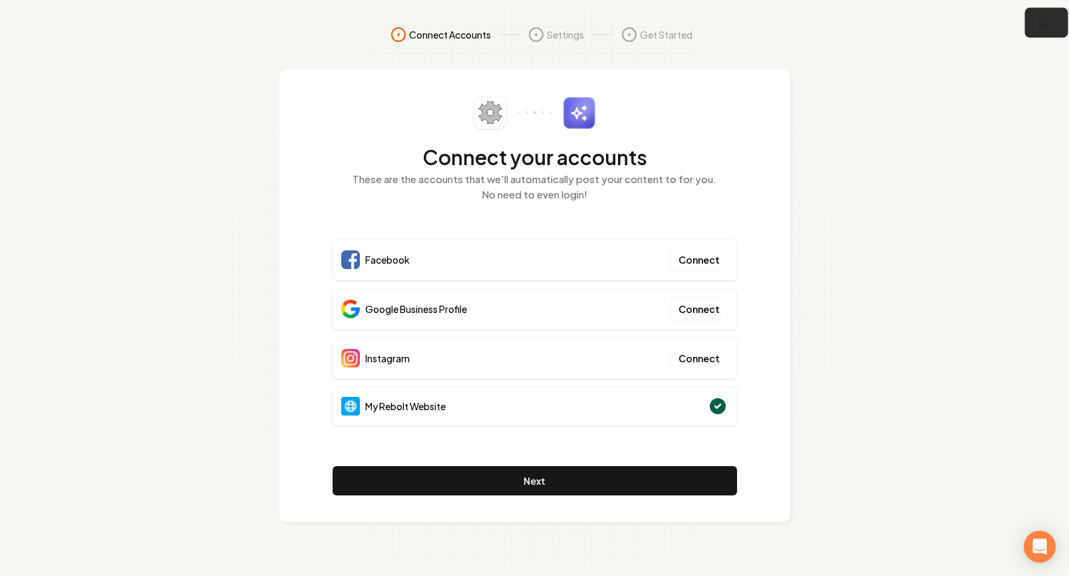
click at [1043, 16] on icon "button" at bounding box center [1044, 23] width 17 height 17
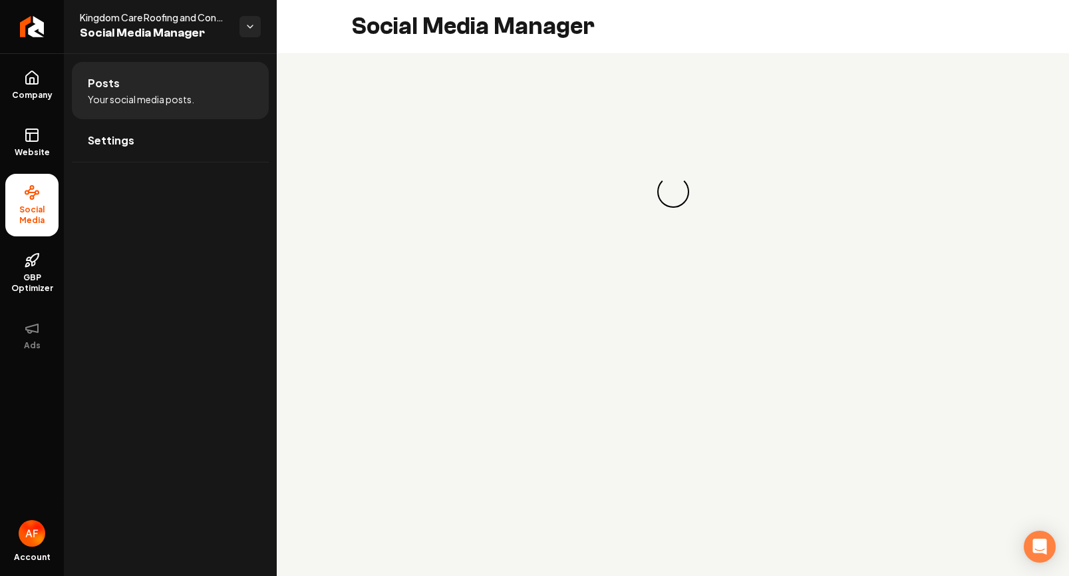
click at [829, 73] on div "Loading... Loading..." at bounding box center [673, 191] width 793 height 277
click at [797, 90] on div "Loading... Loading..." at bounding box center [673, 191] width 644 height 213
click at [39, 214] on span "Social Media" at bounding box center [31, 214] width 53 height 21
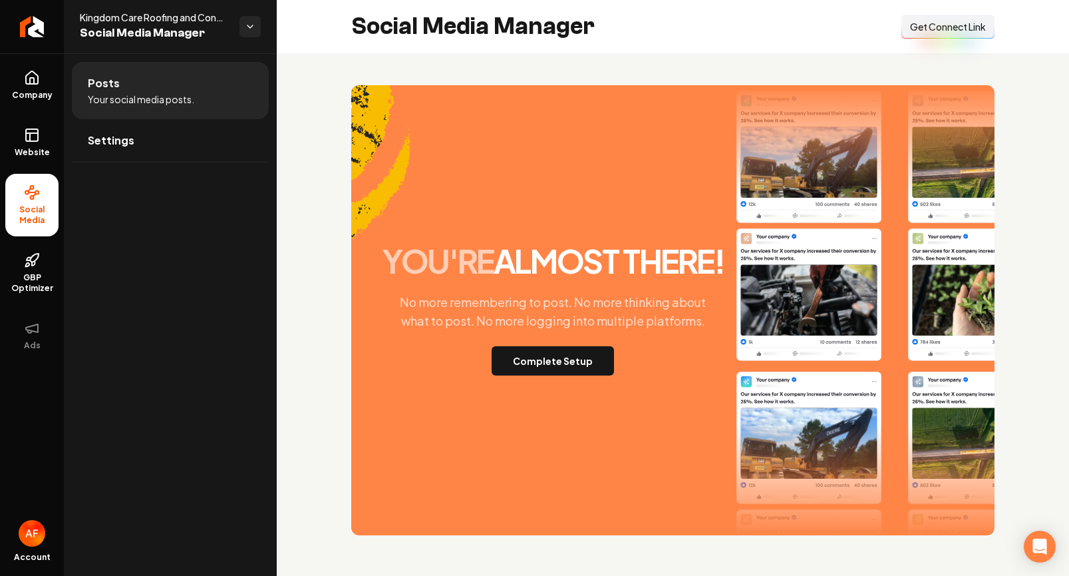
click at [934, 28] on span "Get Connect Link" at bounding box center [948, 26] width 76 height 13
click at [570, 365] on button "Complete Setup" at bounding box center [553, 360] width 122 height 29
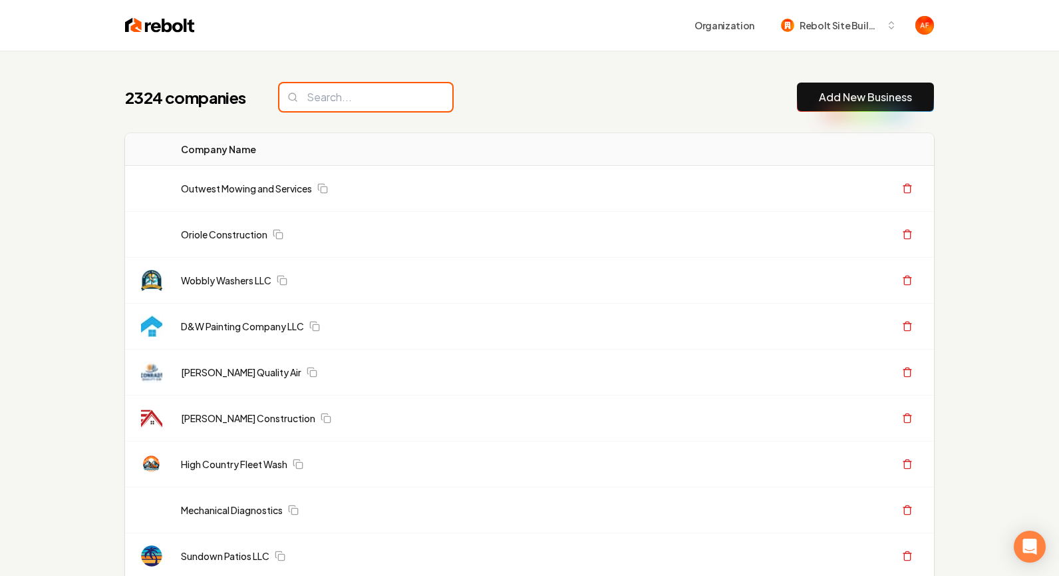
click at [326, 105] on input "search" at bounding box center [366, 97] width 173 height 28
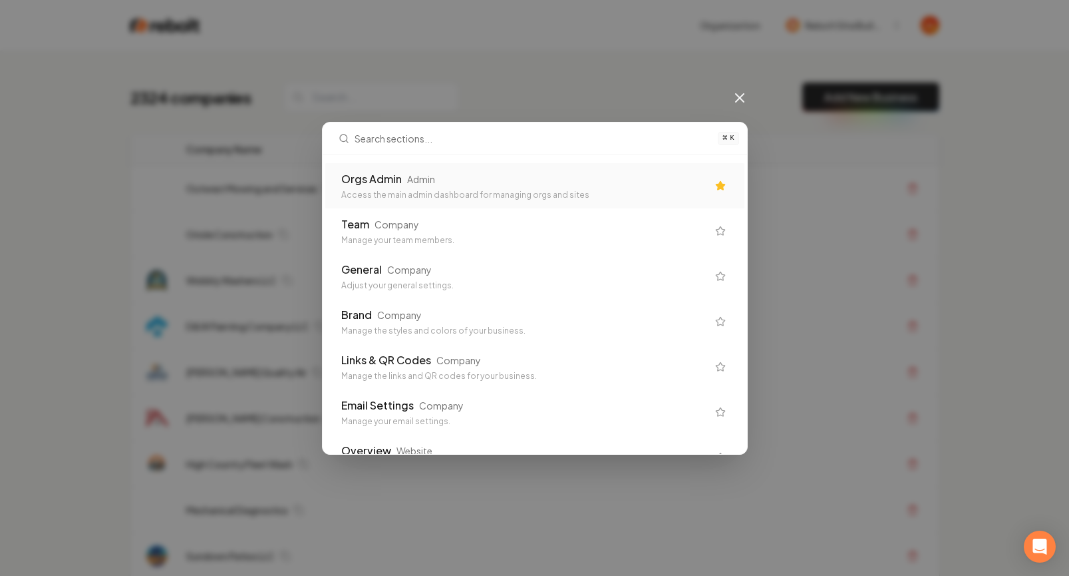
click at [427, 187] on div "Orgs Admin Admin Access the main admin dashboard for managing orgs and sites" at bounding box center [524, 185] width 366 height 29
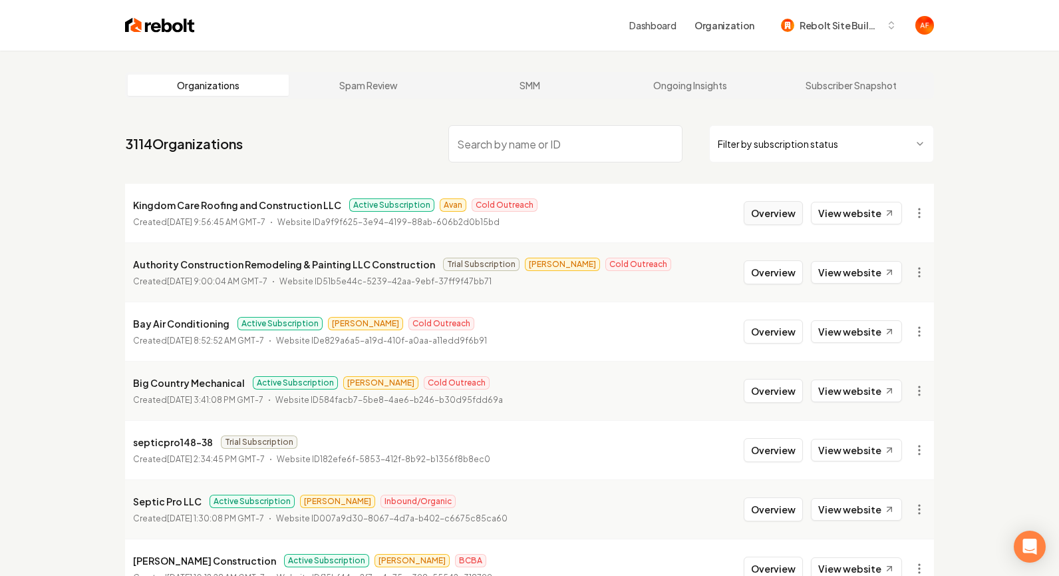
click at [769, 211] on button "Overview" at bounding box center [773, 213] width 59 height 24
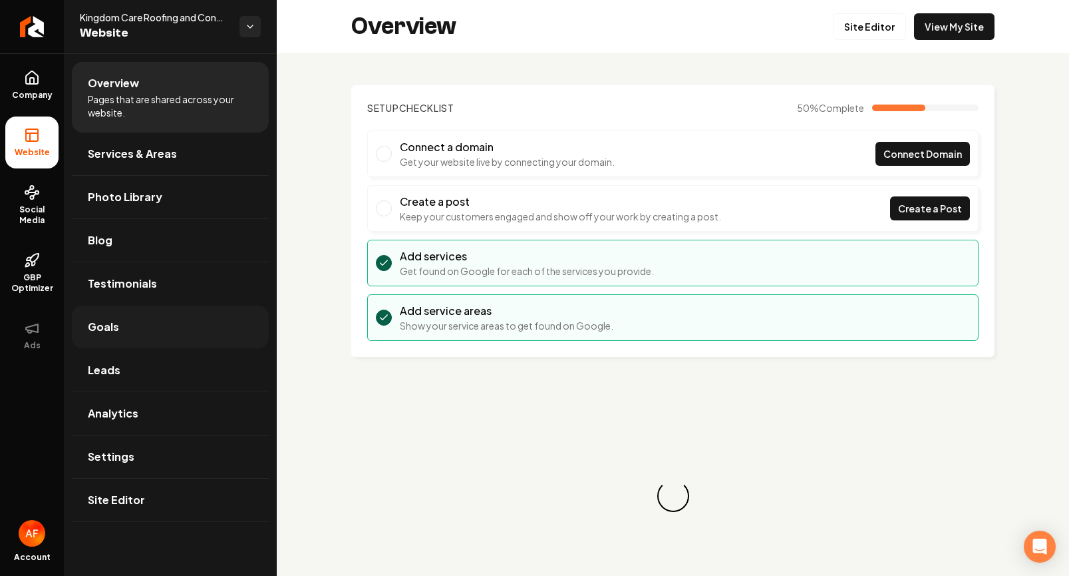
click at [136, 329] on link "Goals" at bounding box center [170, 326] width 197 height 43
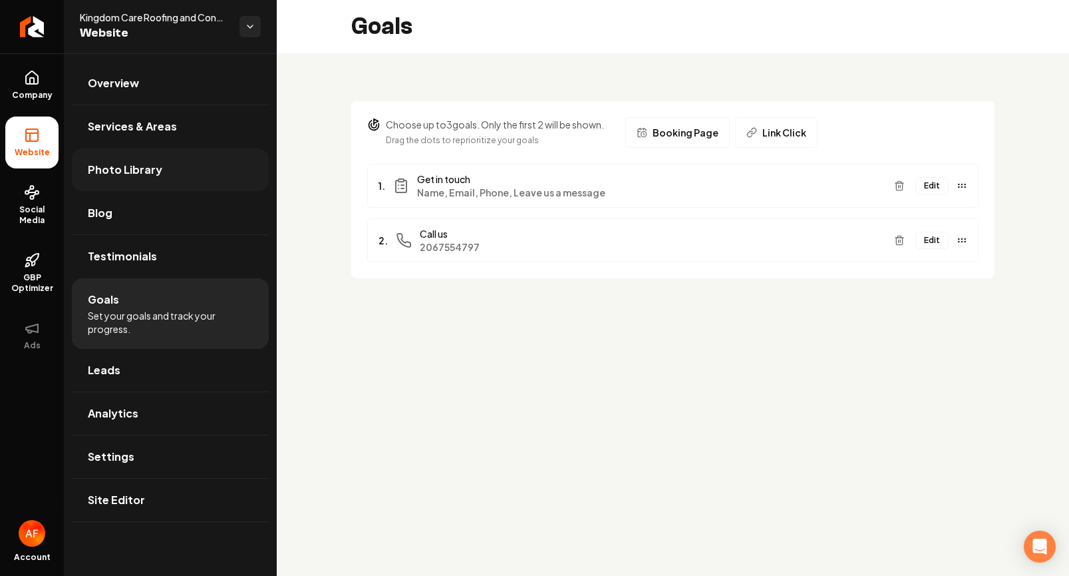
click at [95, 172] on span "Photo Library" at bounding box center [125, 170] width 75 height 16
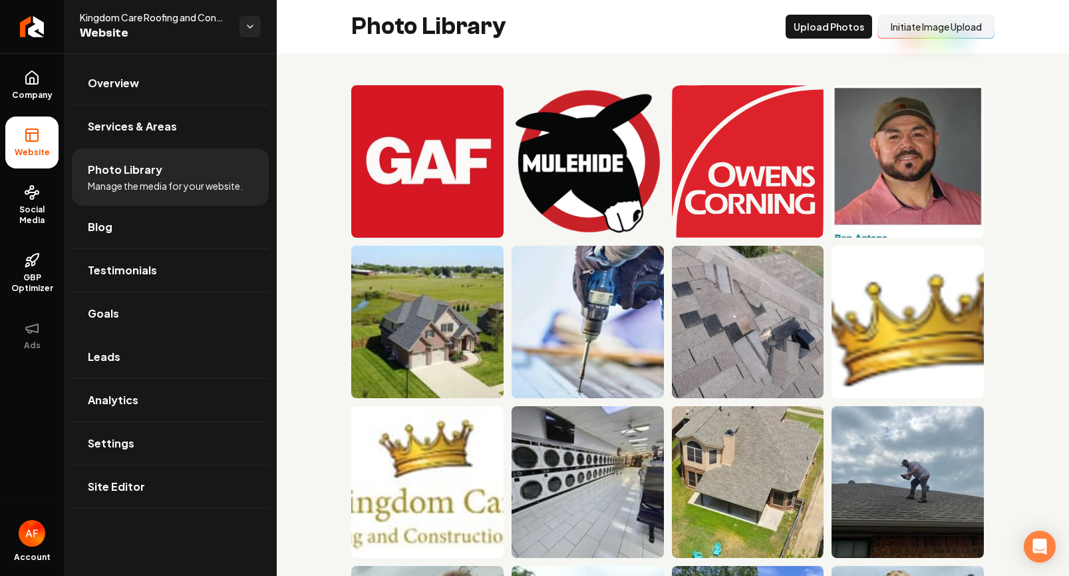
click at [906, 32] on button "Initiate Image Upload" at bounding box center [936, 27] width 117 height 24
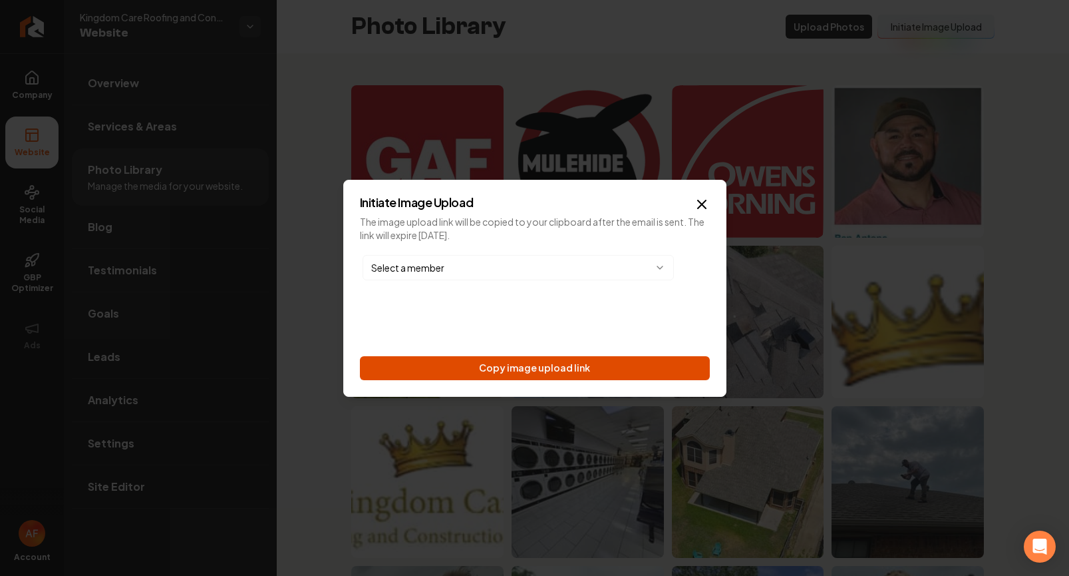
click at [552, 370] on button "Copy image upload link" at bounding box center [535, 368] width 350 height 24
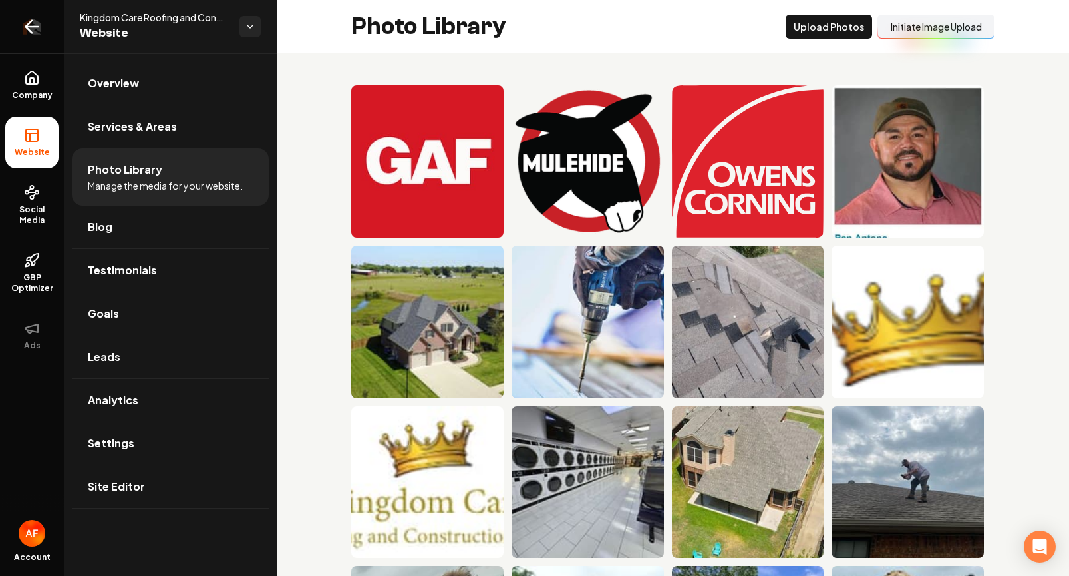
click at [9, 31] on link "Return to dashboard" at bounding box center [32, 26] width 64 height 53
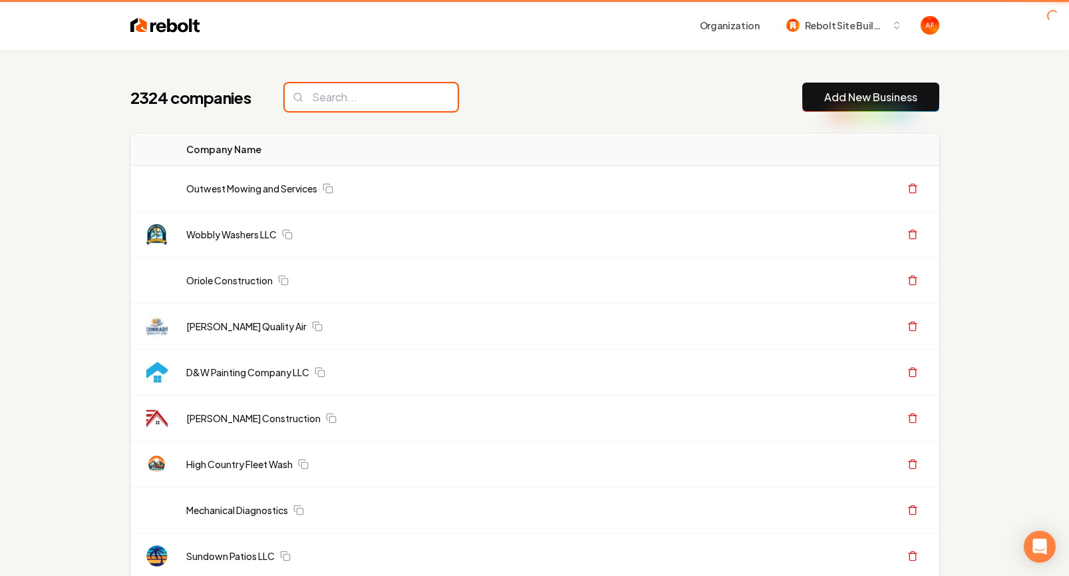
click at [335, 106] on input "search" at bounding box center [371, 97] width 173 height 28
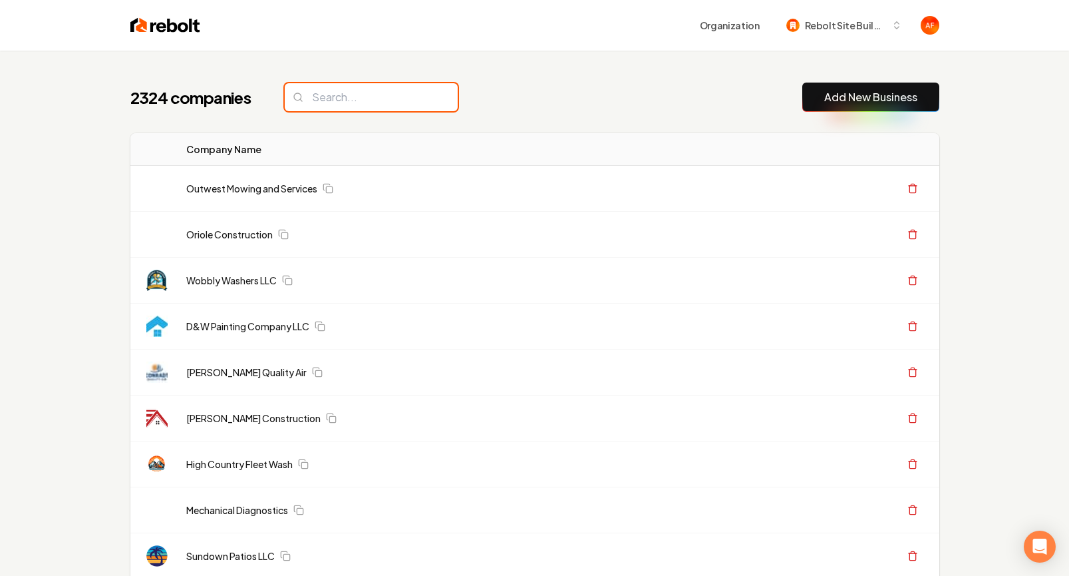
click at [339, 101] on input "search" at bounding box center [371, 97] width 173 height 28
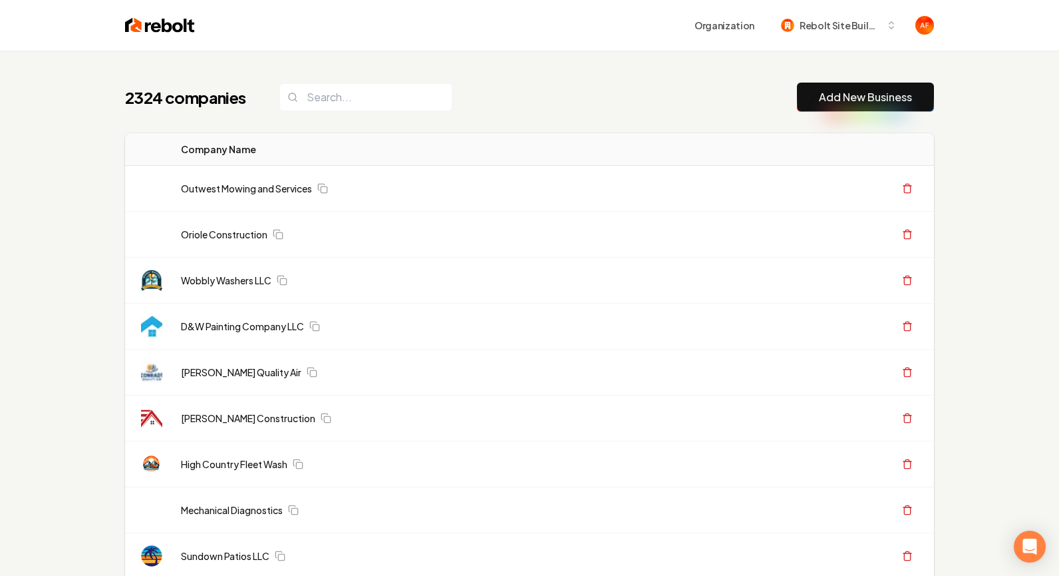
click at [454, 154] on th "Company Name" at bounding box center [449, 149] width 559 height 33
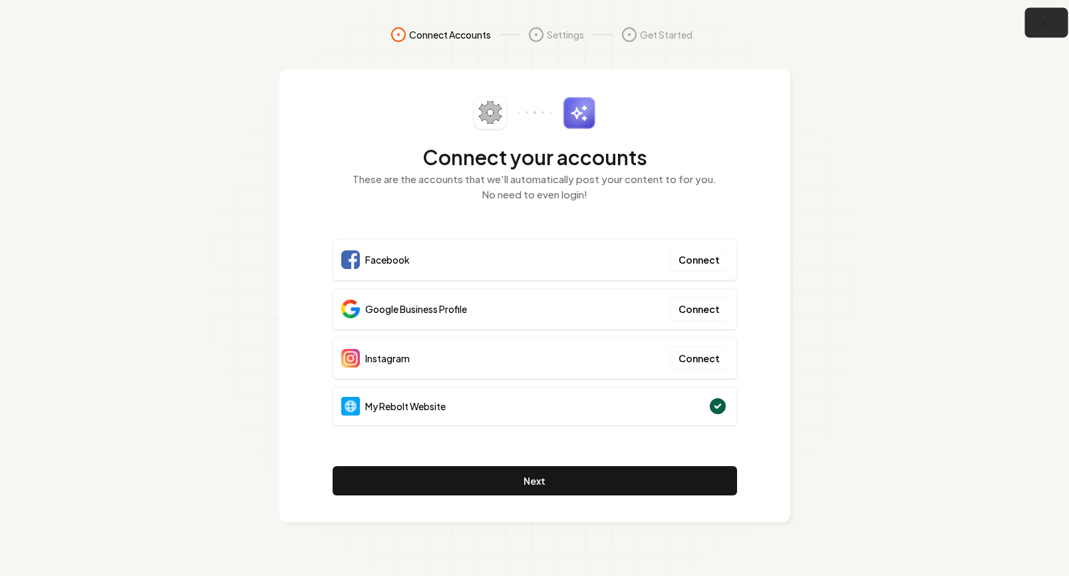
click at [1032, 23] on button "button" at bounding box center [1047, 23] width 43 height 30
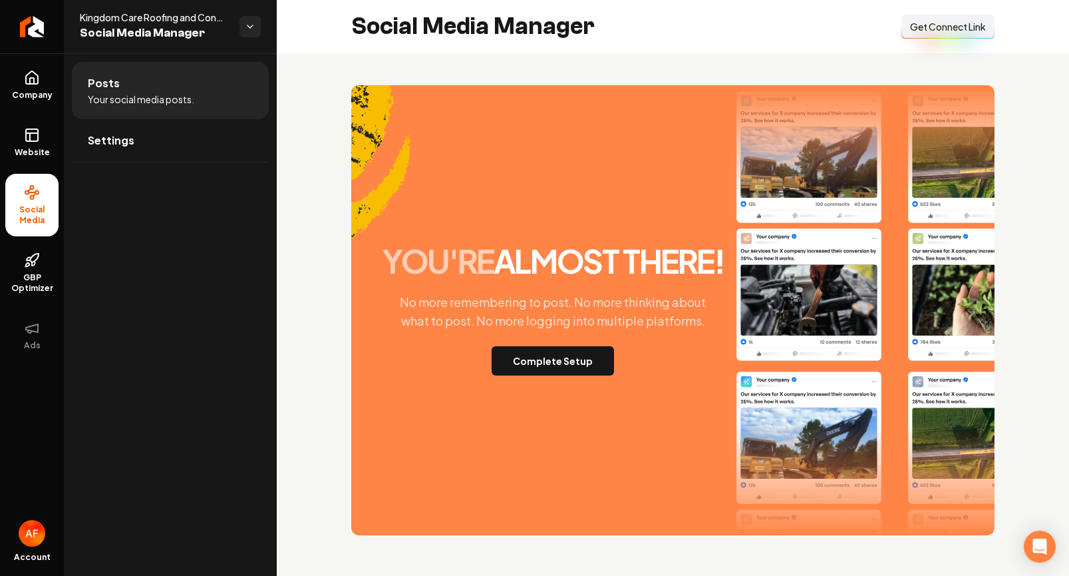
click at [974, 30] on span "Get Connect Link" at bounding box center [948, 26] width 76 height 13
click at [570, 373] on button "Complete Setup" at bounding box center [553, 360] width 122 height 29
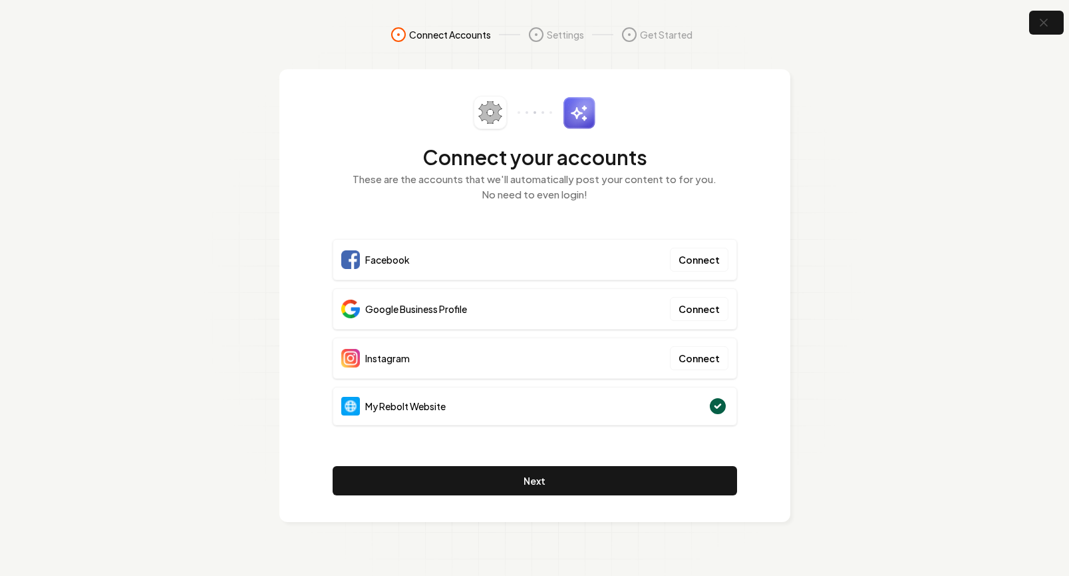
click at [597, 112] on div "Connect your accounts These are the accounts that we'll automatically post your…" at bounding box center [535, 157] width 405 height 122
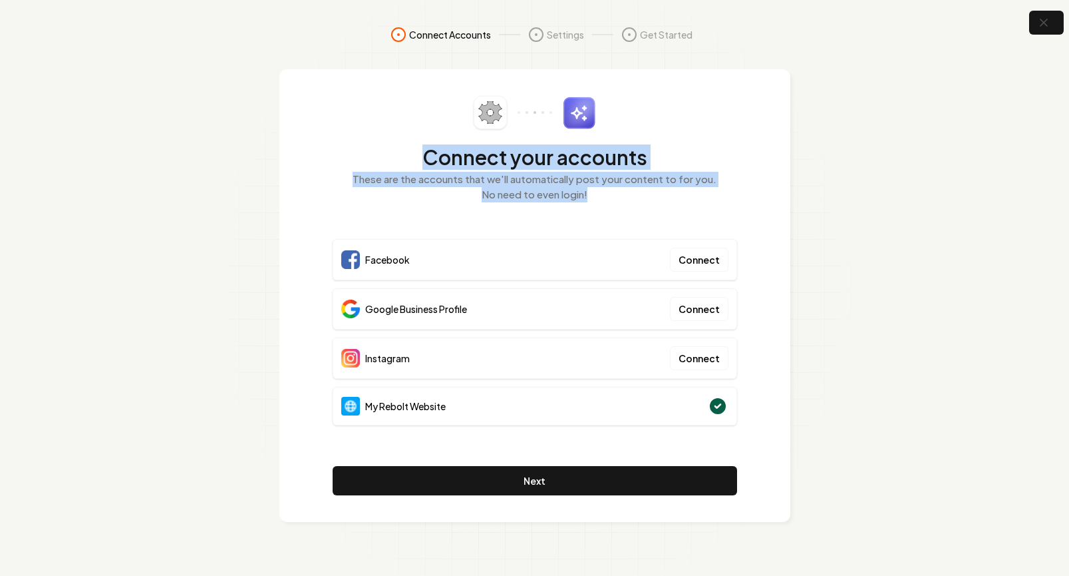
drag, startPoint x: 610, startPoint y: 200, endPoint x: 427, endPoint y: 149, distance: 189.4
click at [427, 149] on div "Connect your accounts These are the accounts that we'll automatically post your…" at bounding box center [535, 157] width 405 height 122
click at [427, 149] on h2 "Connect your accounts" at bounding box center [535, 157] width 405 height 24
drag, startPoint x: 427, startPoint y: 149, endPoint x: 645, endPoint y: 196, distance: 223.3
click at [646, 196] on div "Connect your accounts These are the accounts that we'll automatically post your…" at bounding box center [535, 157] width 405 height 122
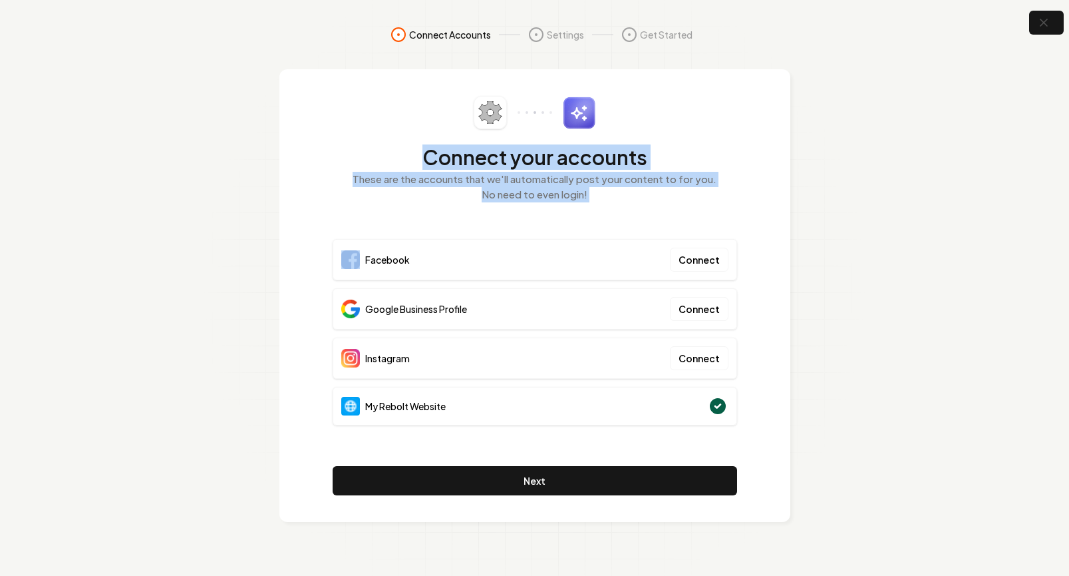
click at [645, 196] on p "These are the accounts that we'll automatically post your content to for you. N…" at bounding box center [535, 187] width 405 height 30
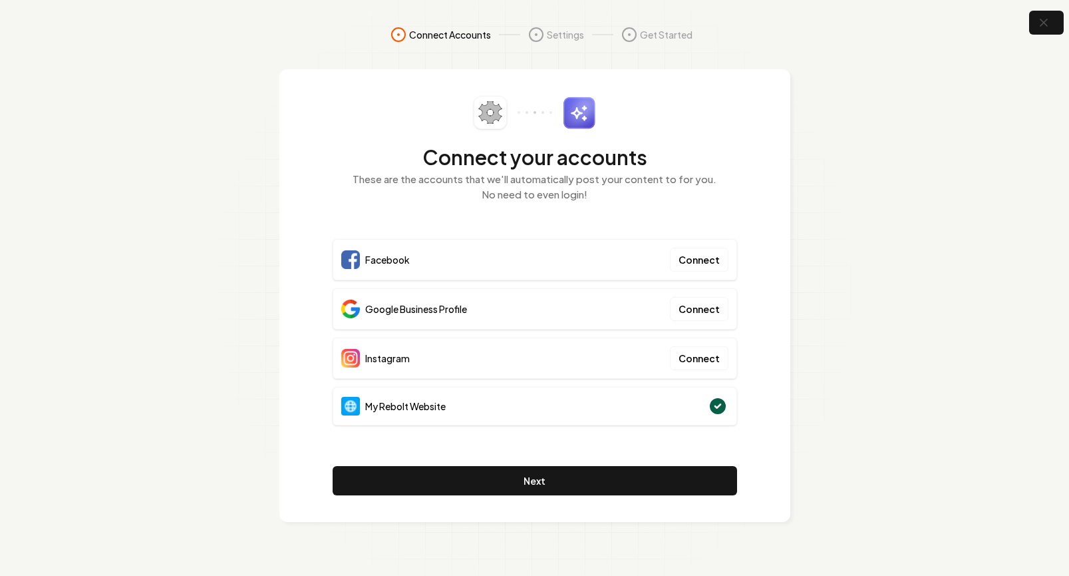
drag, startPoint x: 655, startPoint y: 180, endPoint x: 644, endPoint y: 183, distance: 11.8
click at [654, 180] on p "These are the accounts that we'll automatically post your content to for you. N…" at bounding box center [535, 187] width 405 height 30
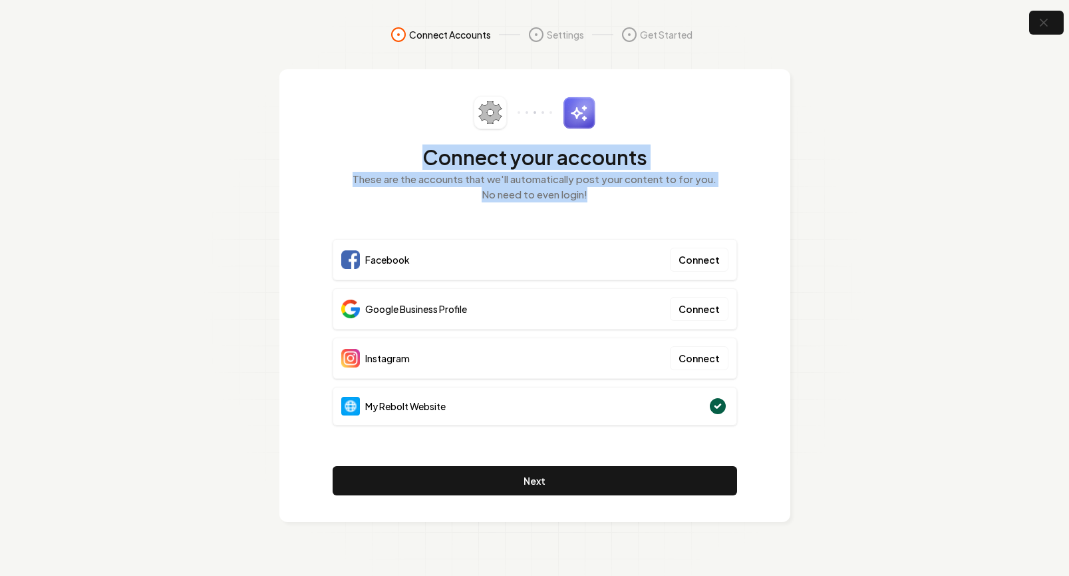
drag, startPoint x: 606, startPoint y: 195, endPoint x: 399, endPoint y: 139, distance: 214.4
click at [399, 139] on div "Connect your accounts These are the accounts that we'll automatically post your…" at bounding box center [535, 157] width 405 height 122
click at [409, 149] on h2 "Connect your accounts" at bounding box center [535, 157] width 405 height 24
drag, startPoint x: 425, startPoint y: 155, endPoint x: 724, endPoint y: 224, distance: 307.2
click at [724, 224] on div "Connect your accounts These are the accounts that we'll automatically post your…" at bounding box center [535, 295] width 405 height 399
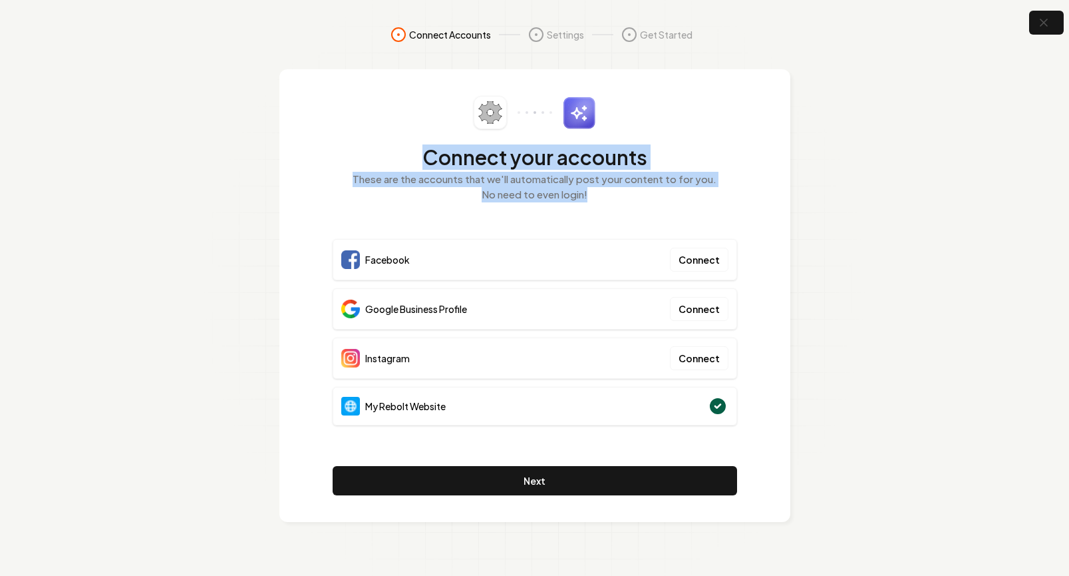
click at [700, 208] on div "Connect your accounts These are the accounts that we'll automatically post your…" at bounding box center [535, 157] width 405 height 122
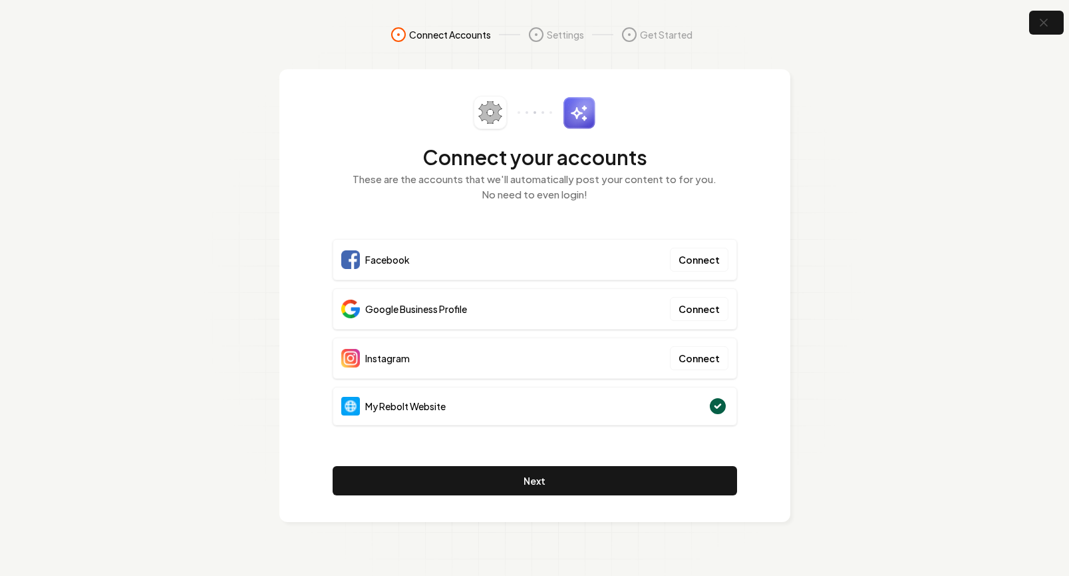
click at [958, 47] on nav "Connect Accounts Settings Get Started" at bounding box center [535, 48] width 852 height 43
drag, startPoint x: 711, startPoint y: 303, endPoint x: 737, endPoint y: 306, distance: 26.1
click at [736, 306] on div "Google Business Profile" at bounding box center [535, 307] width 405 height 39
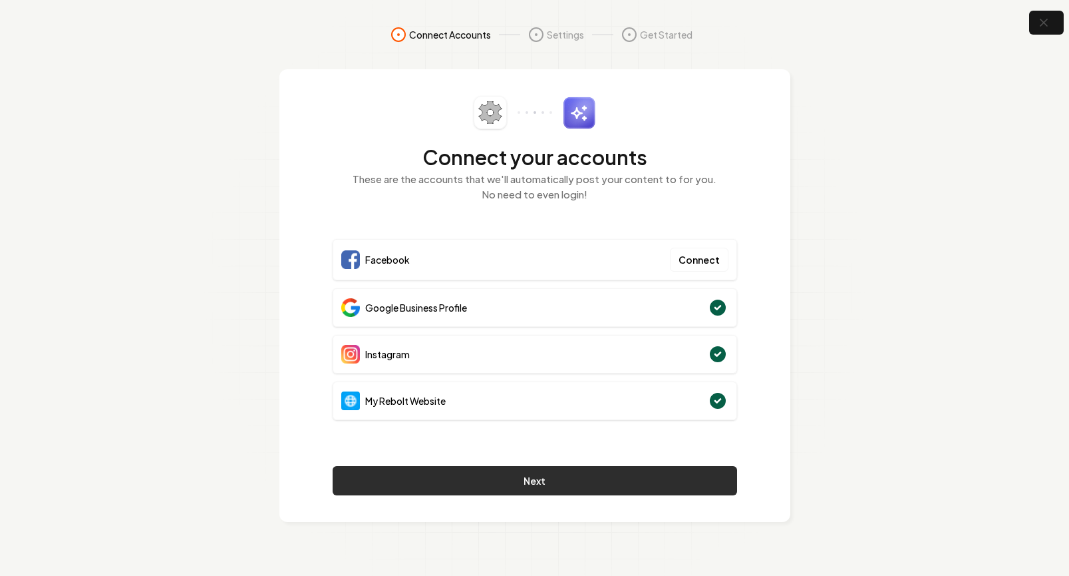
click at [581, 475] on button "Next" at bounding box center [535, 480] width 405 height 29
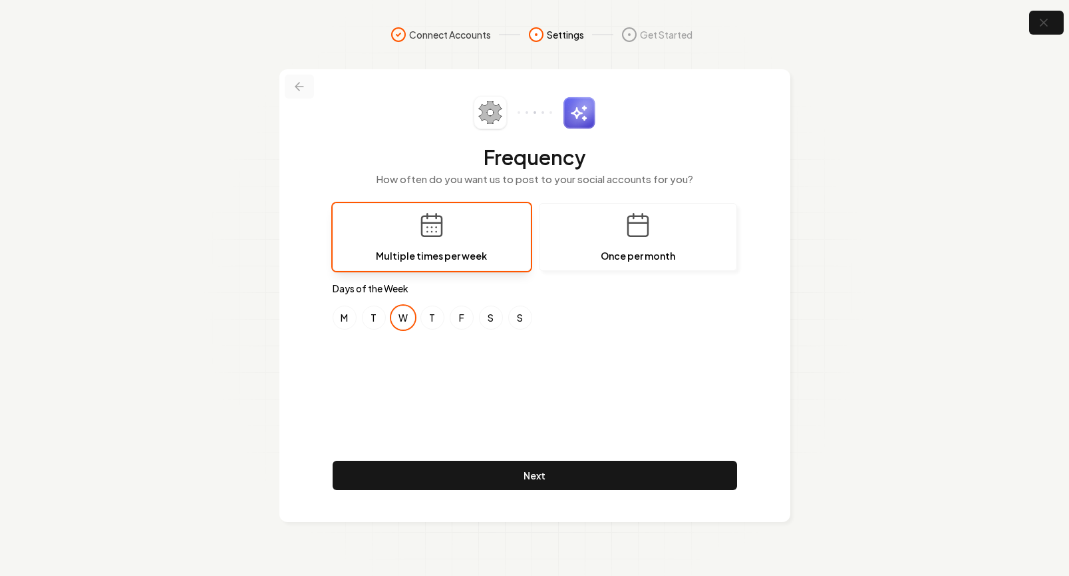
click at [299, 93] on icon at bounding box center [299, 86] width 13 height 13
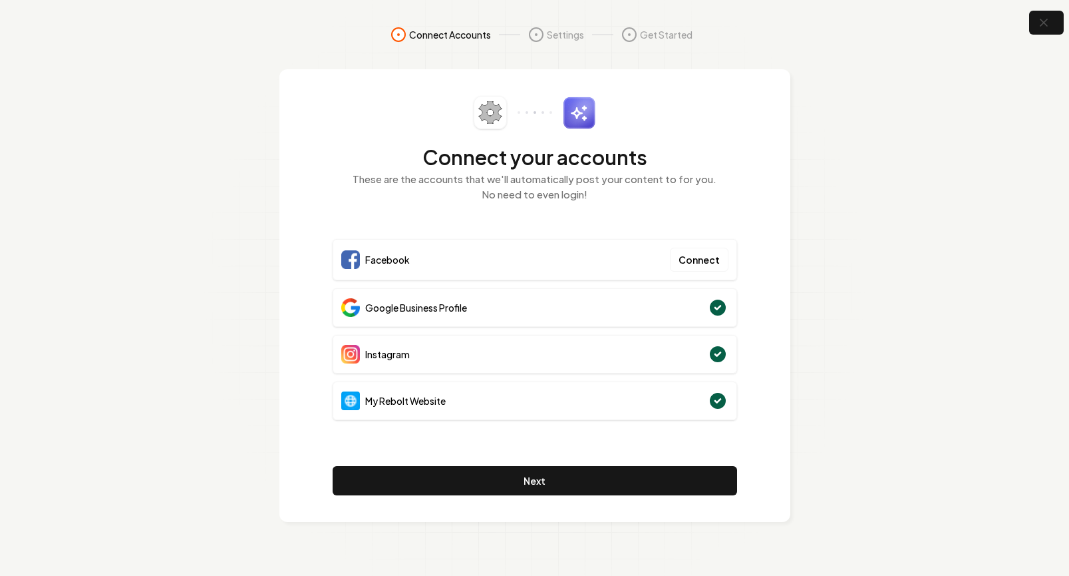
click at [601, 498] on div "Connect your accounts These are the accounts that we'll automatically post your…" at bounding box center [535, 295] width 511 height 453
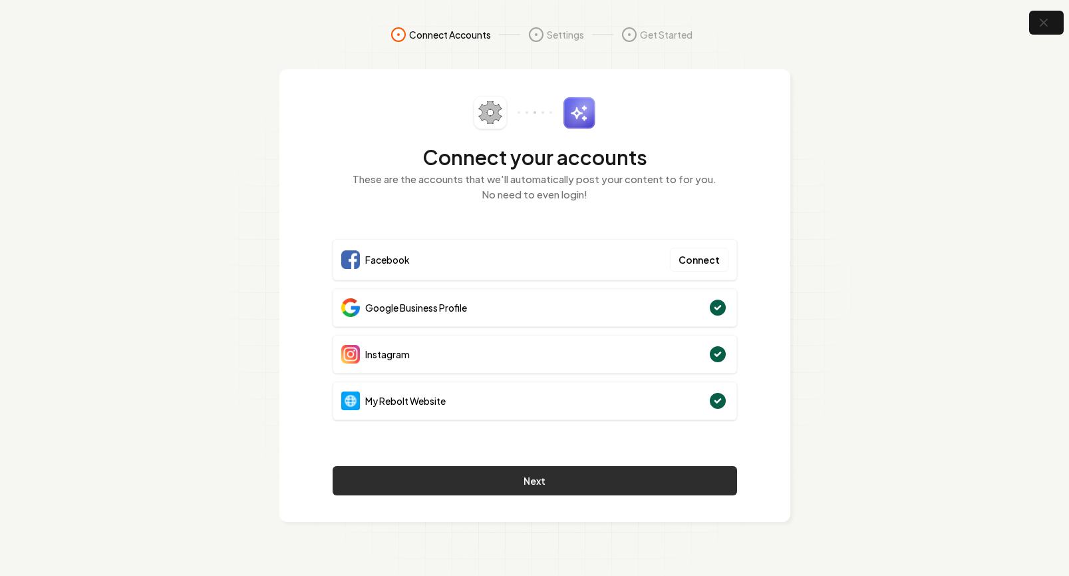
click at [601, 493] on button "Next" at bounding box center [535, 480] width 405 height 29
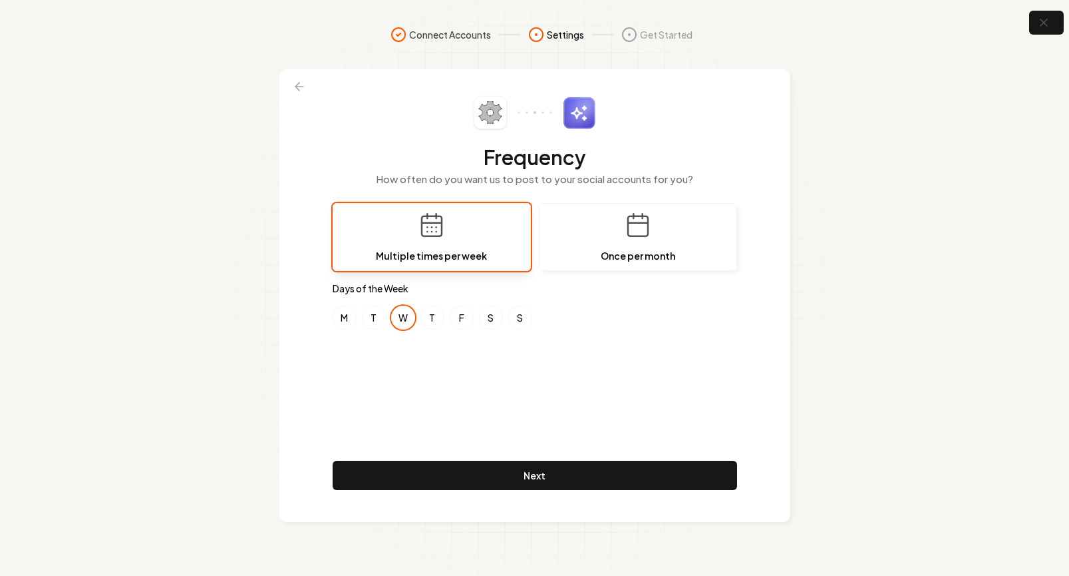
drag, startPoint x: 514, startPoint y: 318, endPoint x: 478, endPoint y: 318, distance: 36.6
click at [513, 318] on button "S" at bounding box center [520, 317] width 24 height 24
click at [479, 319] on div "M T W T F S S" at bounding box center [535, 317] width 405 height 24
click at [504, 315] on div "M T W T F S S" at bounding box center [535, 317] width 405 height 24
drag, startPoint x: 516, startPoint y: 319, endPoint x: 449, endPoint y: 310, distance: 68.5
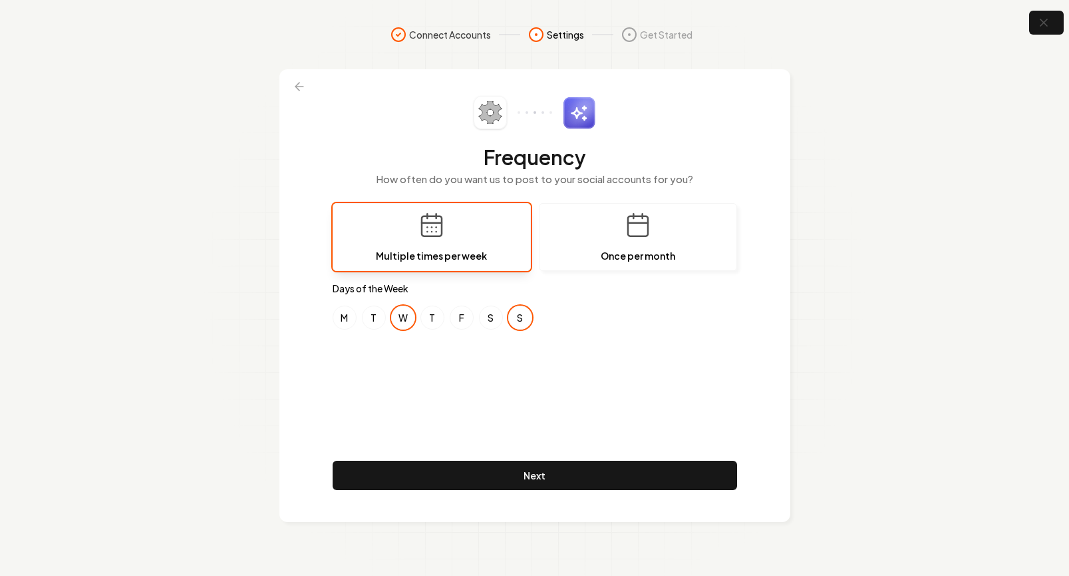
click at [514, 319] on button "S" at bounding box center [520, 317] width 24 height 24
drag, startPoint x: 454, startPoint y: 313, endPoint x: 409, endPoint y: 309, distance: 44.8
click at [453, 313] on button "F" at bounding box center [462, 317] width 24 height 24
click at [424, 313] on button "T" at bounding box center [433, 317] width 24 height 24
click at [382, 317] on button "T" at bounding box center [374, 317] width 24 height 24
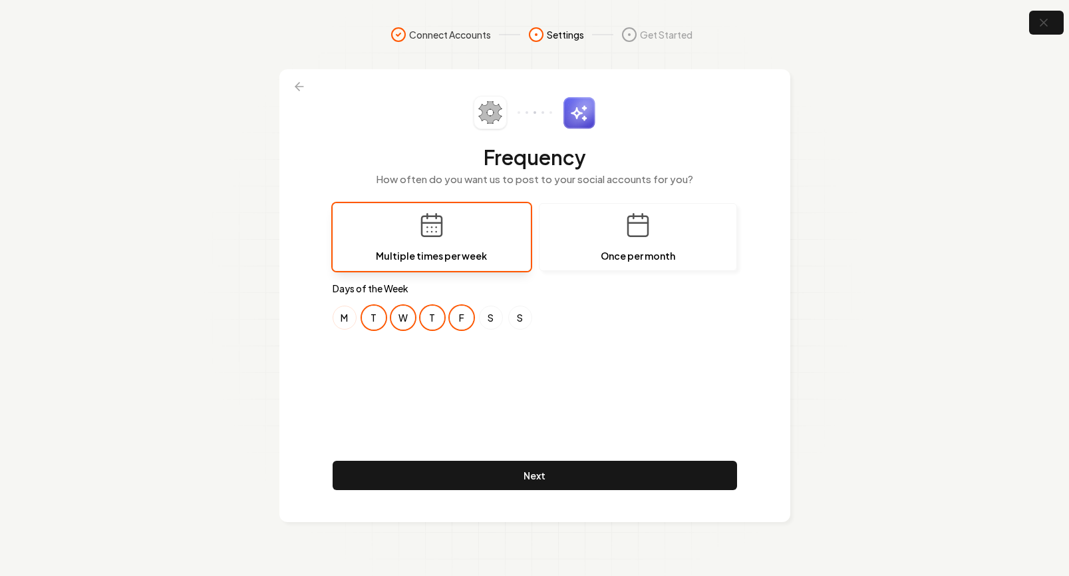
click at [342, 314] on button "M" at bounding box center [345, 317] width 24 height 24
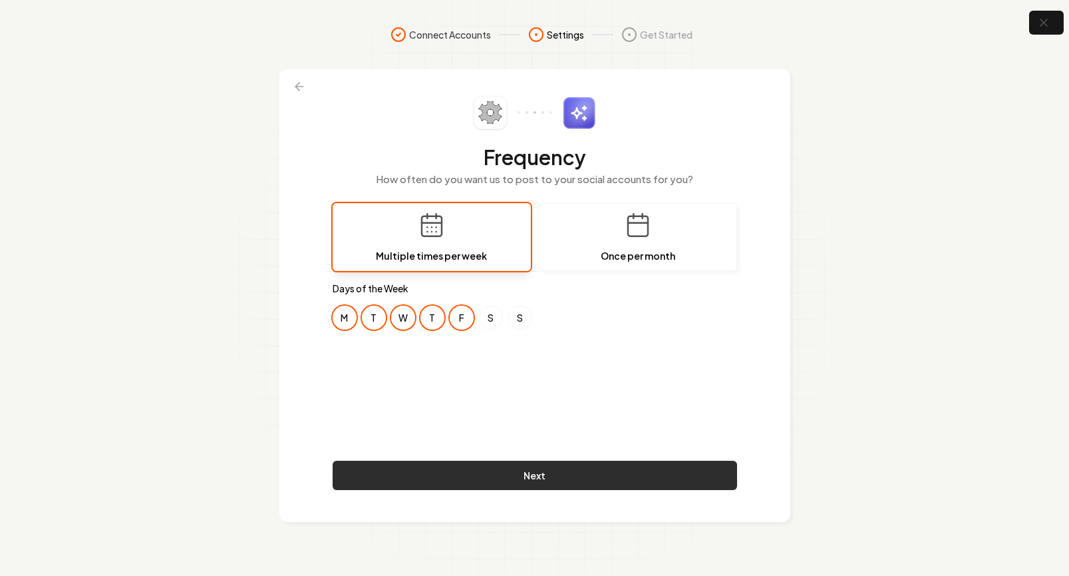
click at [552, 477] on button "Next" at bounding box center [535, 475] width 405 height 29
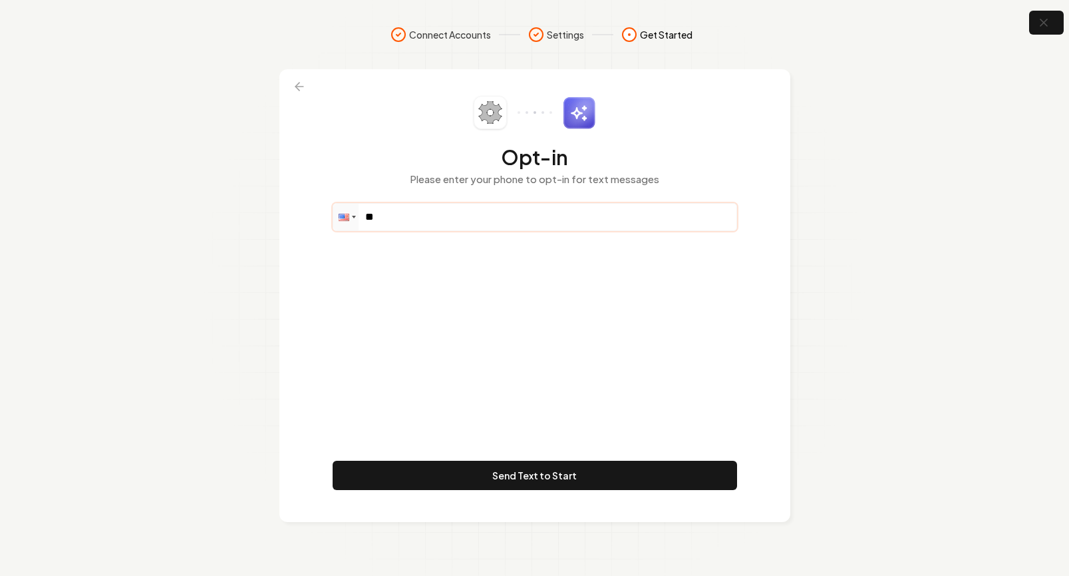
click at [395, 216] on input "**" at bounding box center [534, 217] width 403 height 27
paste input "**********"
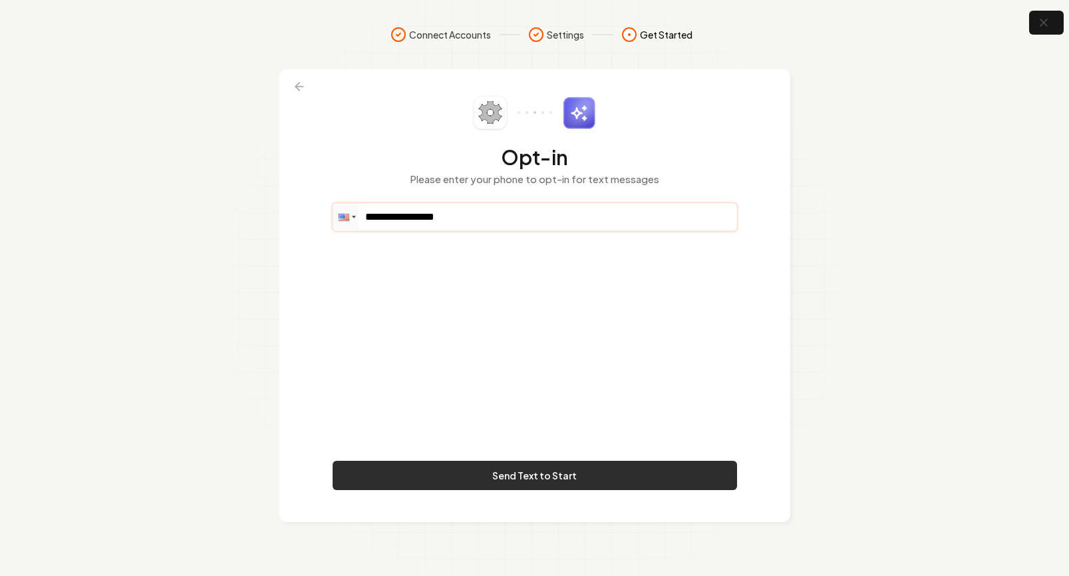
type input "**********"
click at [532, 484] on button "Send Text to Start" at bounding box center [535, 475] width 405 height 29
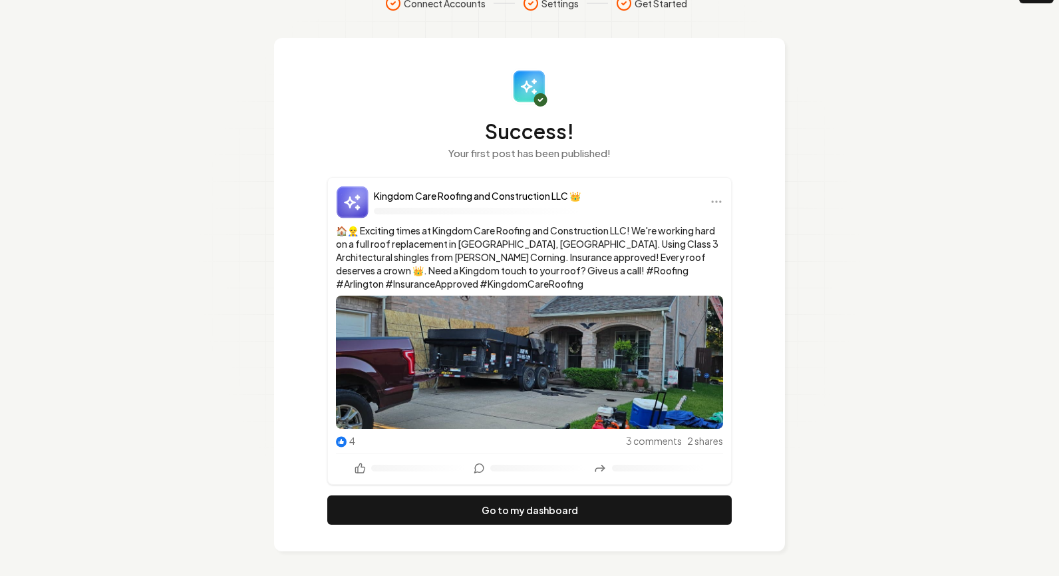
scroll to position [33, 0]
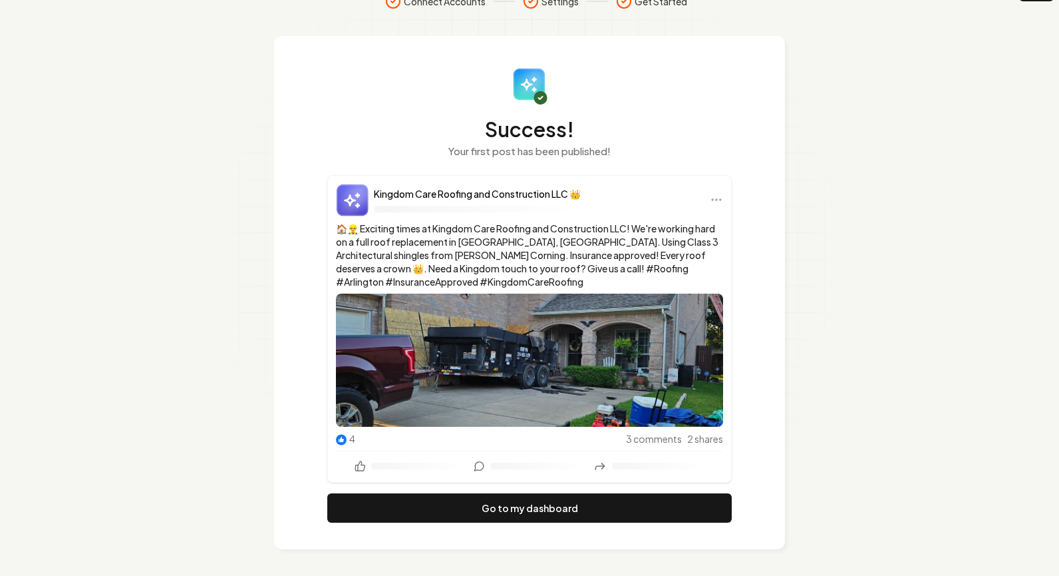
click at [577, 386] on img at bounding box center [529, 359] width 387 height 133
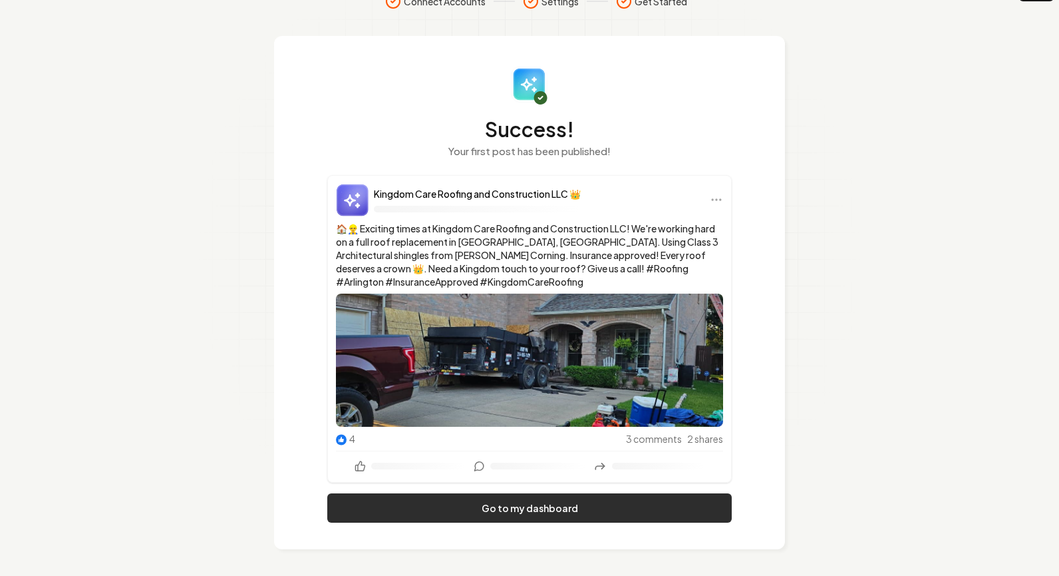
click at [569, 501] on link "Go to my dashboard" at bounding box center [529, 507] width 405 height 29
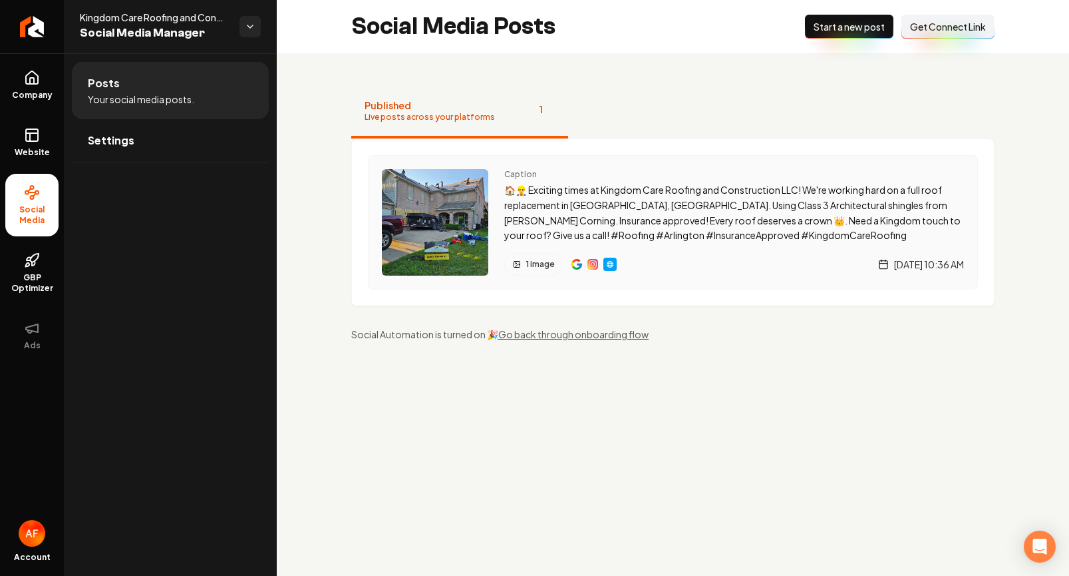
click at [572, 265] on img "Main content area" at bounding box center [577, 264] width 11 height 11
click at [595, 263] on img "Main content area" at bounding box center [593, 264] width 11 height 11
click at [123, 140] on span "Settings" at bounding box center [111, 140] width 47 height 16
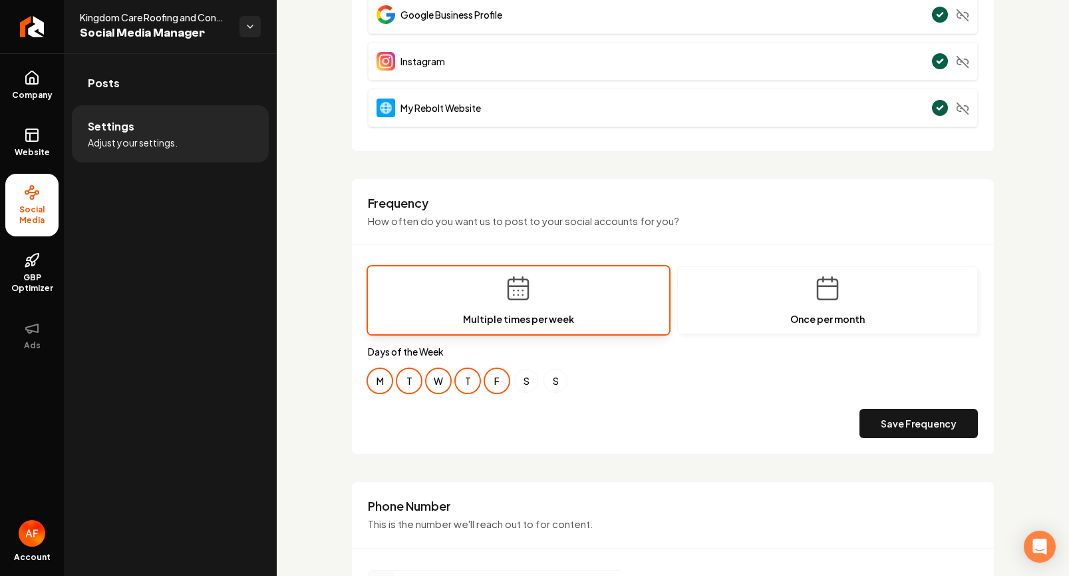
scroll to position [255, 0]
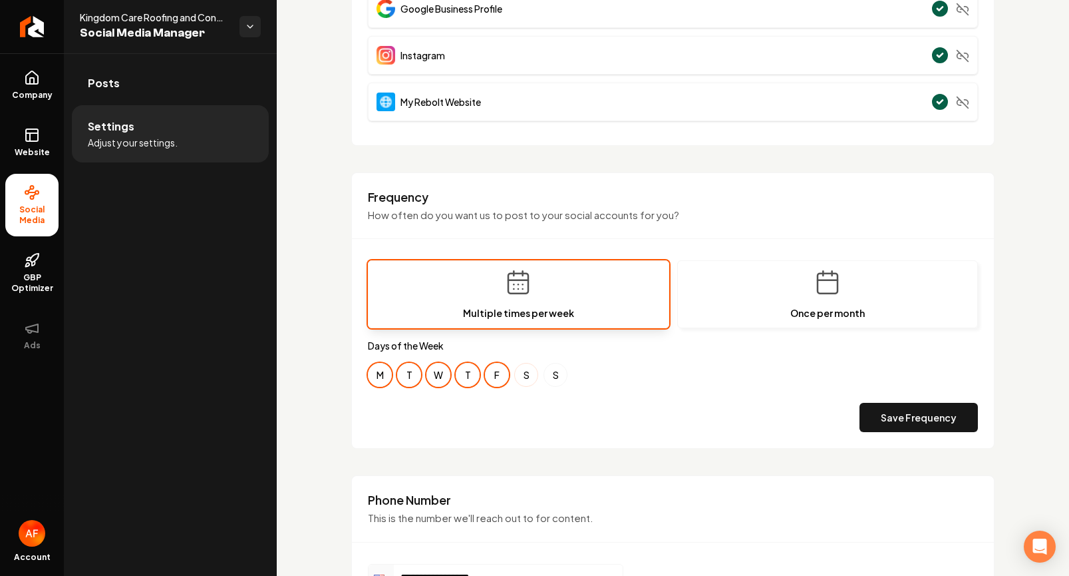
click at [528, 375] on button "S" at bounding box center [526, 375] width 24 height 24
click at [554, 376] on button "S" at bounding box center [556, 375] width 24 height 24
click at [944, 421] on button "Save Frequency" at bounding box center [919, 417] width 118 height 29
click at [921, 416] on button "Save Frequency" at bounding box center [919, 417] width 118 height 29
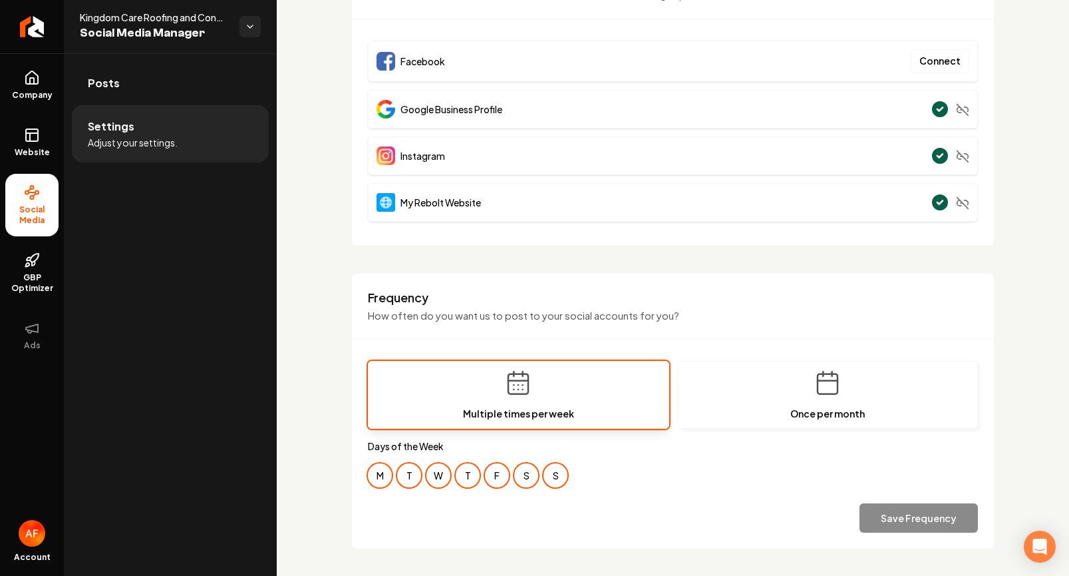
scroll to position [0, 0]
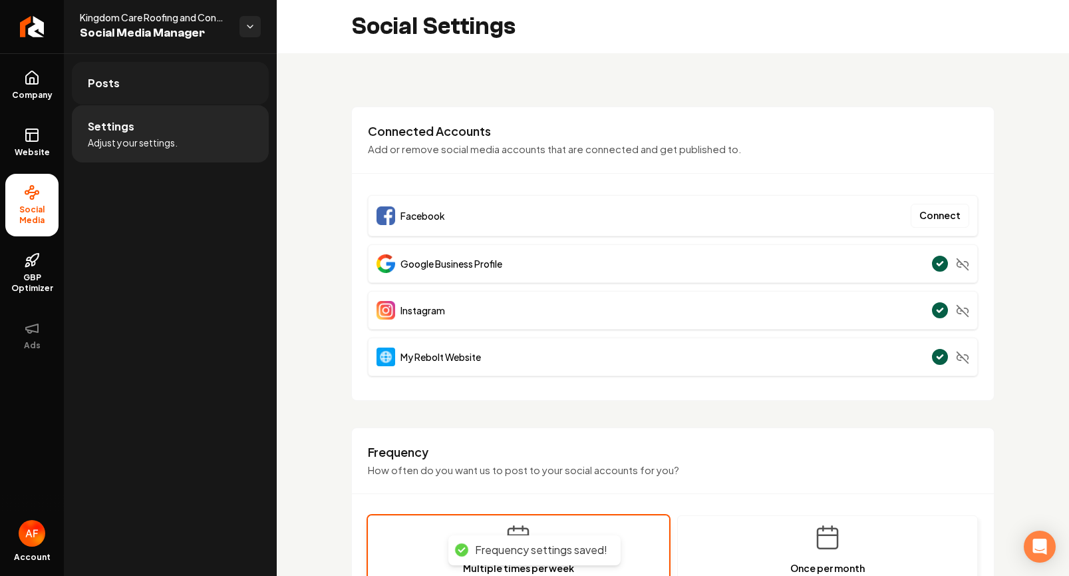
click at [136, 100] on link "Posts" at bounding box center [170, 83] width 197 height 43
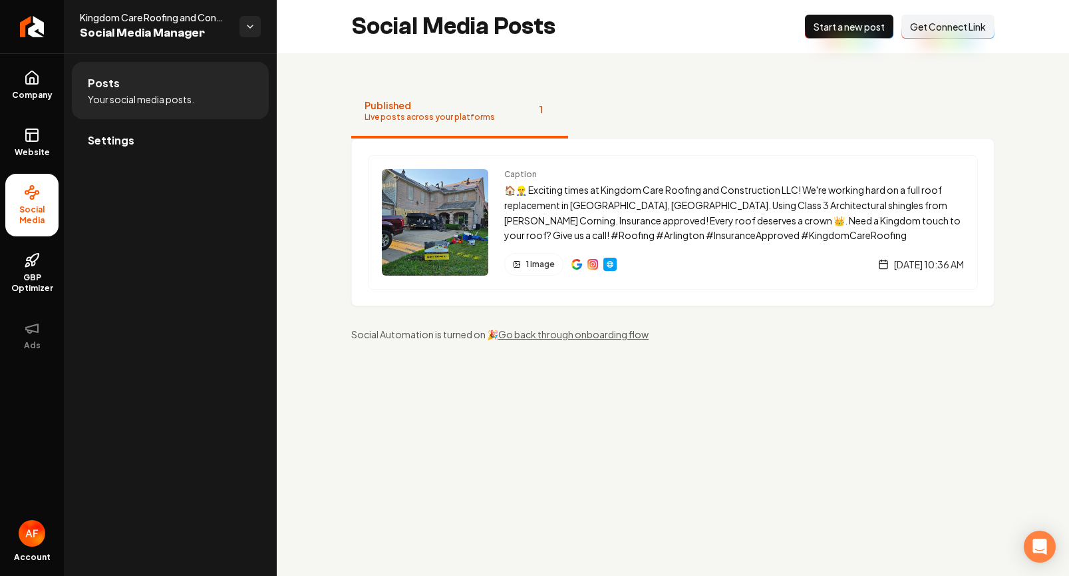
click at [867, 33] on button "New Post Start a new post" at bounding box center [849, 27] width 89 height 24
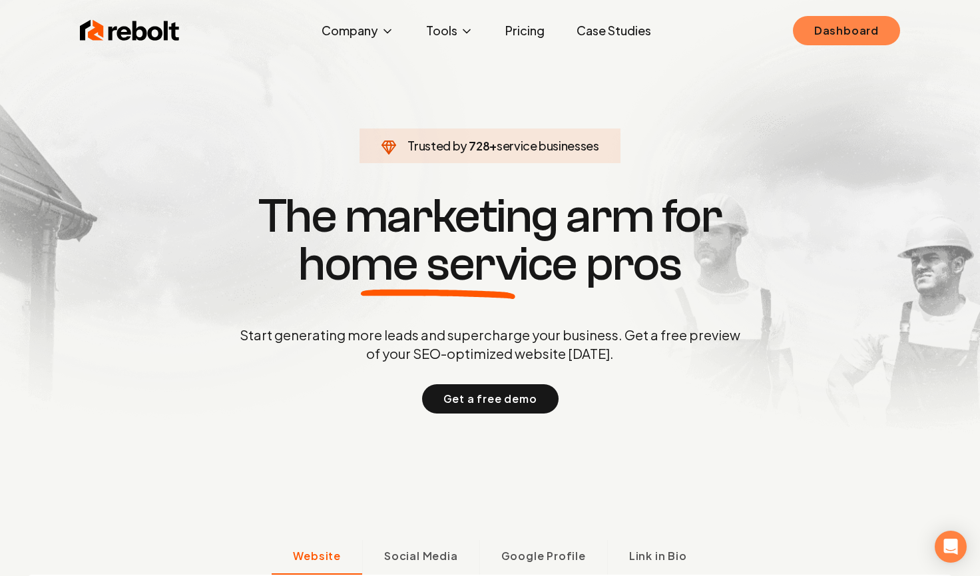
click at [846, 33] on link "Dashboard" at bounding box center [846, 30] width 107 height 29
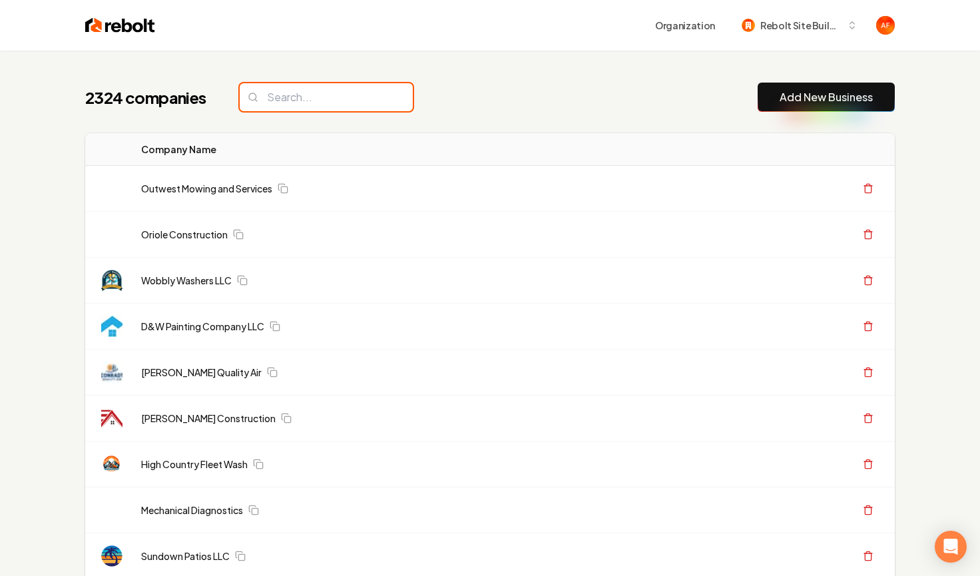
click at [296, 104] on input "search" at bounding box center [326, 97] width 173 height 28
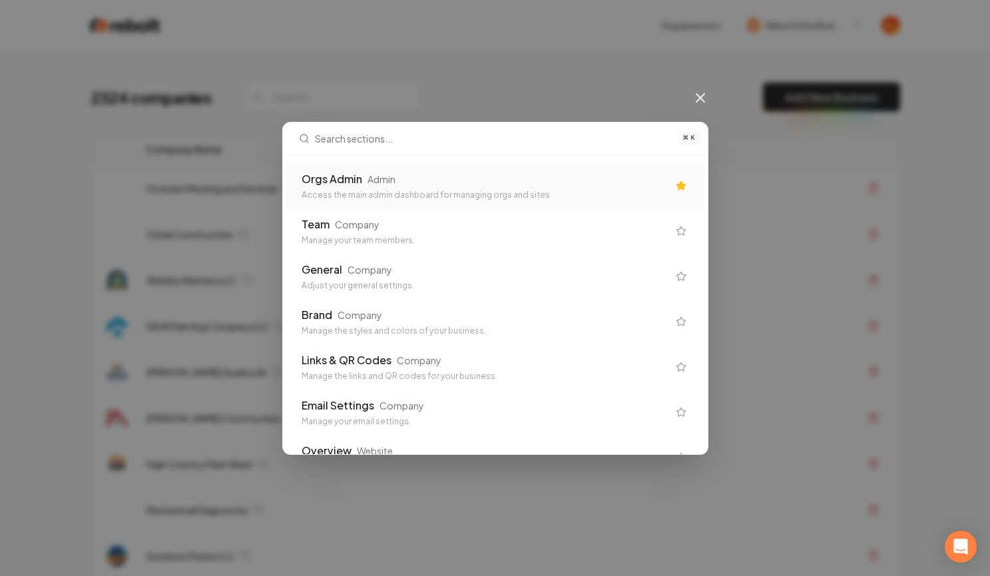
click at [353, 183] on div "Orgs Admin" at bounding box center [331, 179] width 61 height 16
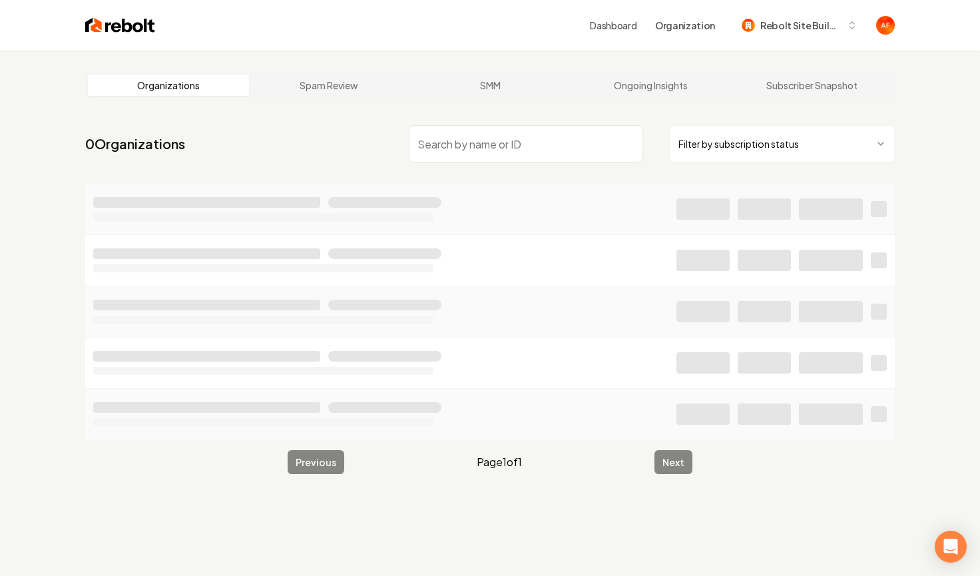
click at [439, 132] on input "search" at bounding box center [526, 143] width 234 height 37
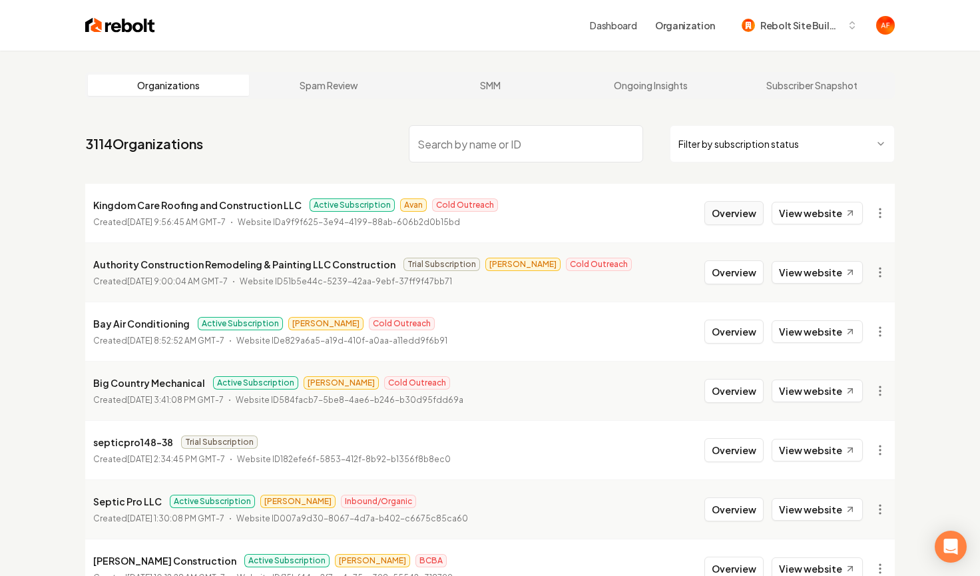
click at [740, 202] on button "Overview" at bounding box center [733, 213] width 59 height 24
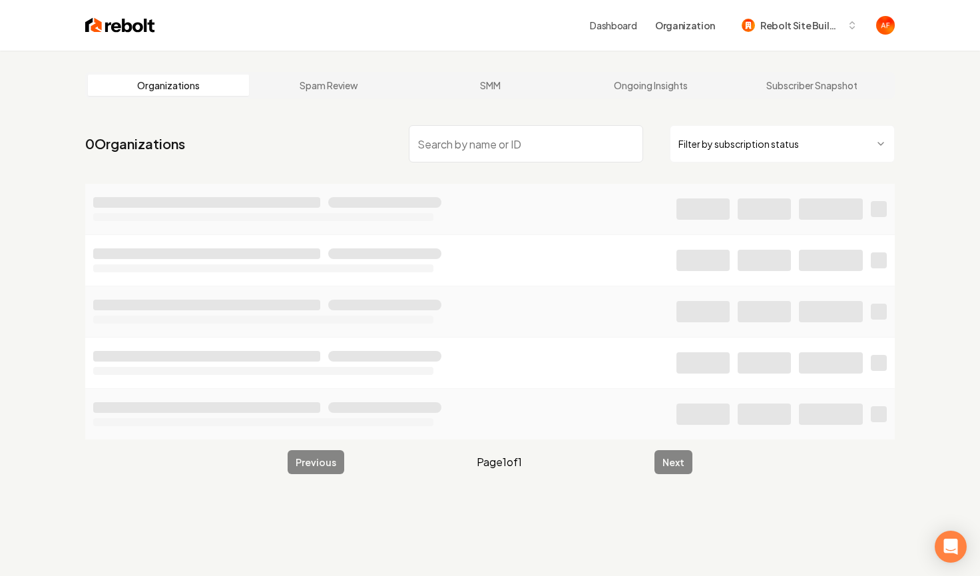
click at [498, 138] on input "search" at bounding box center [526, 143] width 234 height 37
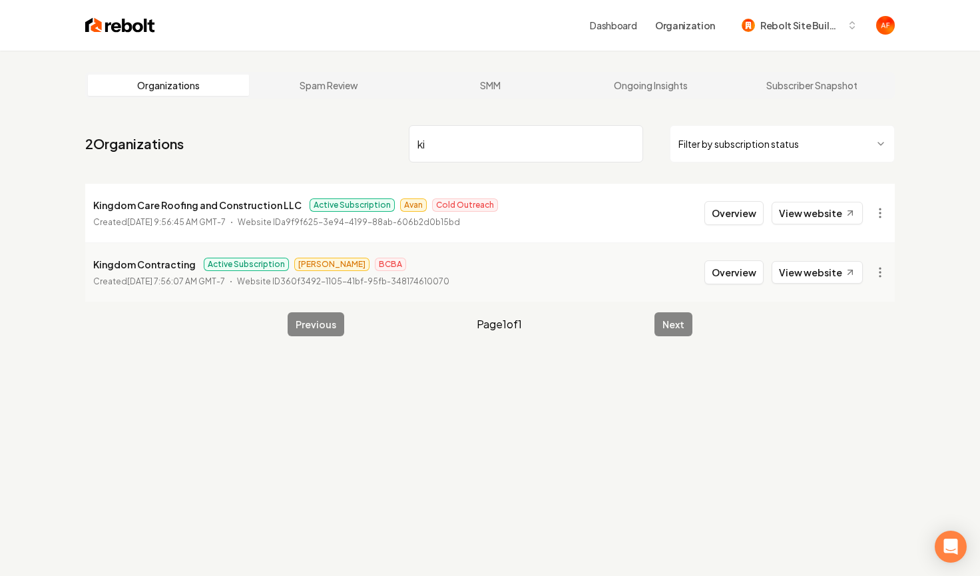
type input "k"
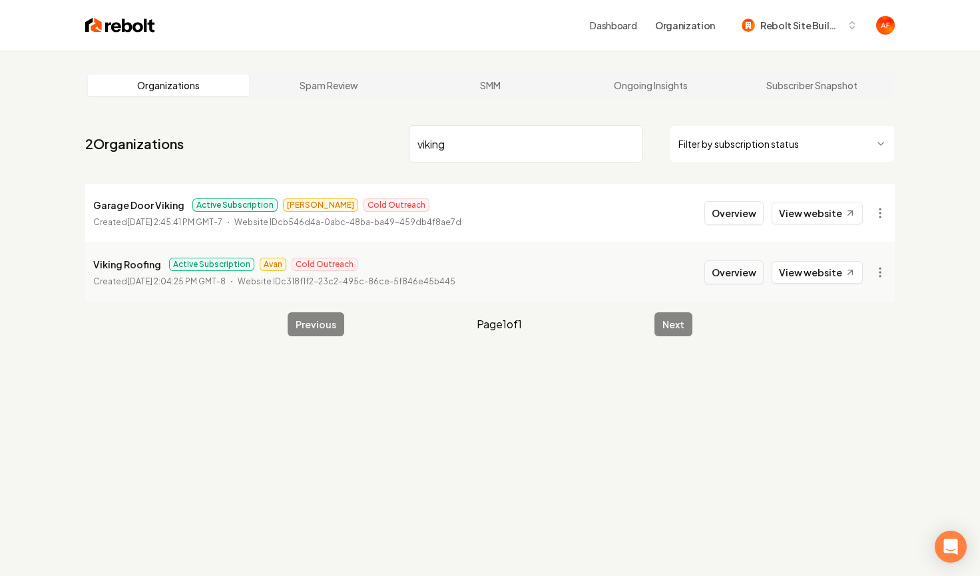
type input "viking"
click at [731, 282] on button "Overview" at bounding box center [733, 272] width 59 height 24
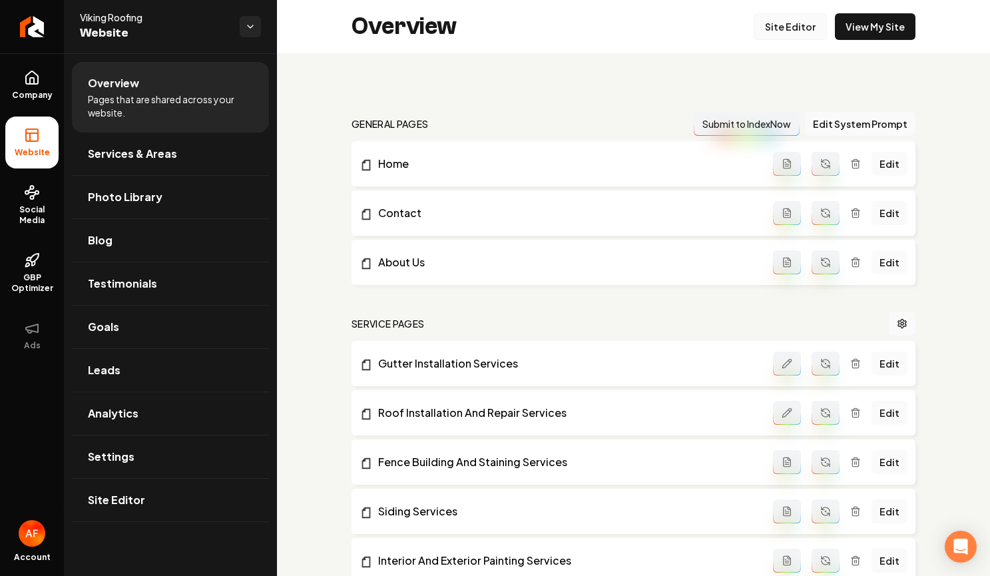
click at [789, 27] on link "Site Editor" at bounding box center [789, 26] width 73 height 27
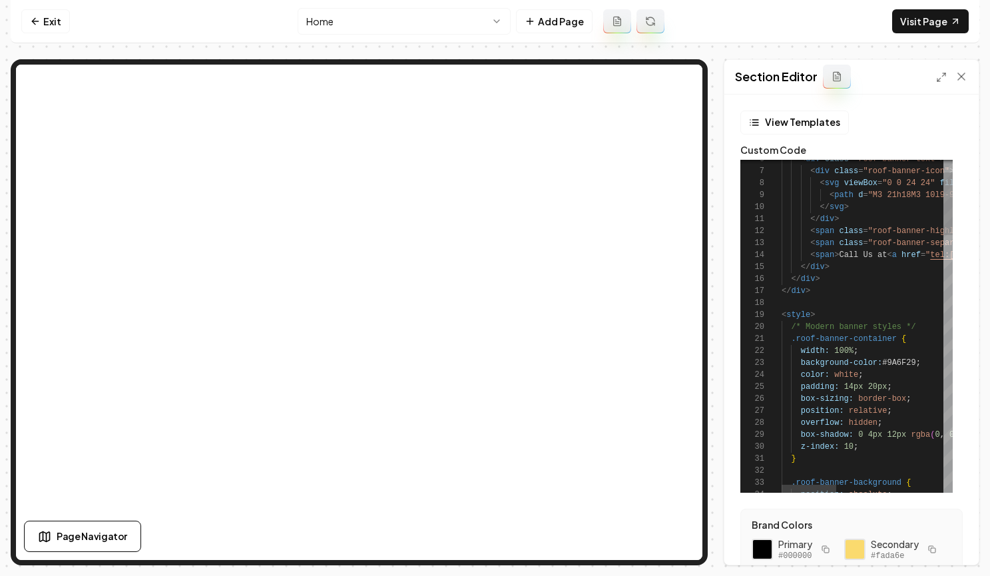
scroll to position [0, 15]
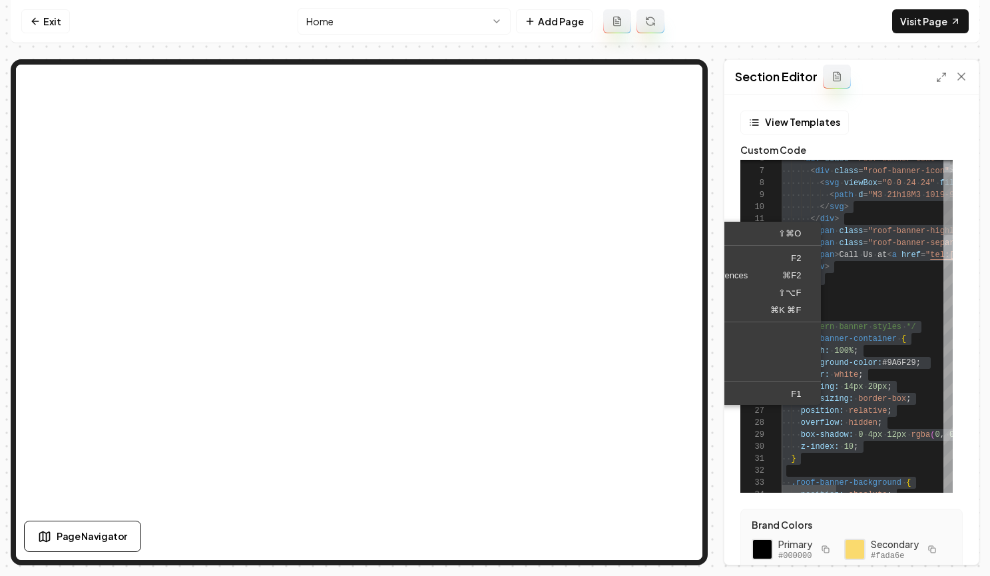
scroll to position [72, 29]
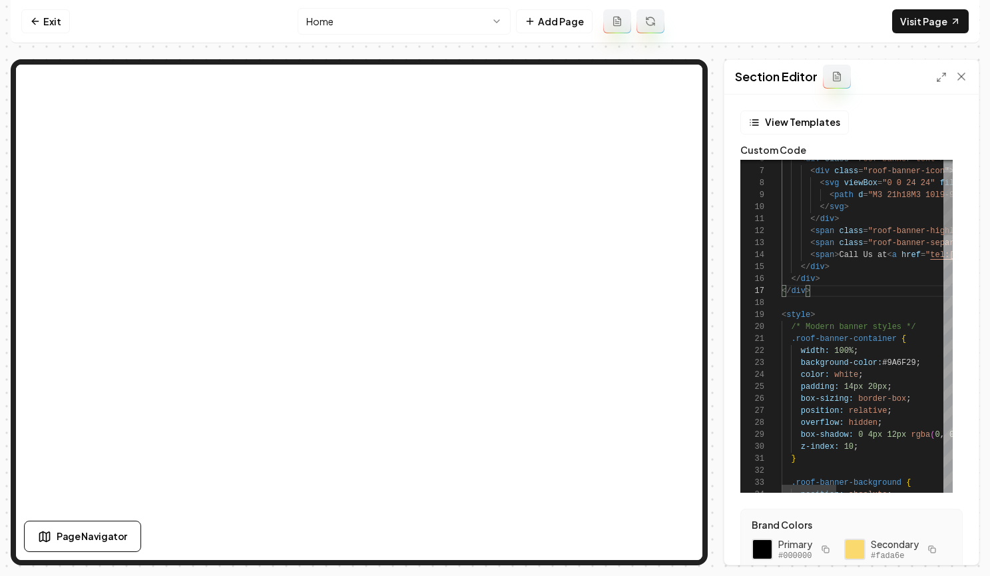
type textarea "**********"
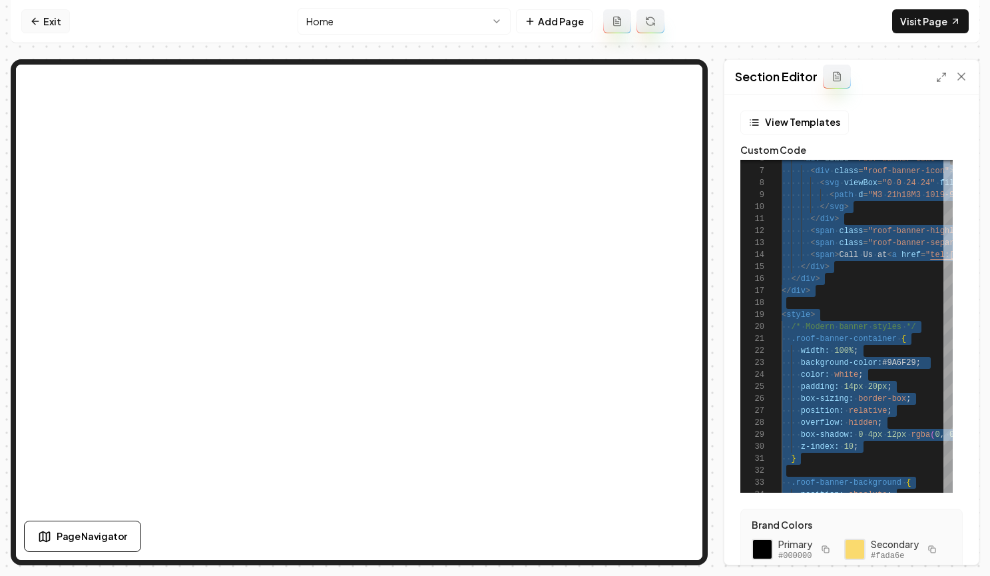
click at [43, 14] on link "Exit" at bounding box center [45, 21] width 49 height 24
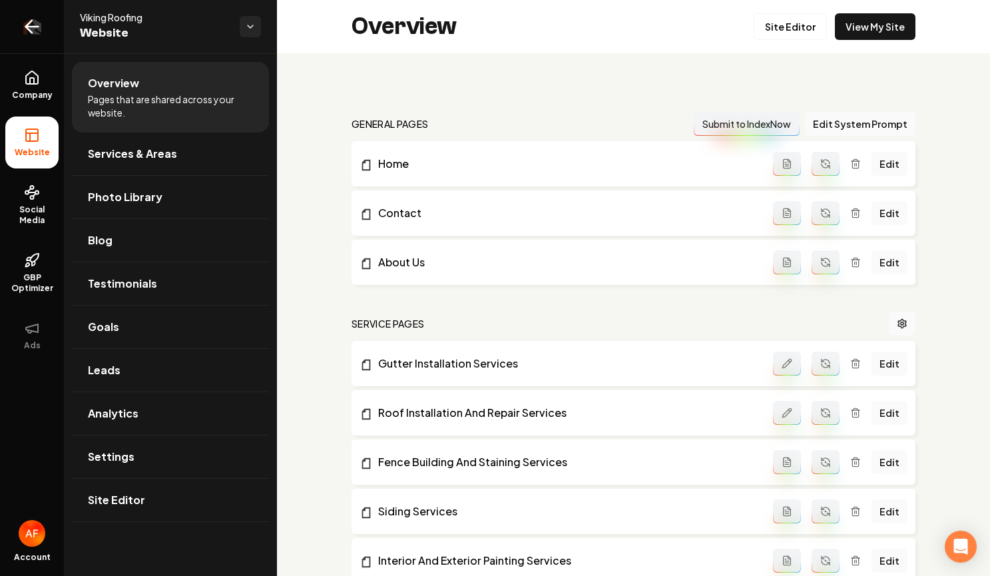
click at [45, 31] on link "Return to dashboard" at bounding box center [32, 26] width 64 height 53
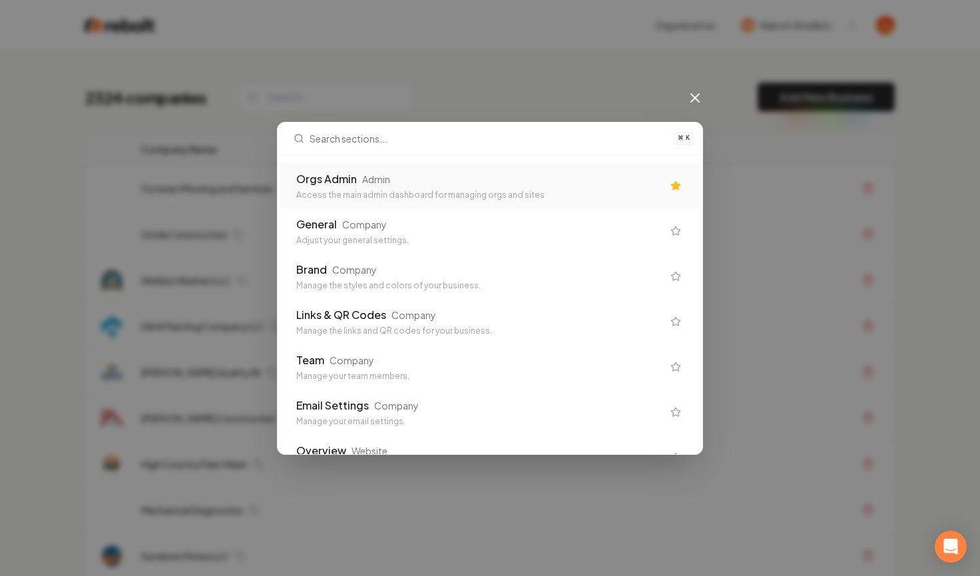
click at [473, 181] on div "Orgs Admin Admin" at bounding box center [479, 179] width 366 height 16
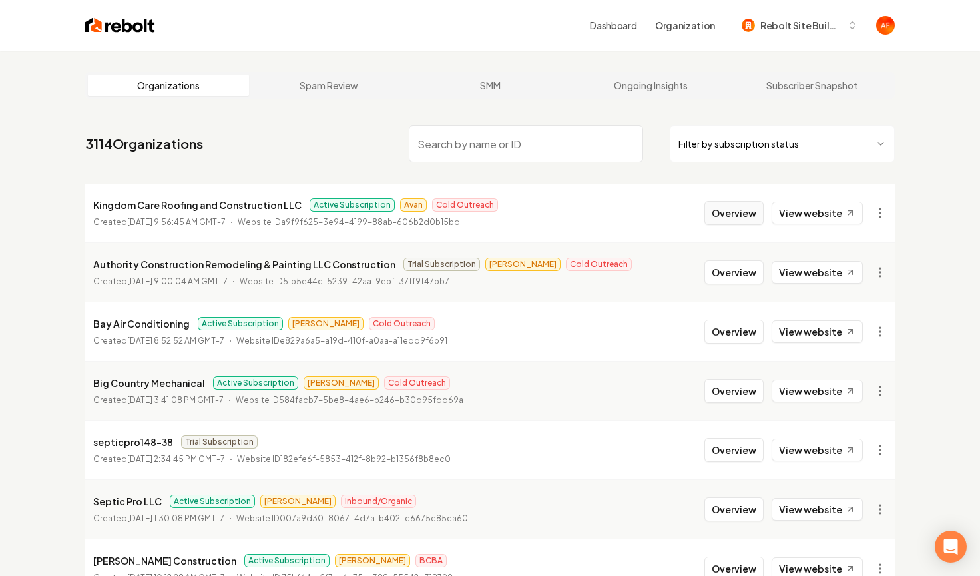
click at [718, 218] on button "Overview" at bounding box center [733, 213] width 59 height 24
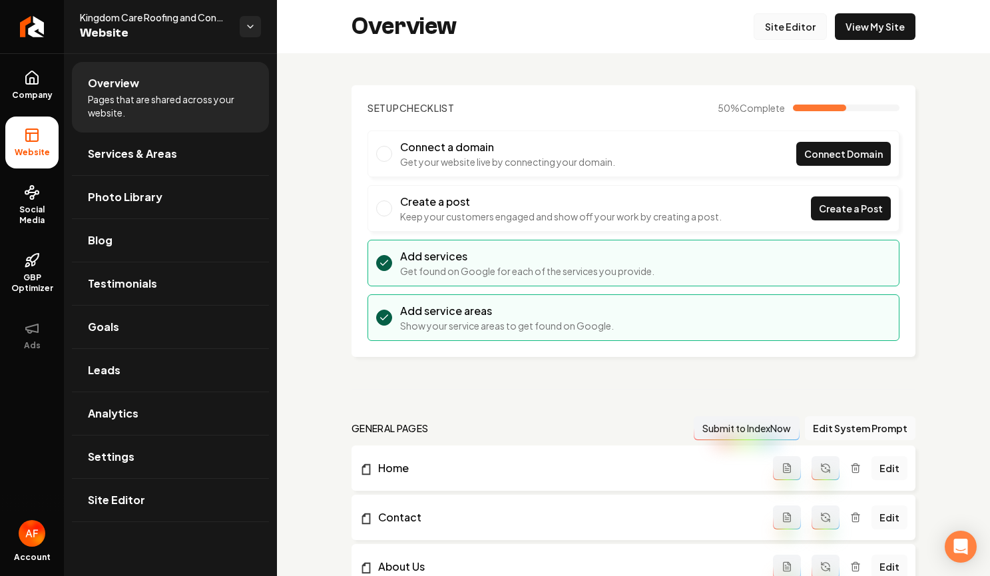
click at [807, 29] on link "Site Editor" at bounding box center [789, 26] width 73 height 27
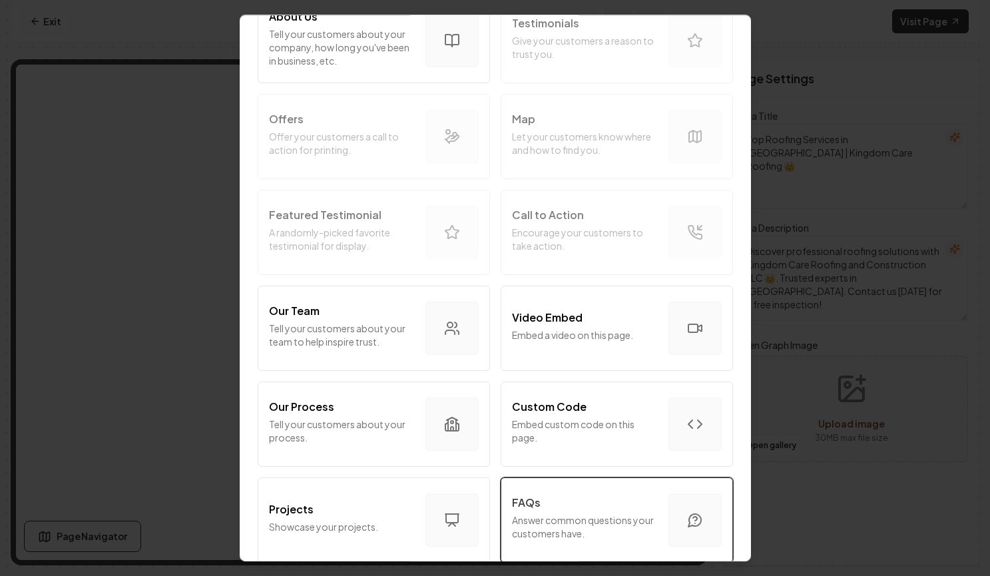
scroll to position [297, 0]
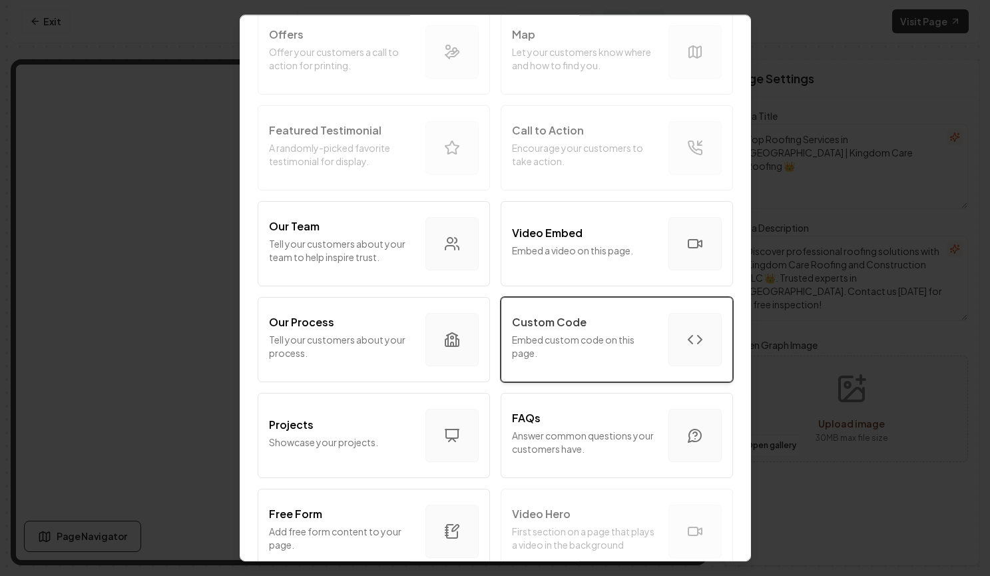
click at [632, 363] on div "Custom Code Embed custom code on this page." at bounding box center [585, 339] width 146 height 51
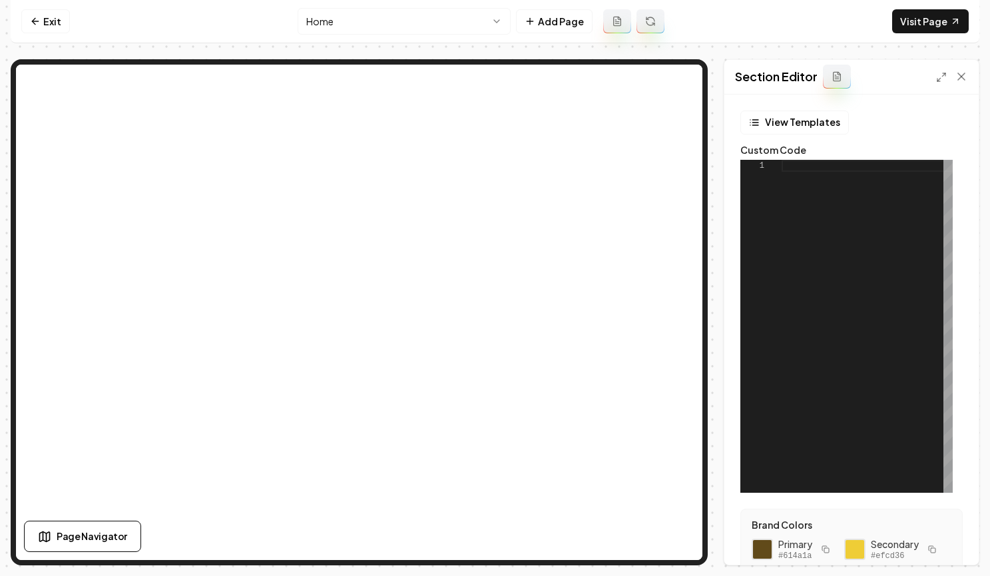
click at [825, 312] on div at bounding box center [866, 326] width 171 height 333
type textarea "**********"
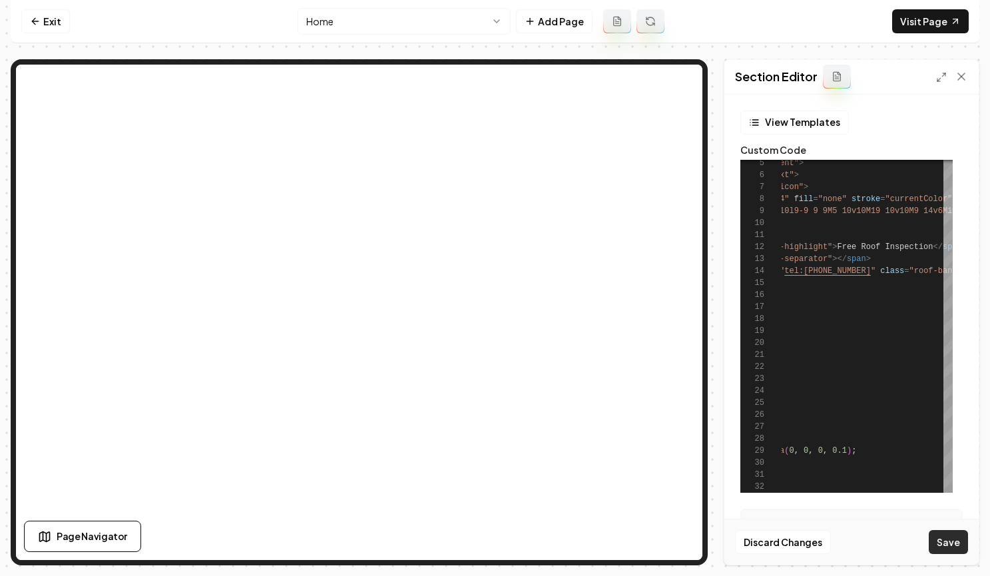
click at [952, 539] on button "Save" at bounding box center [947, 542] width 39 height 24
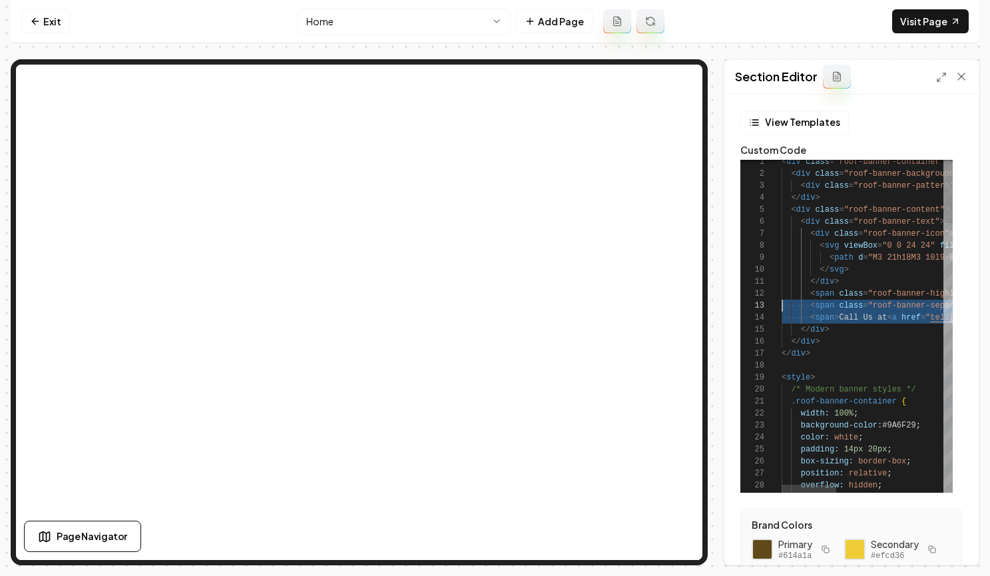
scroll to position [36, 0]
drag, startPoint x: 932, startPoint y: 319, endPoint x: 783, endPoint y: 320, distance: 149.1
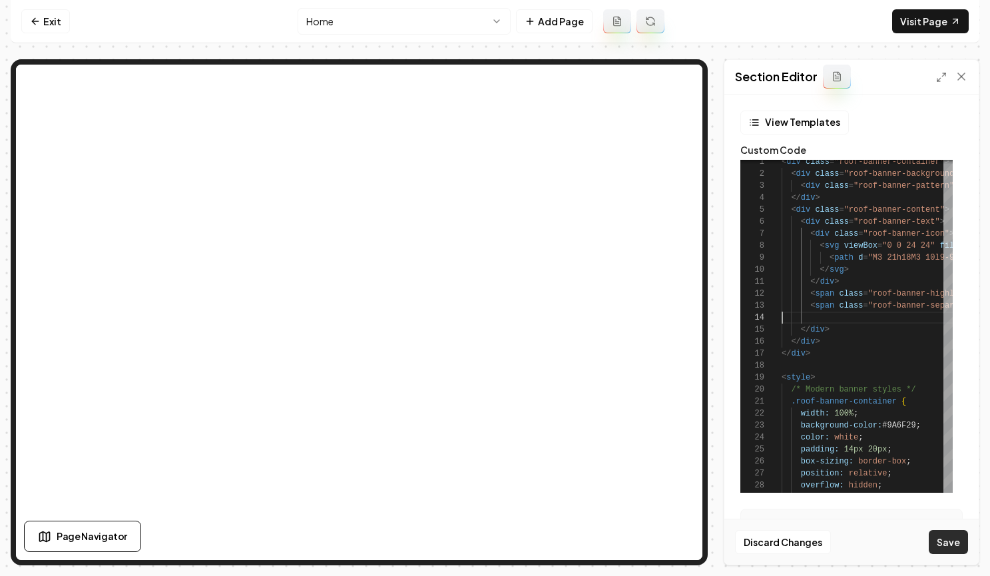
click at [950, 546] on button "Save" at bounding box center [947, 542] width 39 height 24
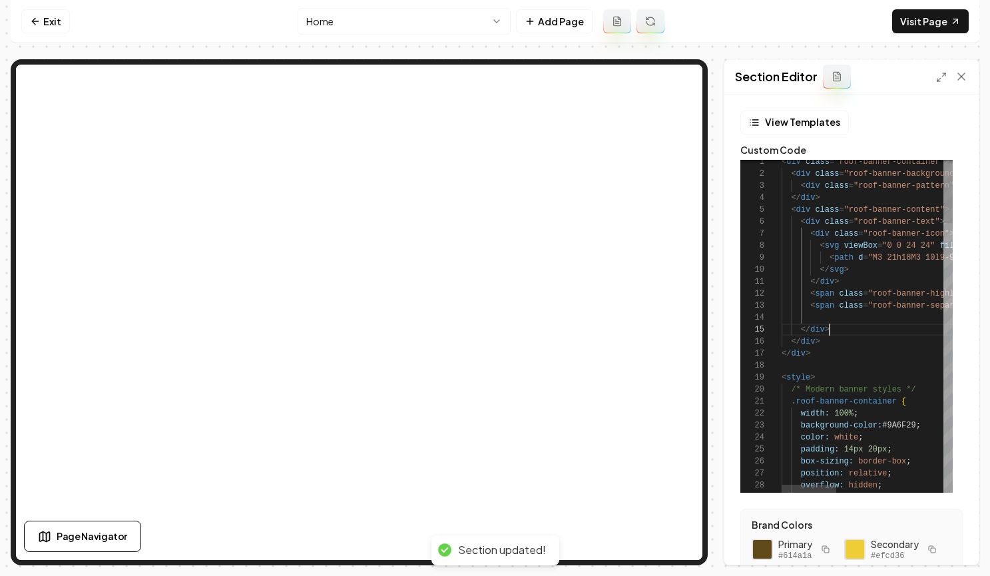
scroll to position [48, 48]
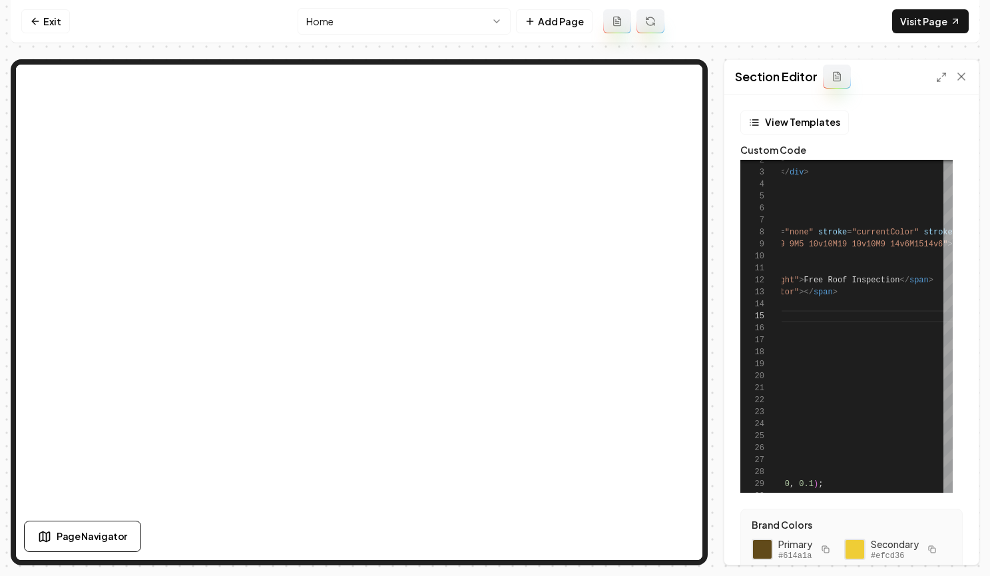
drag, startPoint x: 805, startPoint y: 280, endPoint x: 900, endPoint y: 280, distance: 95.2
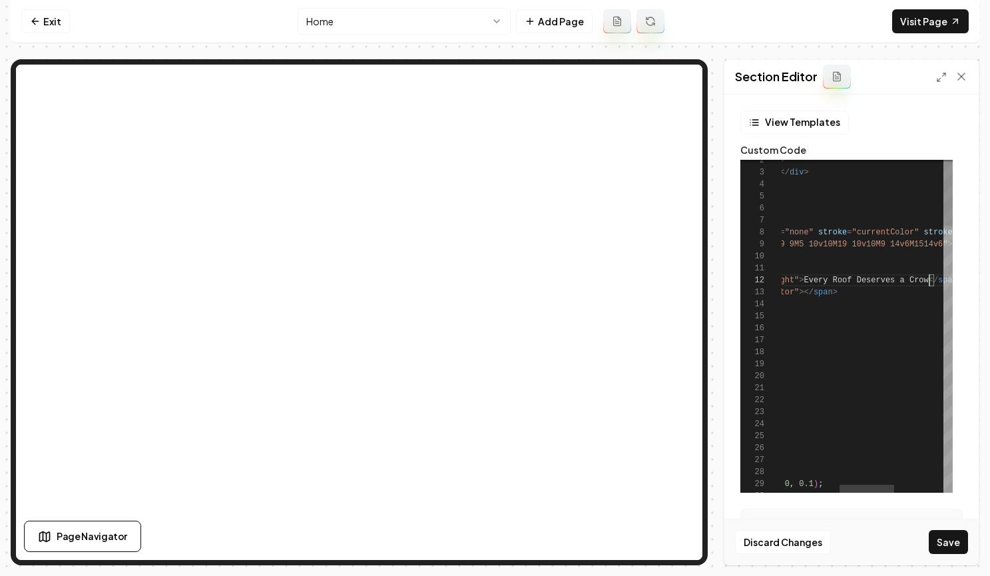
scroll to position [12, 332]
type textarea "**********"
click at [950, 537] on button "Save" at bounding box center [947, 542] width 39 height 24
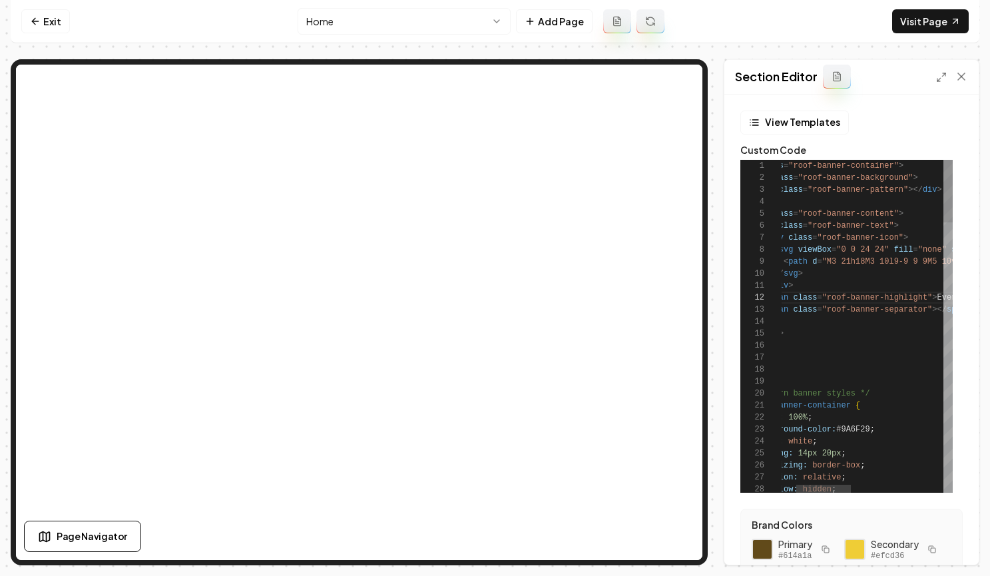
scroll to position [108, 67]
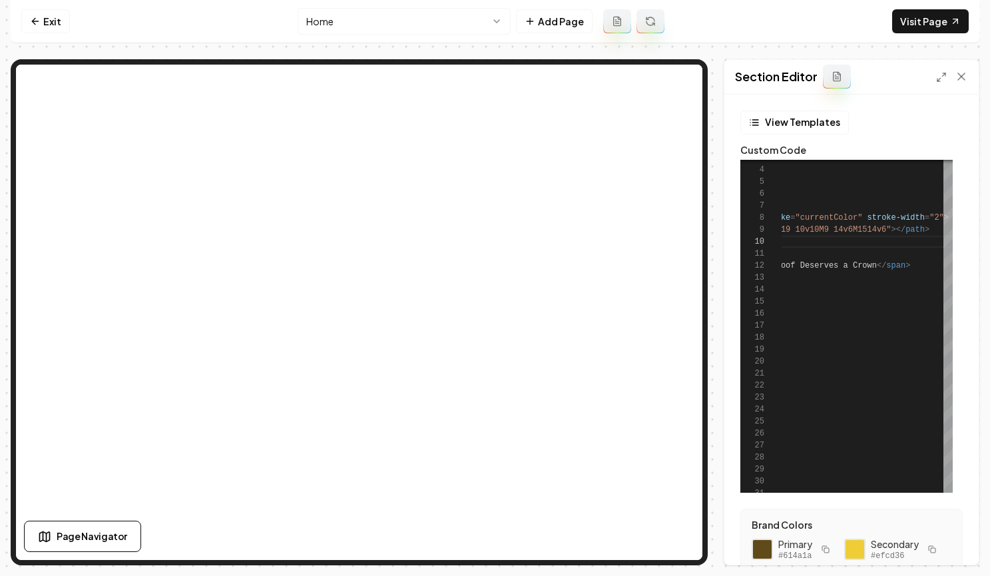
scroll to position [194, 0]
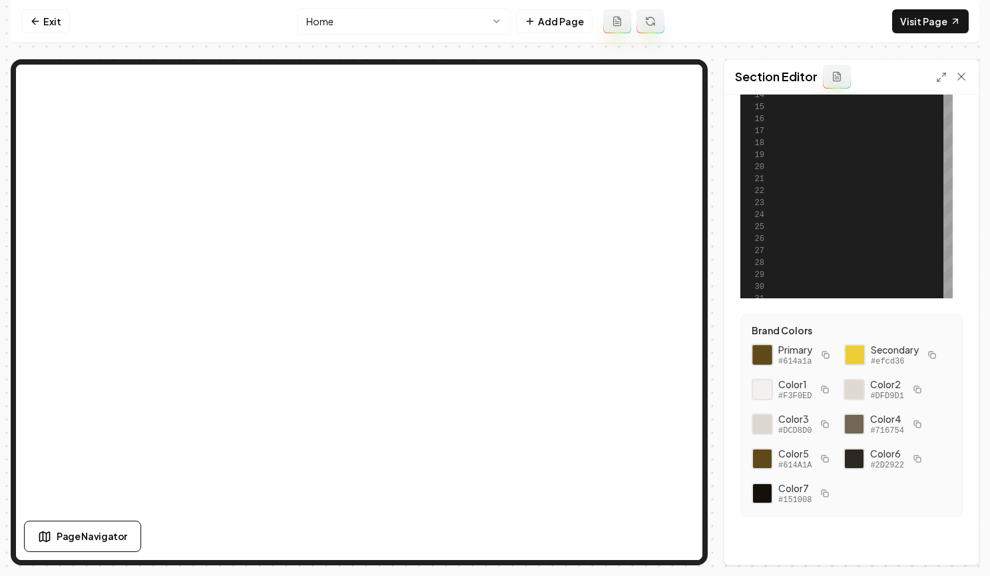
click at [767, 353] on div at bounding box center [762, 354] width 23 height 23
click at [855, 353] on div at bounding box center [854, 354] width 23 height 23
click at [960, 76] on icon at bounding box center [961, 76] width 7 height 7
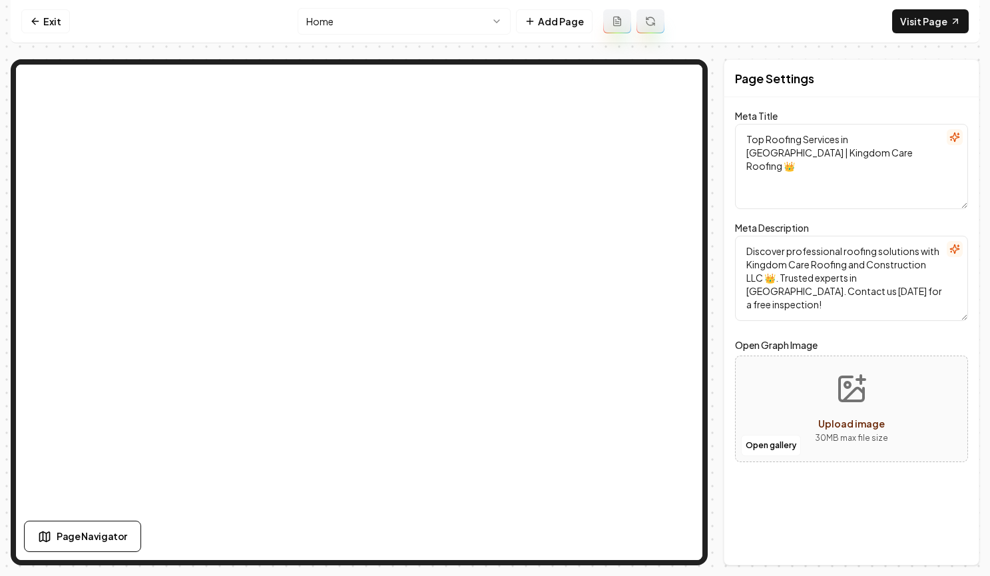
scroll to position [0, 0]
click at [919, 26] on link "Visit Page" at bounding box center [930, 21] width 77 height 24
click at [923, 24] on link "Visit Page" at bounding box center [930, 21] width 77 height 24
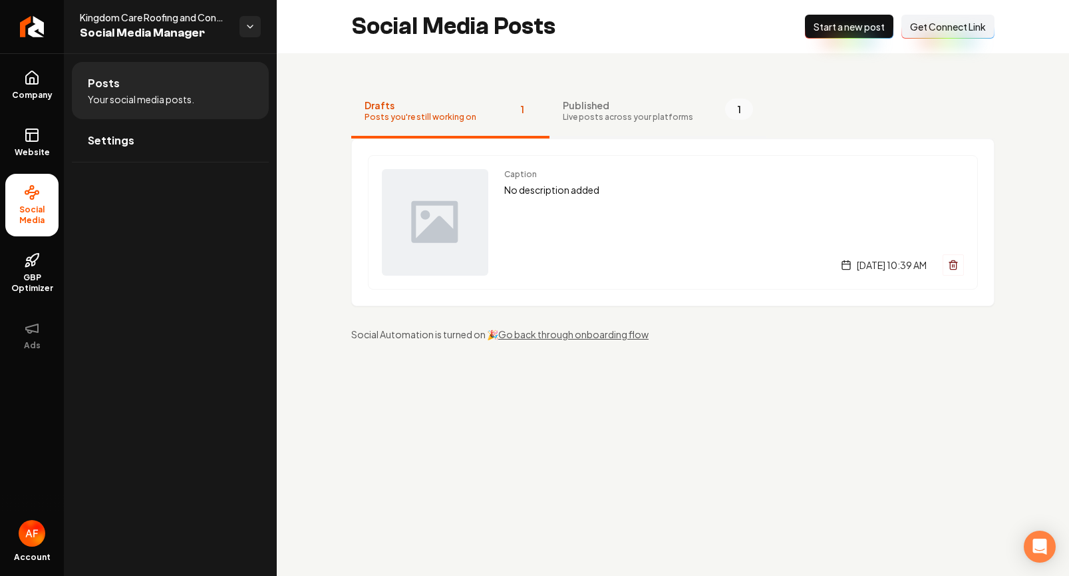
click at [592, 114] on span "Live posts across your platforms" at bounding box center [628, 117] width 130 height 11
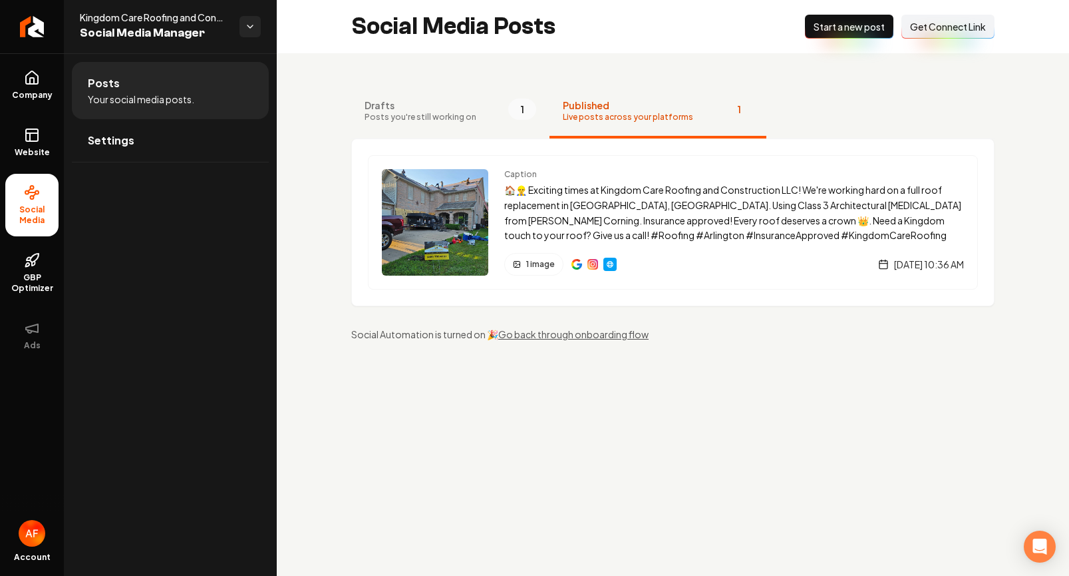
drag, startPoint x: 486, startPoint y: 116, endPoint x: 222, endPoint y: 113, distance: 264.9
click at [486, 116] on button "Drafts Posts you're still working on 1" at bounding box center [450, 111] width 198 height 53
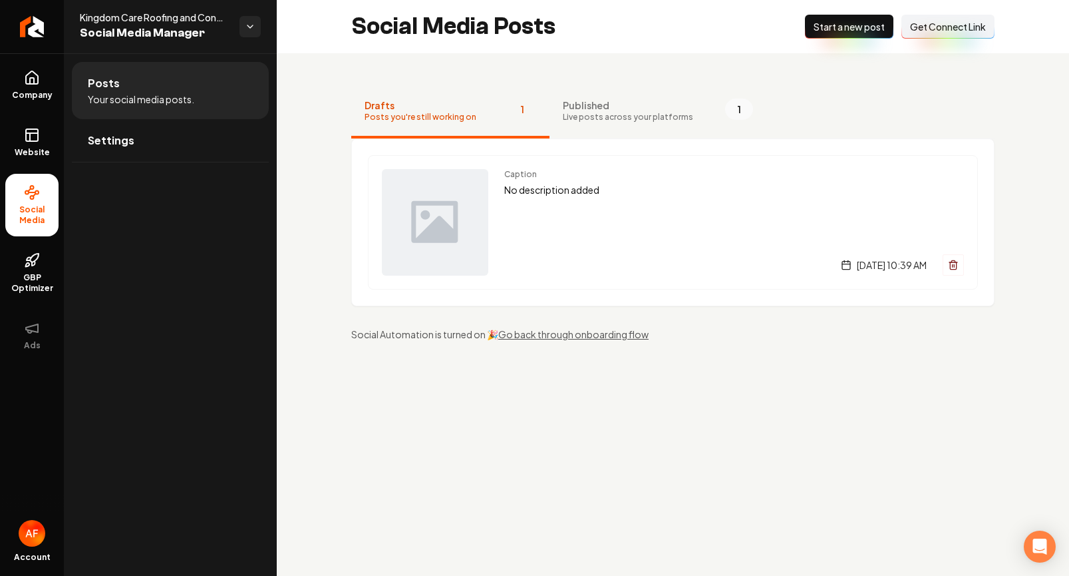
click at [39, 144] on link "Website" at bounding box center [31, 142] width 53 height 52
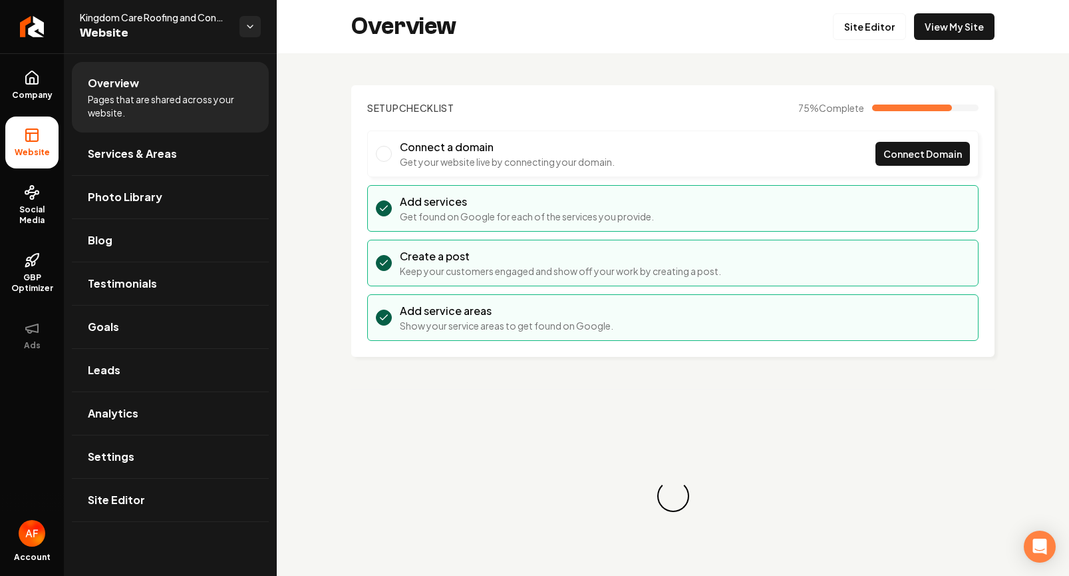
click at [981, 33] on link "View My Site" at bounding box center [954, 26] width 81 height 27
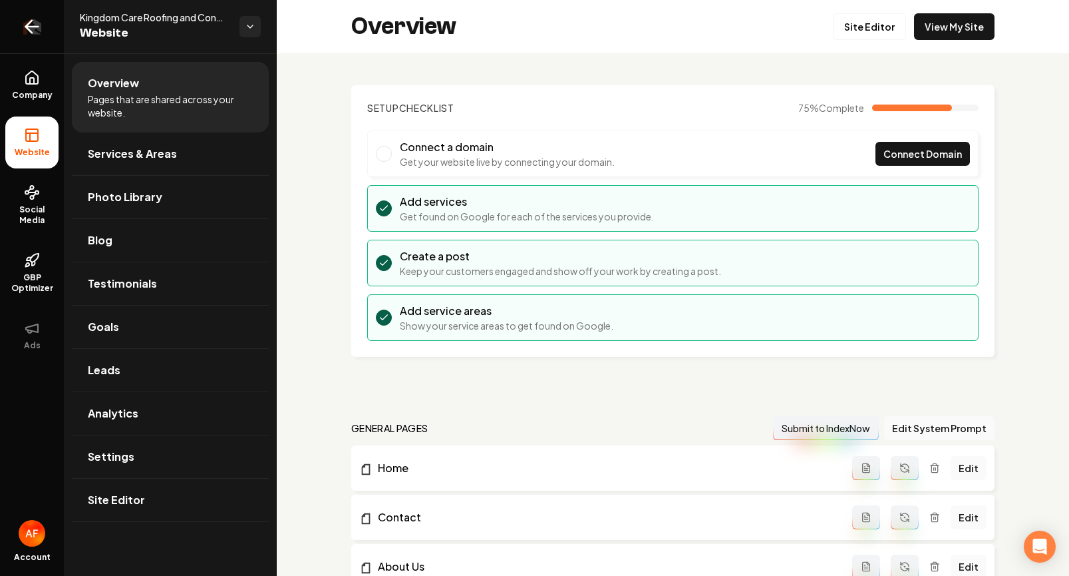
click at [35, 21] on icon "Return to dashboard" at bounding box center [31, 26] width 21 height 21
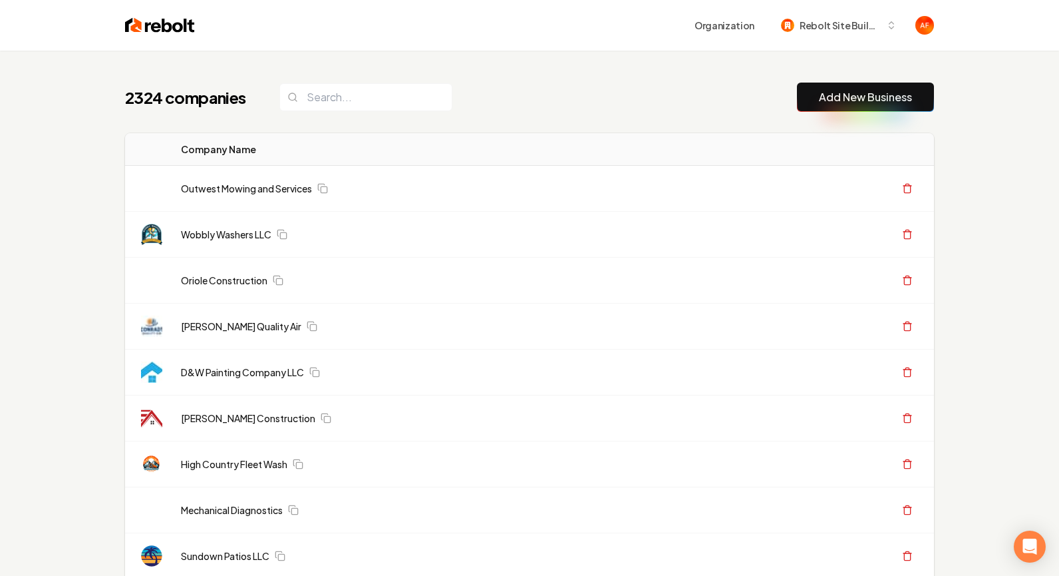
click at [178, 28] on img at bounding box center [160, 25] width 70 height 19
click at [345, 96] on input "search" at bounding box center [366, 97] width 173 height 28
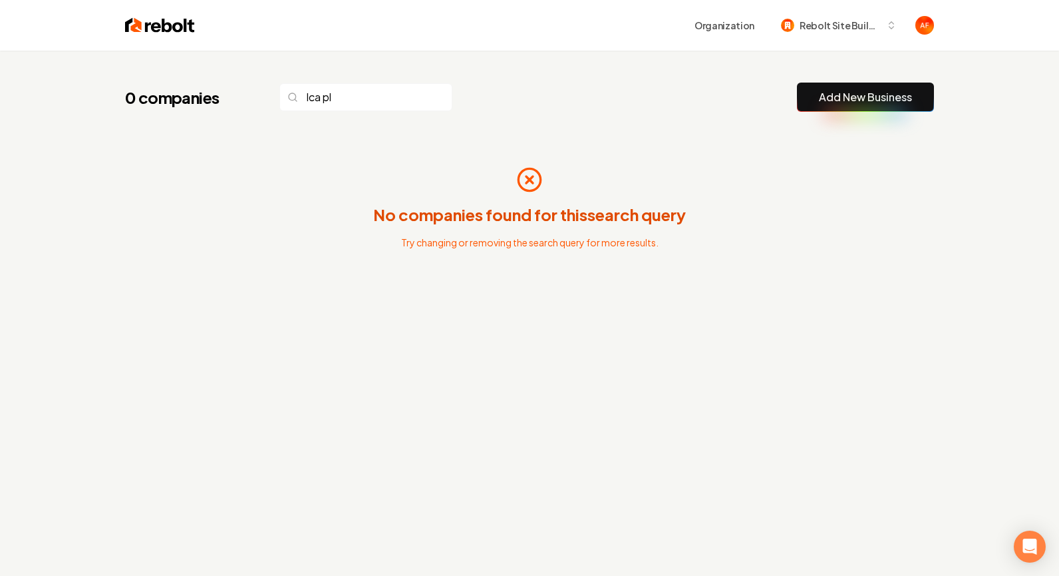
click at [157, 32] on img at bounding box center [160, 25] width 70 height 19
drag, startPoint x: 353, startPoint y: 101, endPoint x: 234, endPoint y: 97, distance: 118.5
click at [234, 98] on div "0 companies lca pl" at bounding box center [288, 97] width 327 height 28
type input "LCA"
click at [419, 98] on input "LCA" at bounding box center [366, 97] width 173 height 28
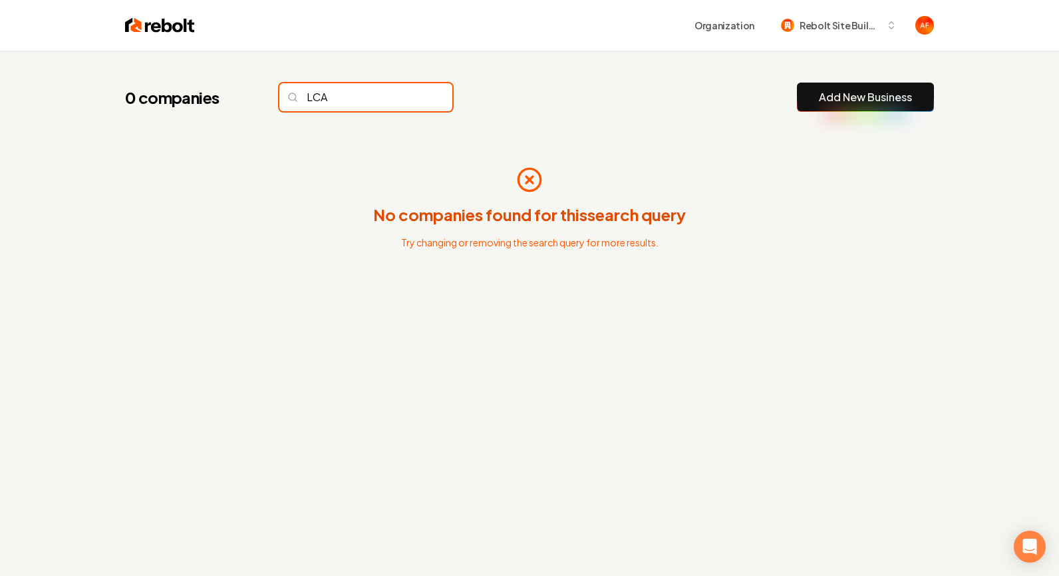
click at [412, 98] on input "LCA" at bounding box center [366, 97] width 173 height 28
click at [144, 24] on img at bounding box center [160, 25] width 70 height 19
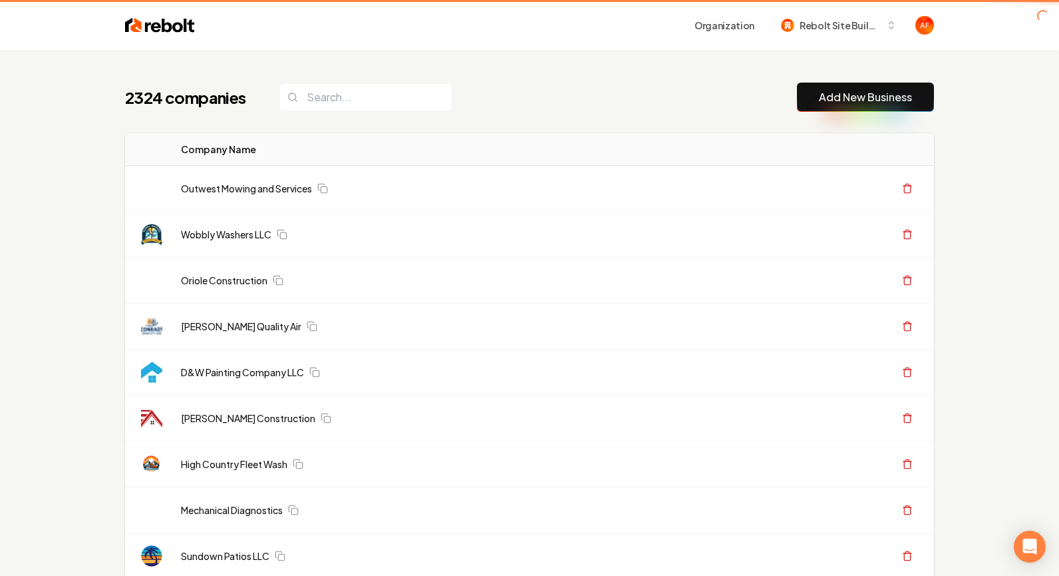
drag, startPoint x: 128, startPoint y: 25, endPoint x: 415, endPoint y: 59, distance: 288.8
click at [128, 25] on img at bounding box center [160, 25] width 70 height 19
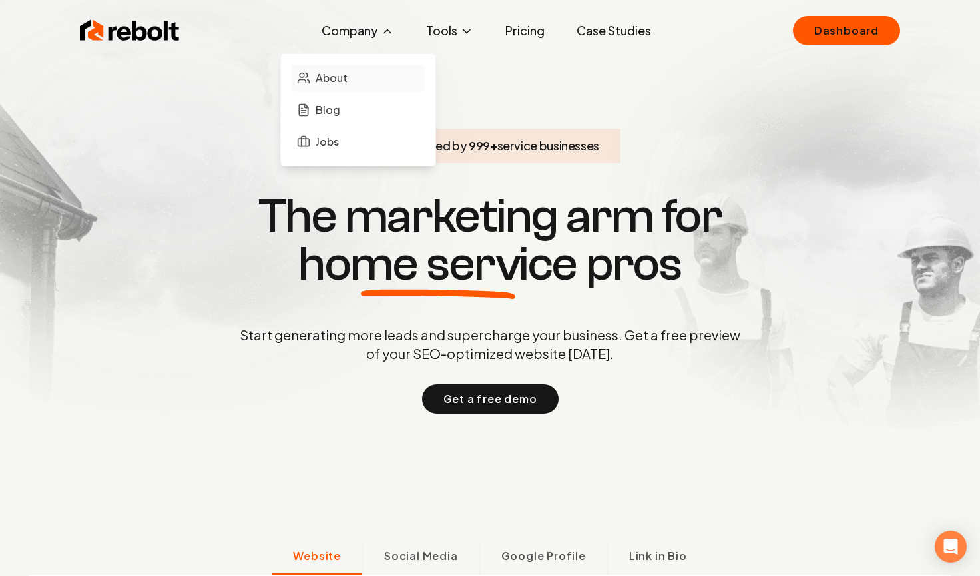
click at [309, 80] on icon at bounding box center [308, 81] width 2 height 3
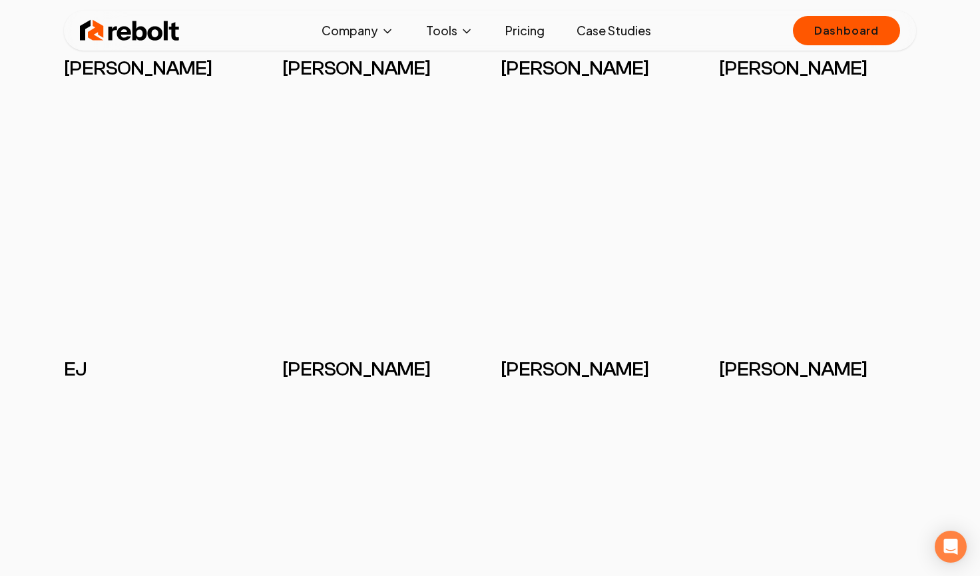
scroll to position [2768, 0]
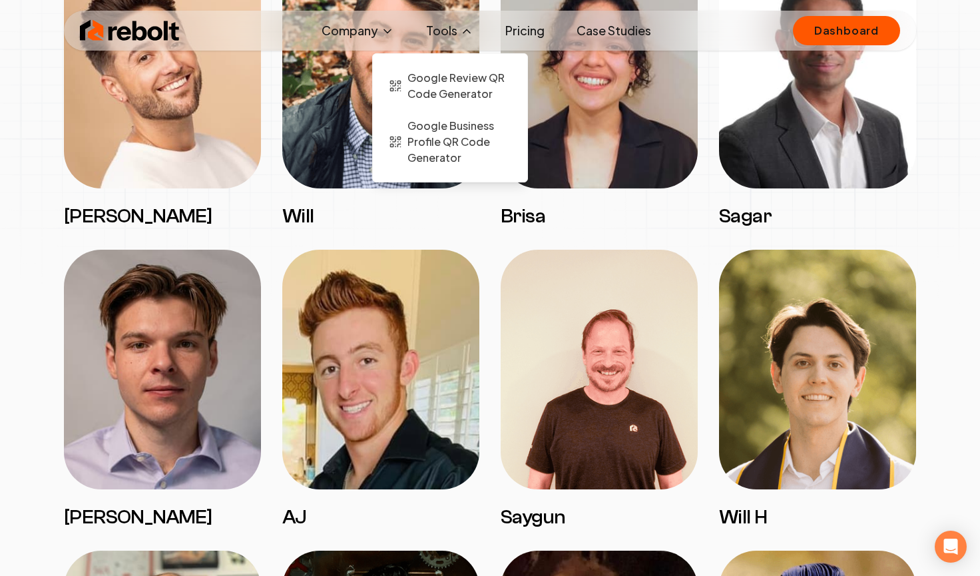
scroll to position [2119, 0]
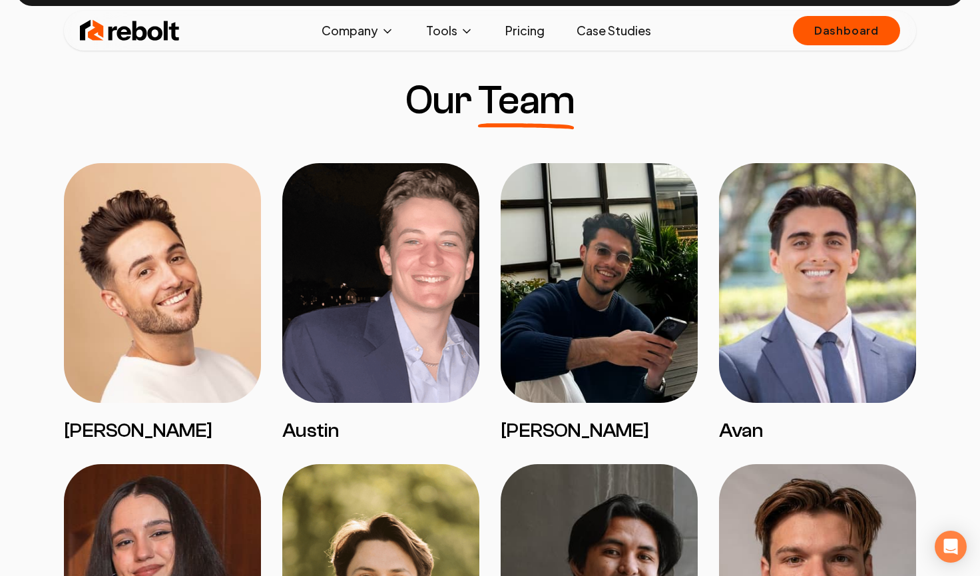
scroll to position [997, 0]
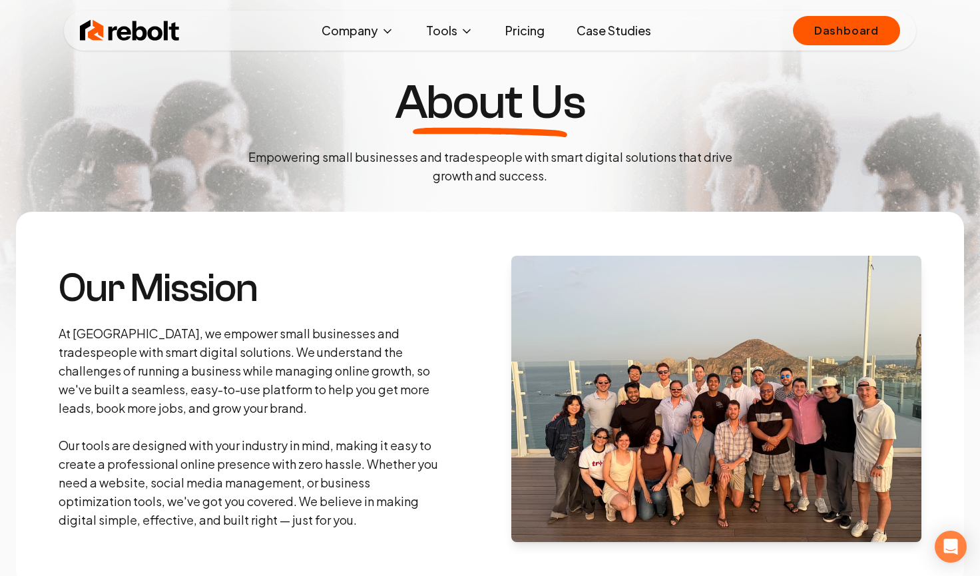
scroll to position [4, 0]
